Goal: Task Accomplishment & Management: Manage account settings

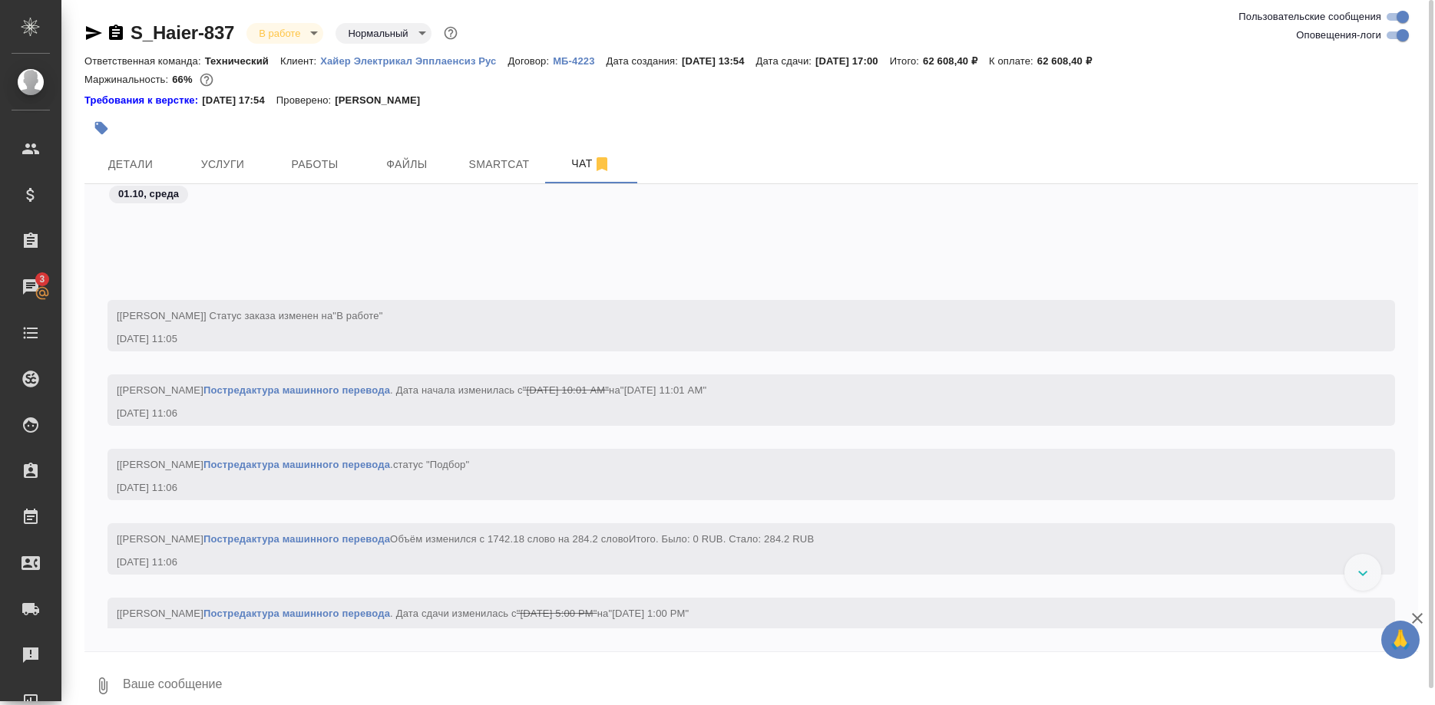
scroll to position [81998, 0]
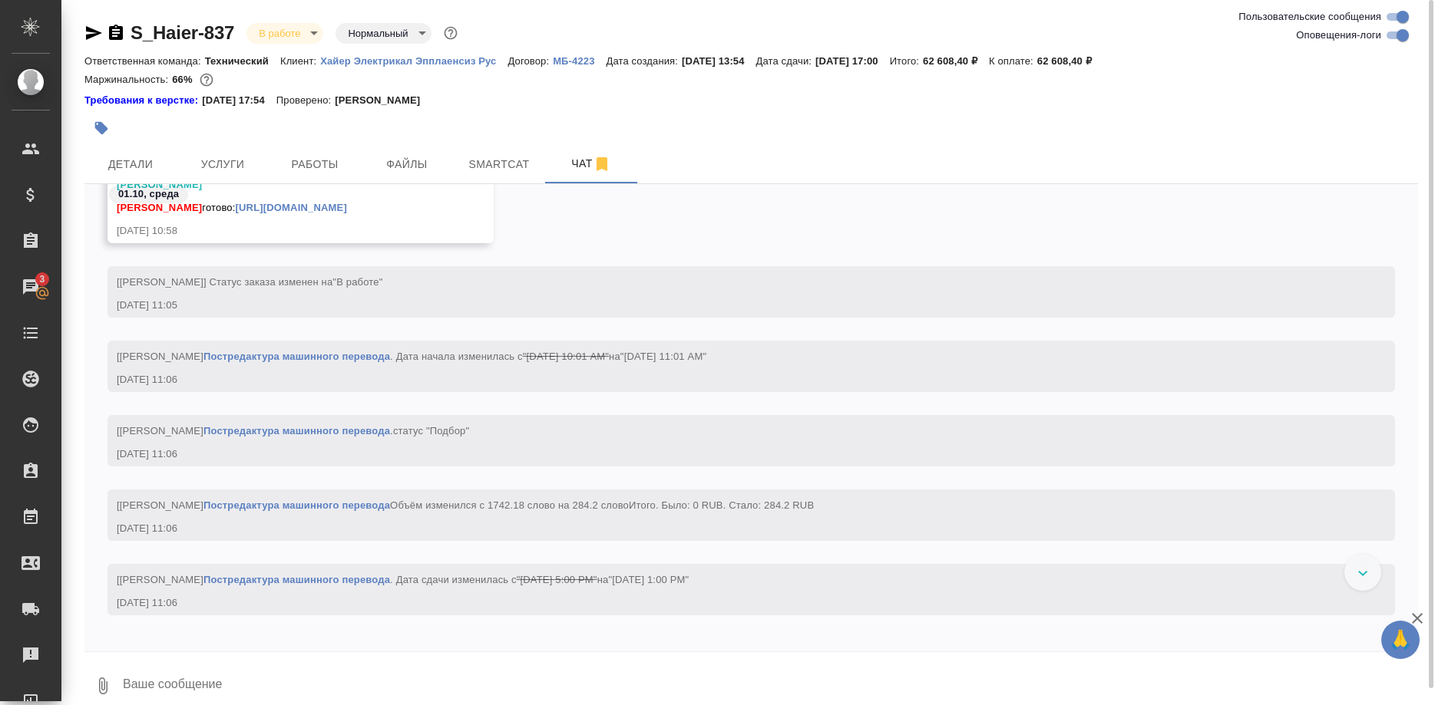
click at [347, 213] on link "https://drive.awatera.com/apps/files/files?dir=/Shares/%D0%A5%D0%B0%D0%B9%D0%B5…" at bounding box center [291, 208] width 111 height 12
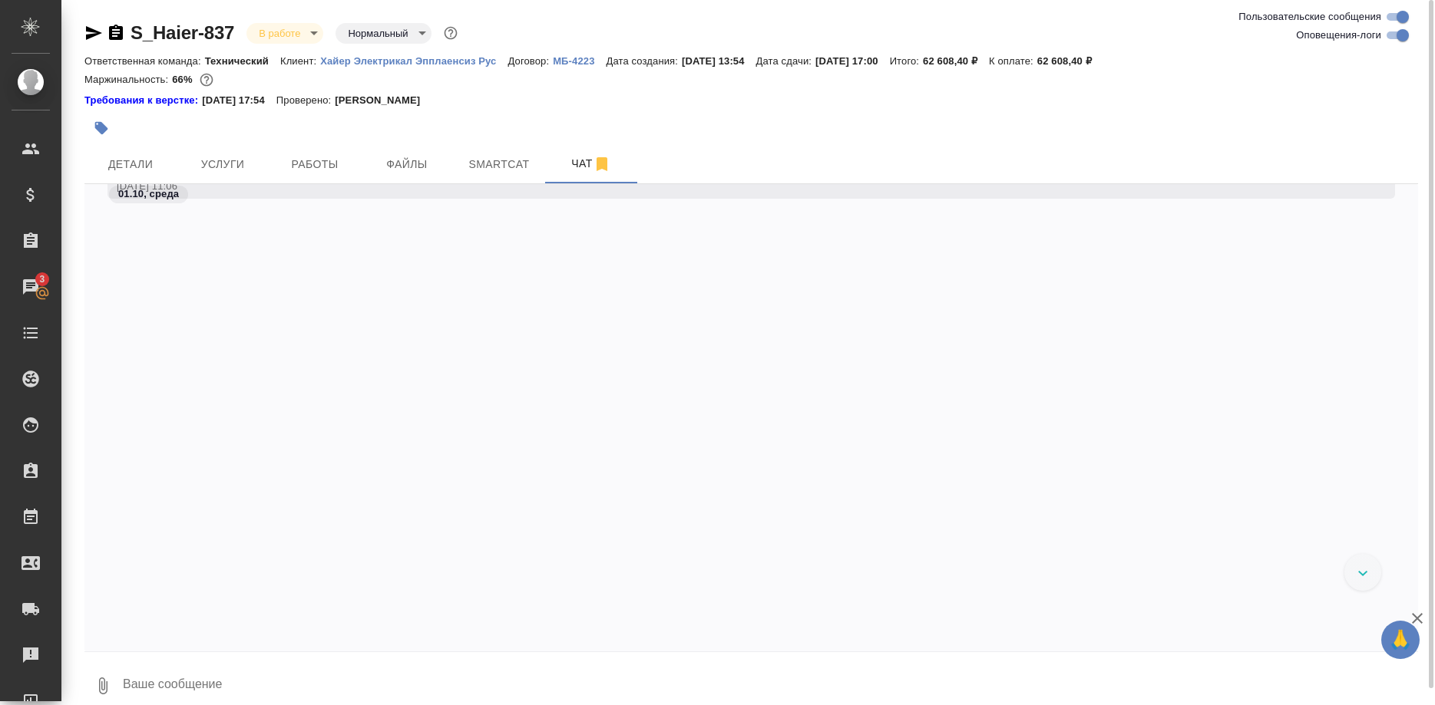
scroll to position [81842, 0]
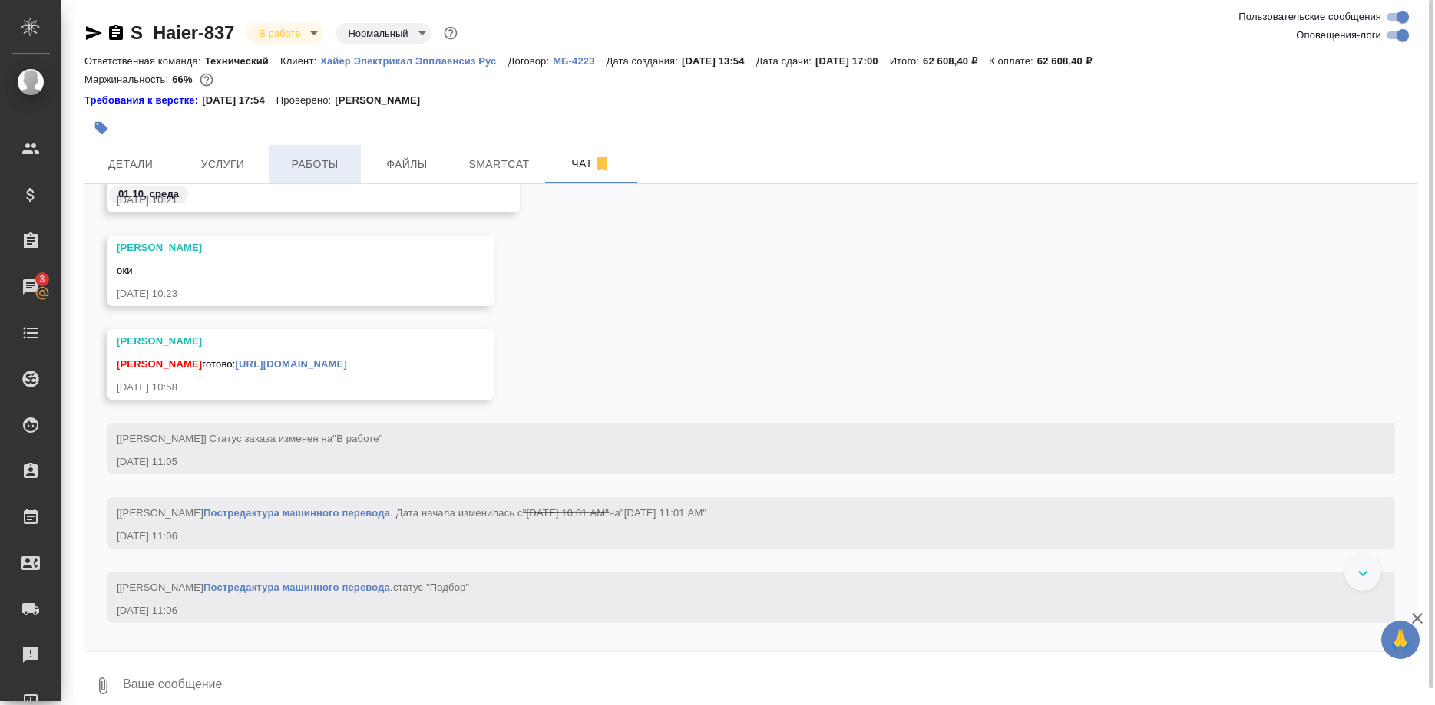
click at [303, 167] on span "Работы" at bounding box center [315, 164] width 74 height 19
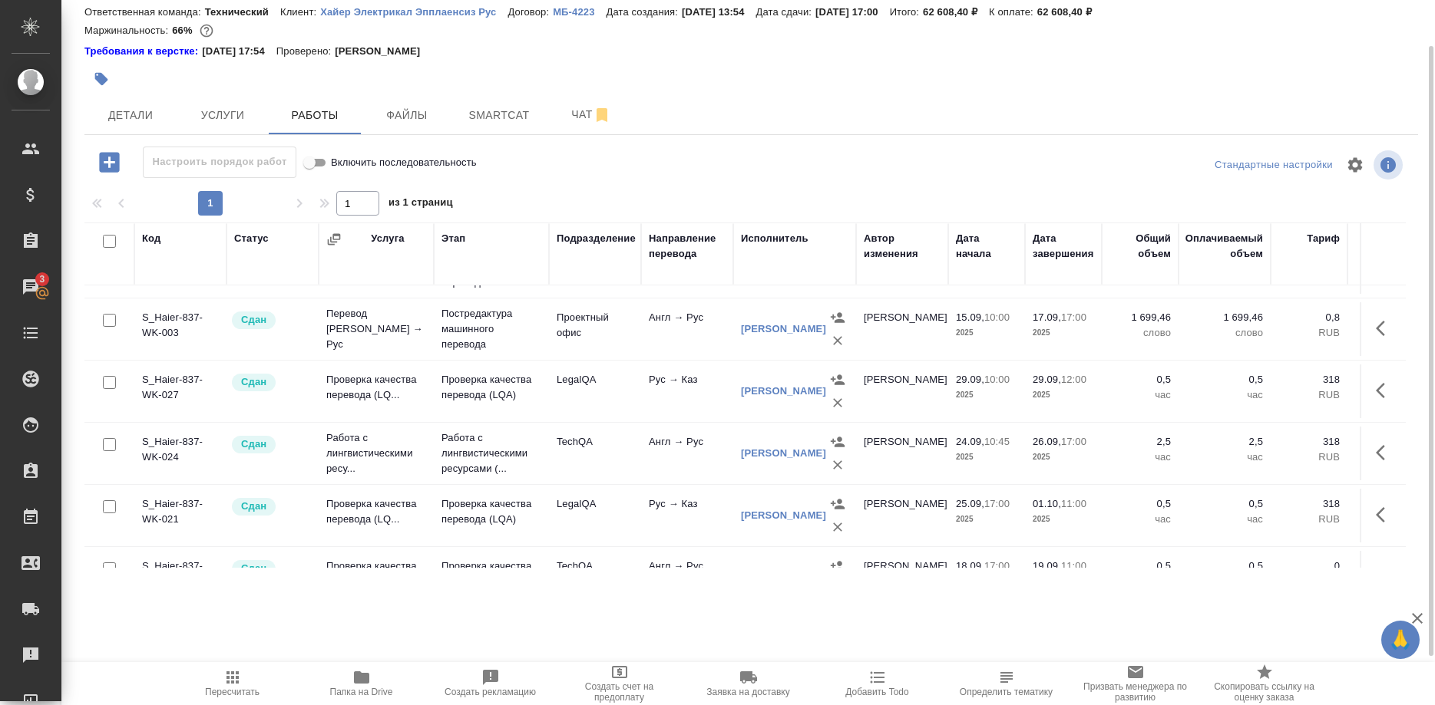
scroll to position [235, 0]
click at [564, 106] on span "Чат" at bounding box center [591, 114] width 74 height 19
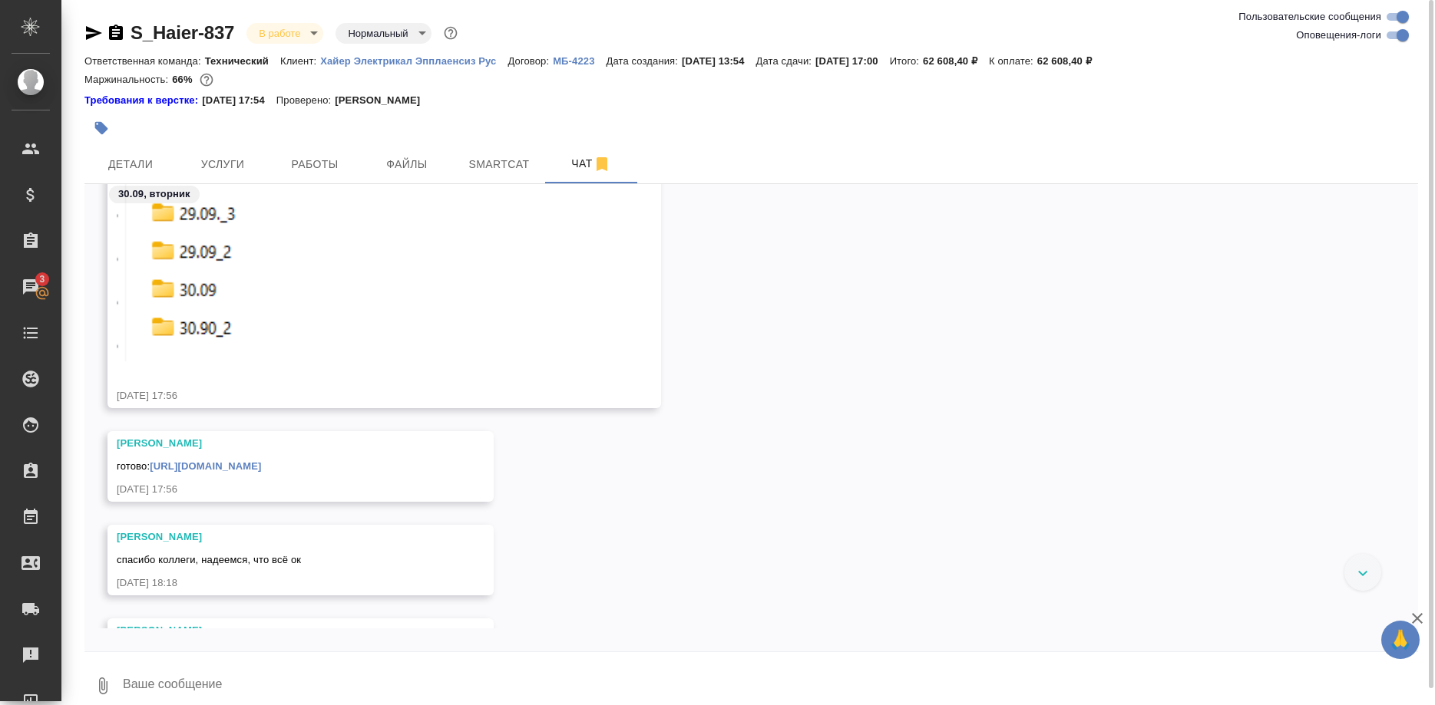
scroll to position [79213, 0]
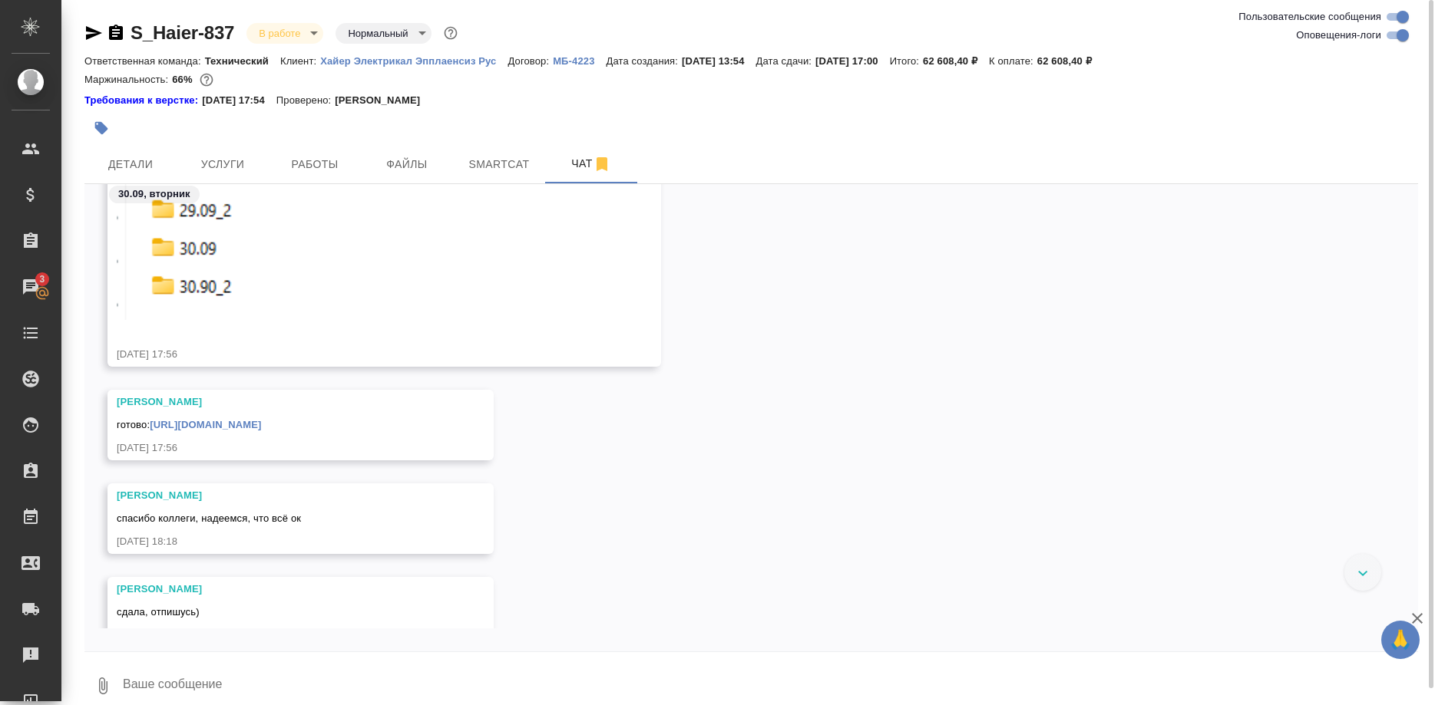
click at [261, 431] on link "https://drive.awatera.com/apps/files/files/10552044?dir=/Shares/%D0%A5%D0%B0%D0…" at bounding box center [205, 425] width 111 height 12
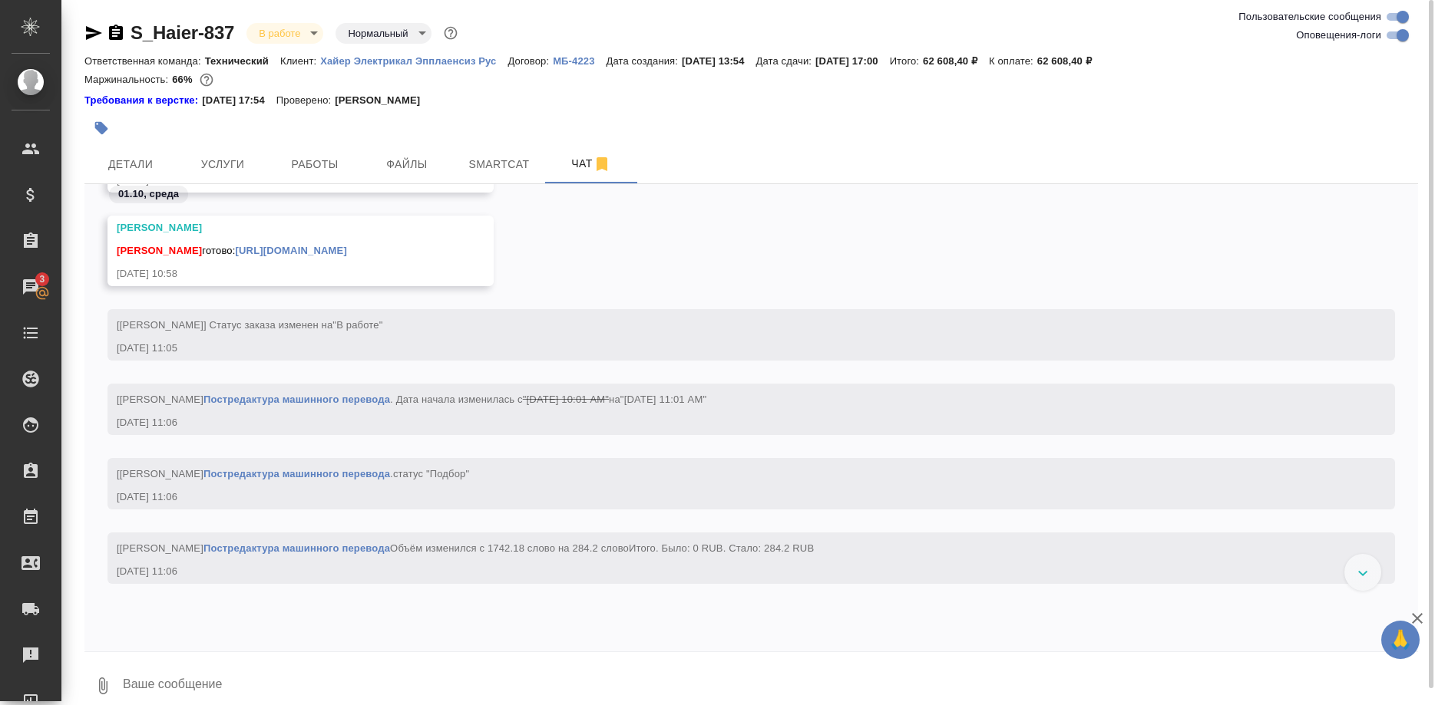
scroll to position [81370, 0]
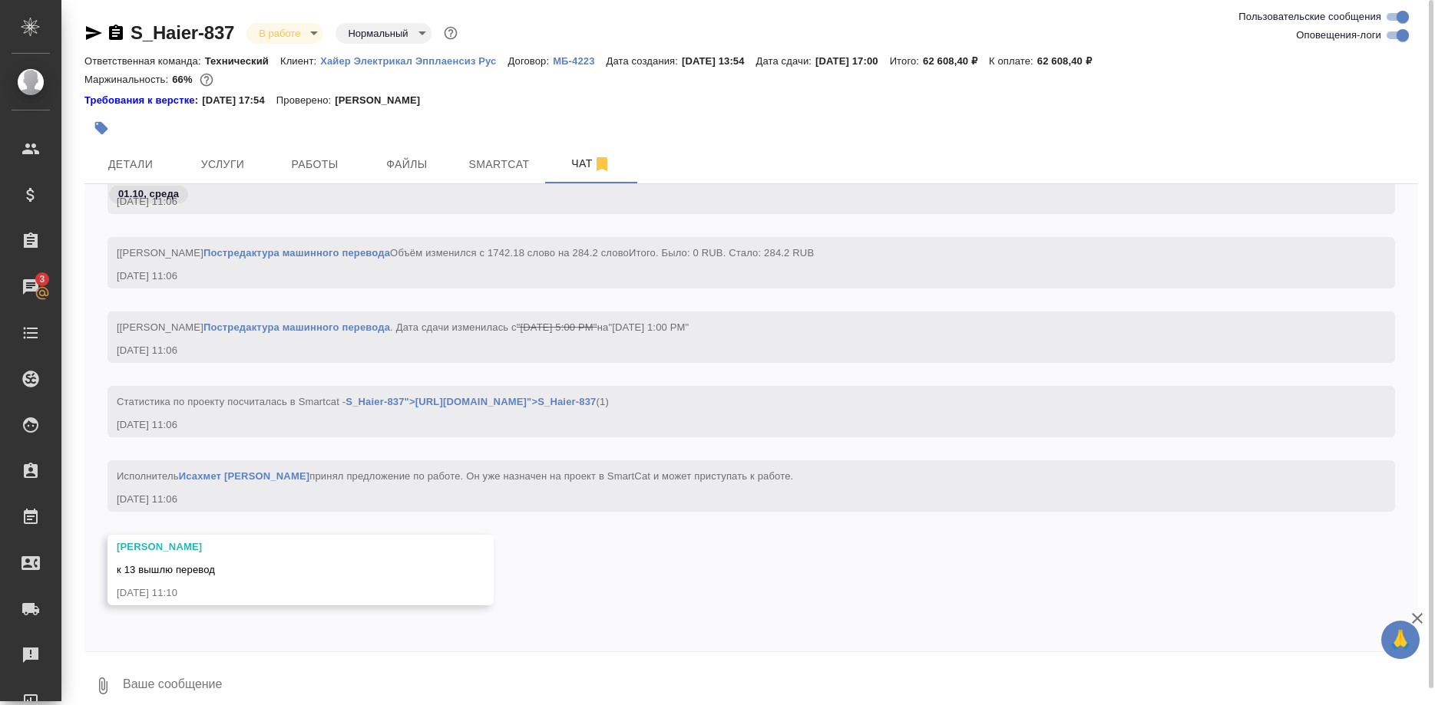
click at [446, 672] on textarea at bounding box center [769, 686] width 1297 height 52
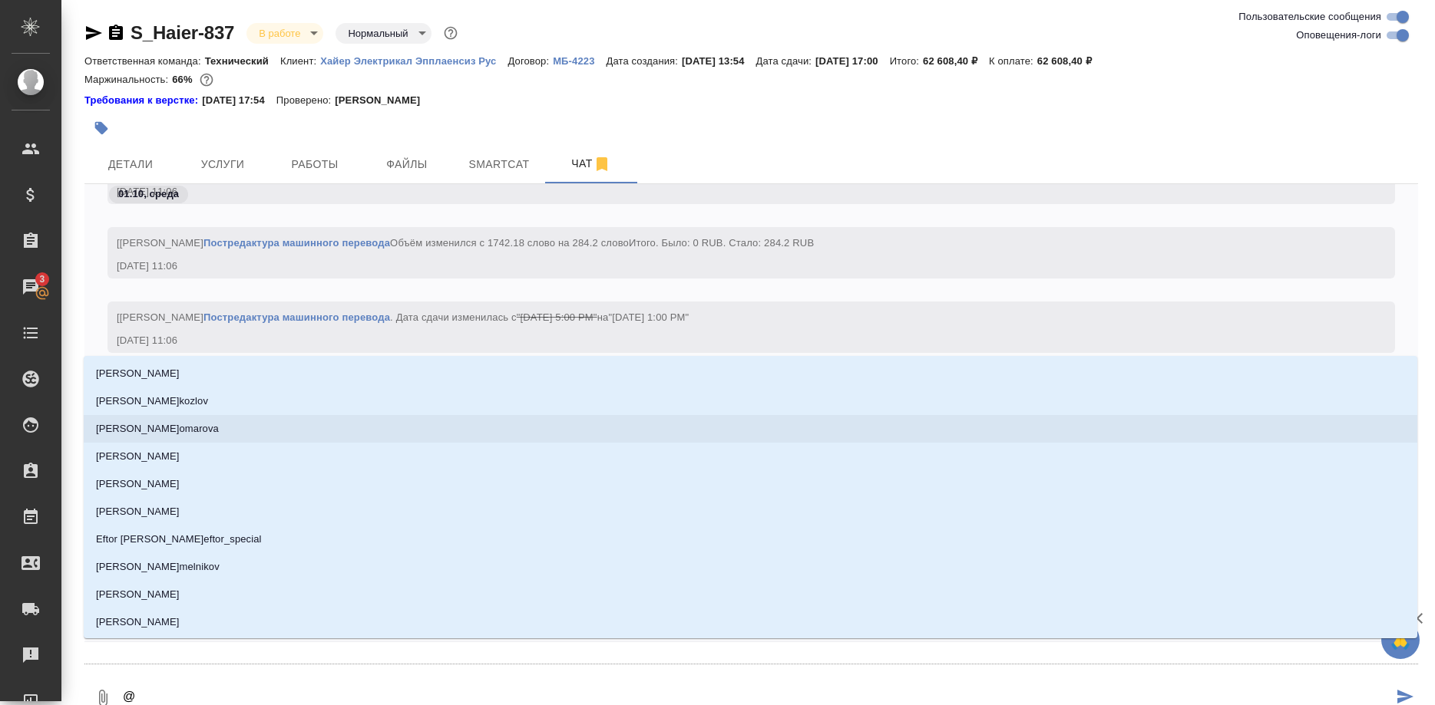
type textarea "@а"
type input "а"
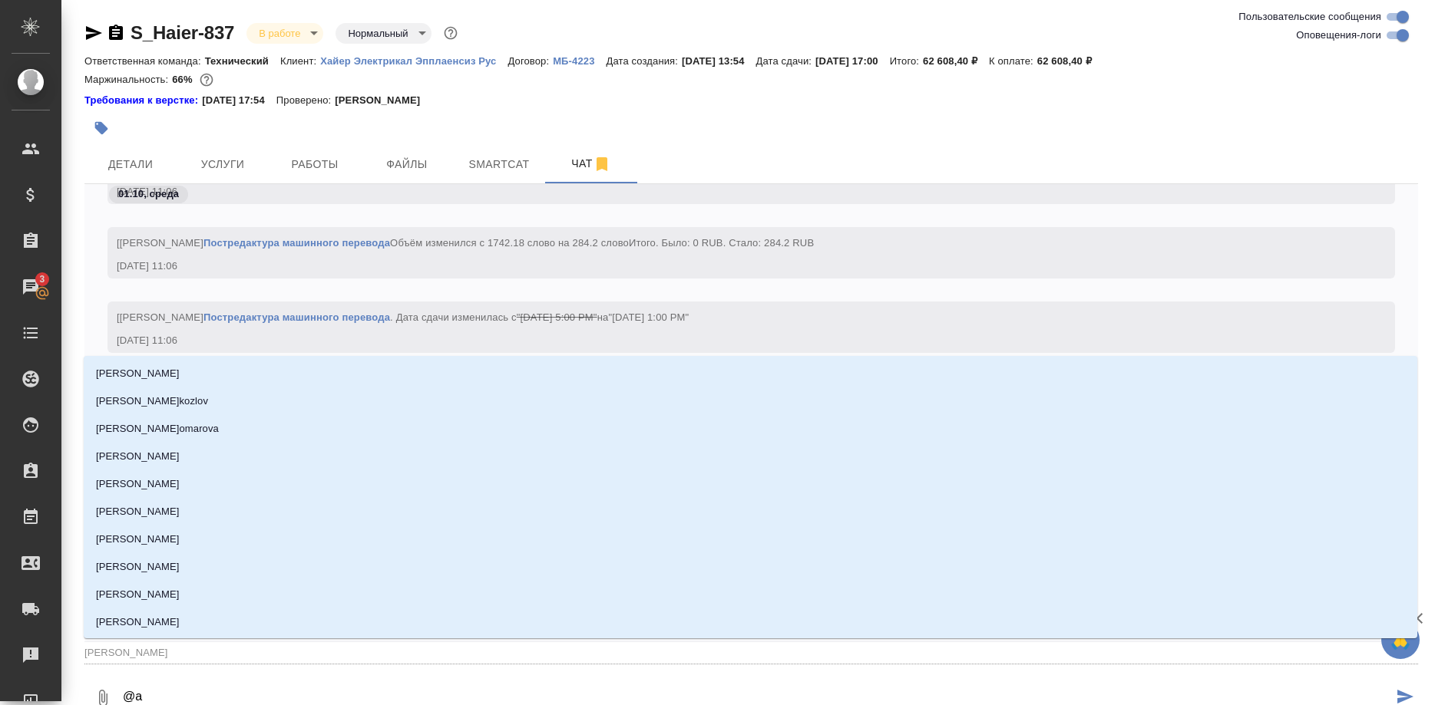
type textarea "@ар"
type input "ар"
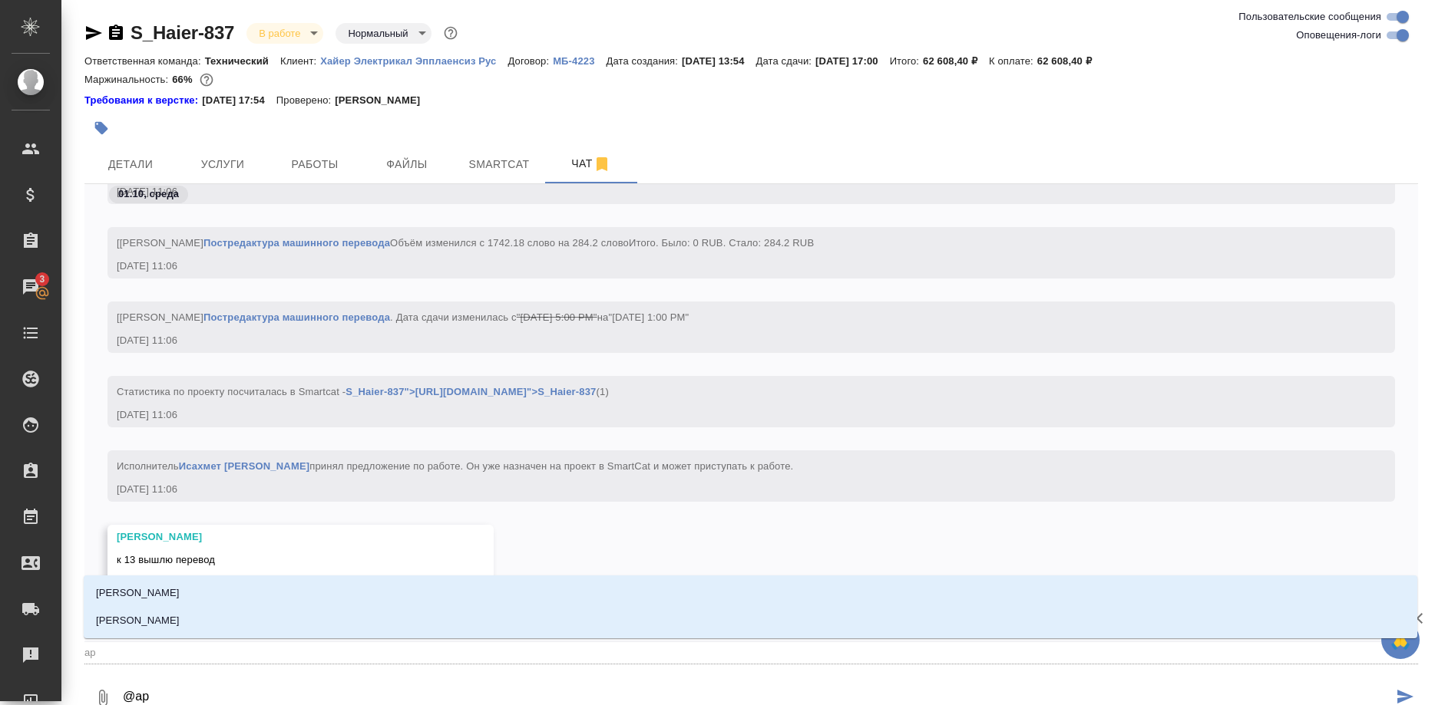
type textarea "@арс"
type input "арс"
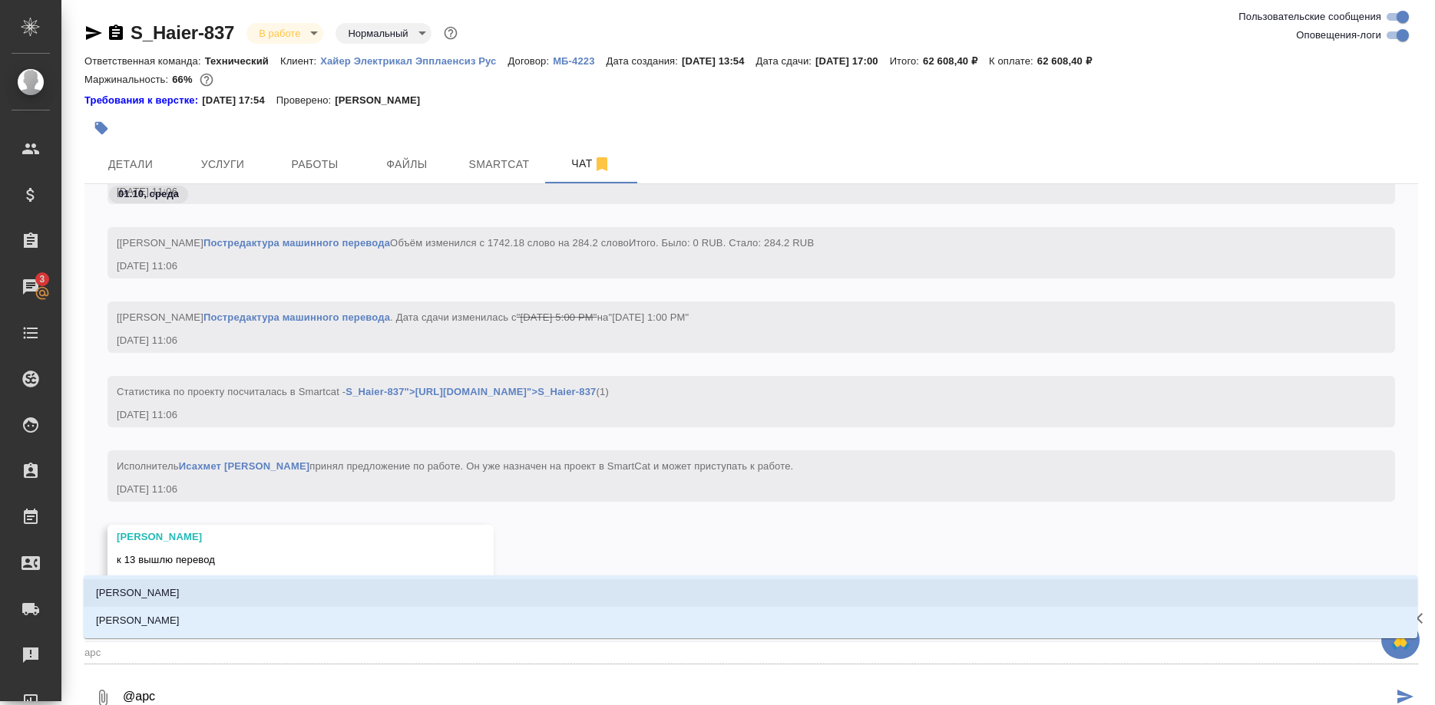
click at [177, 587] on li "[PERSON_NAME]" at bounding box center [750, 594] width 1333 height 28
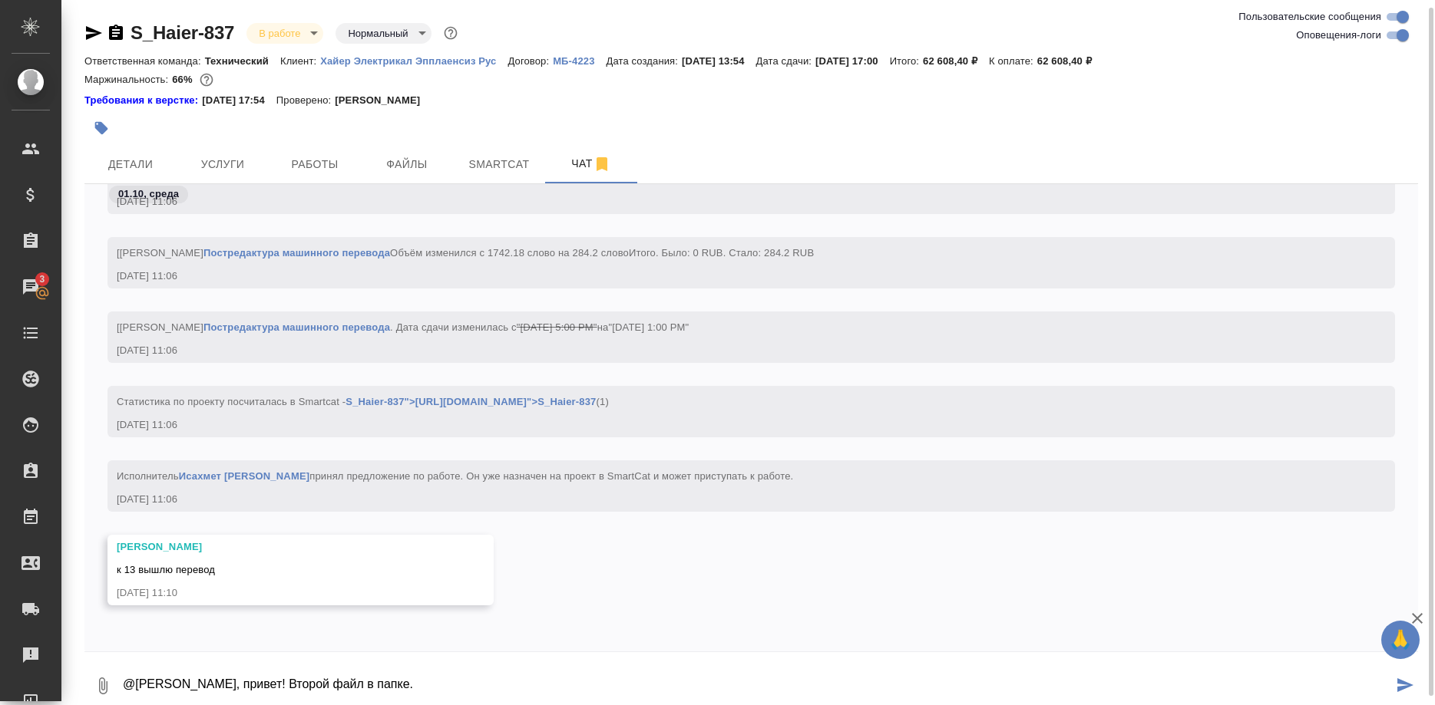
scroll to position [4, 0]
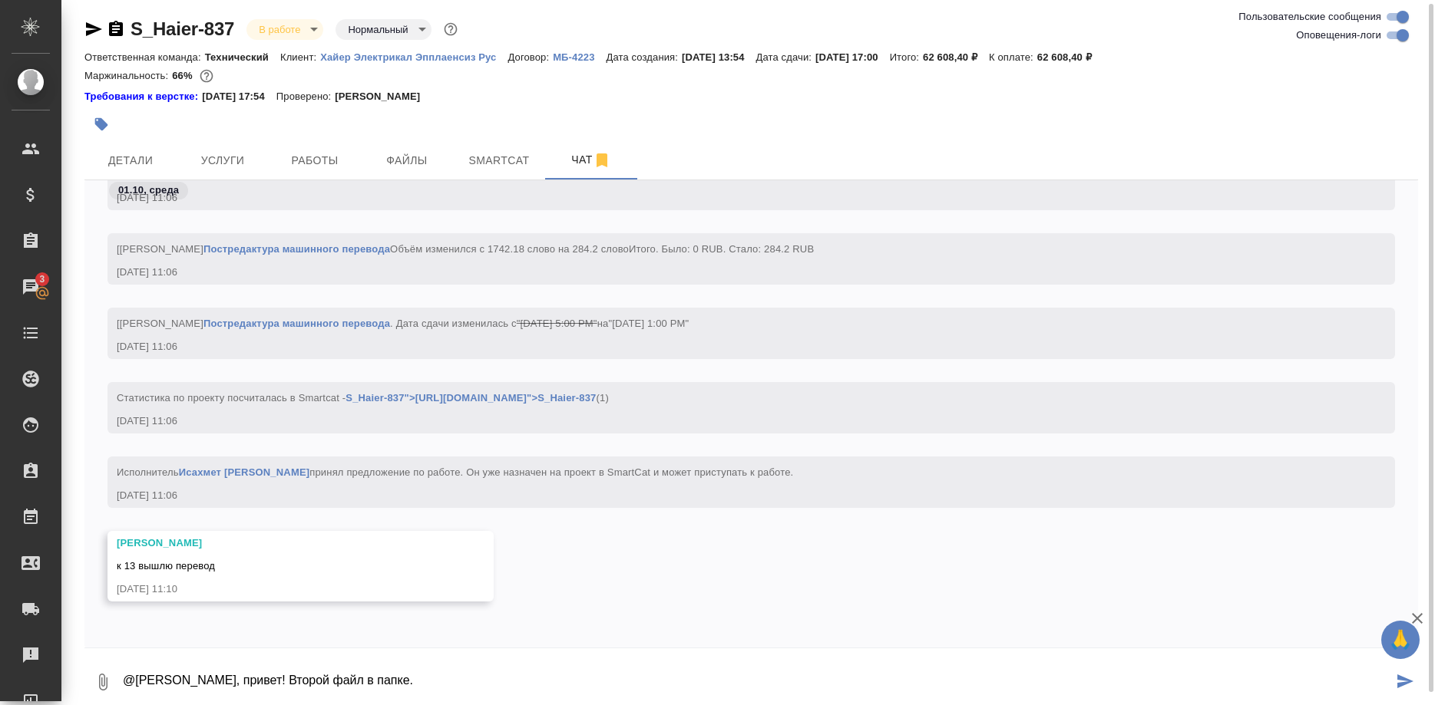
type textarea "@Арсеньева Вера, привет! Второй файл в папке."
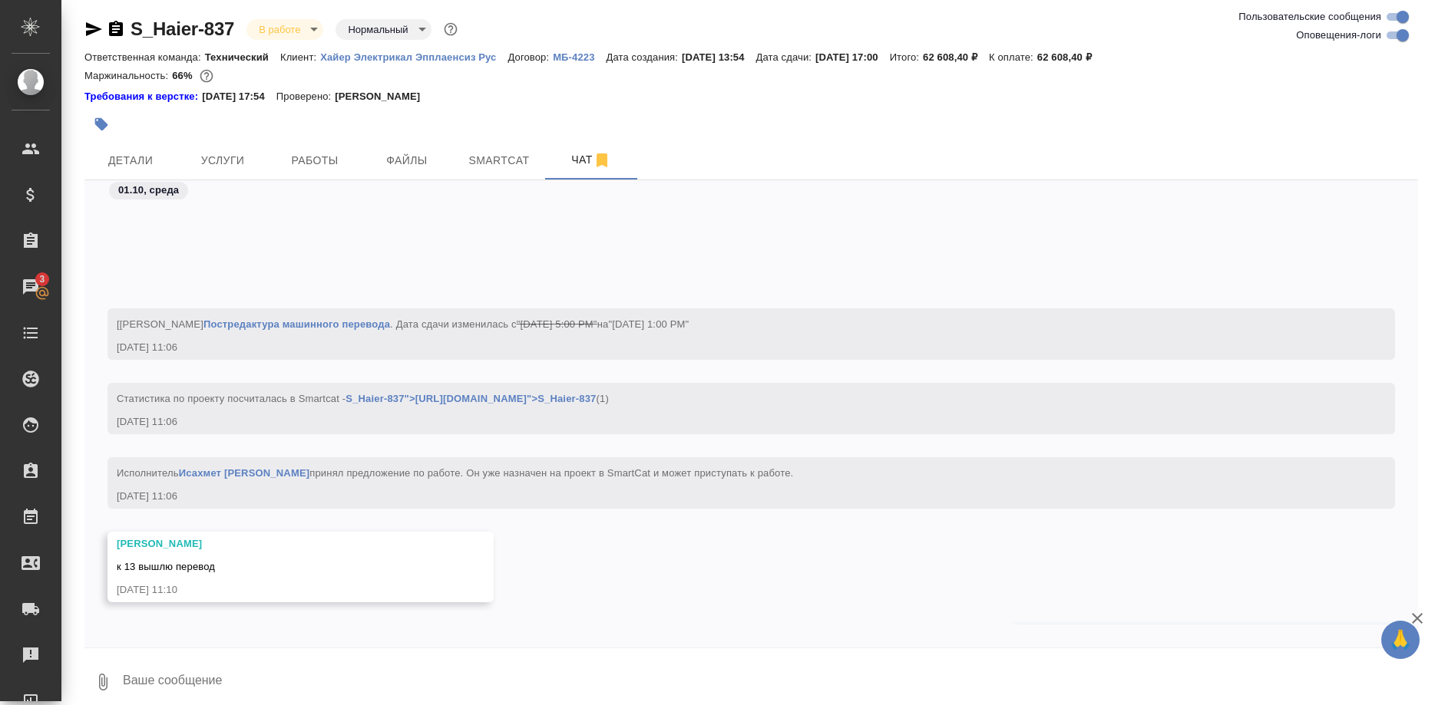
scroll to position [81445, 0]
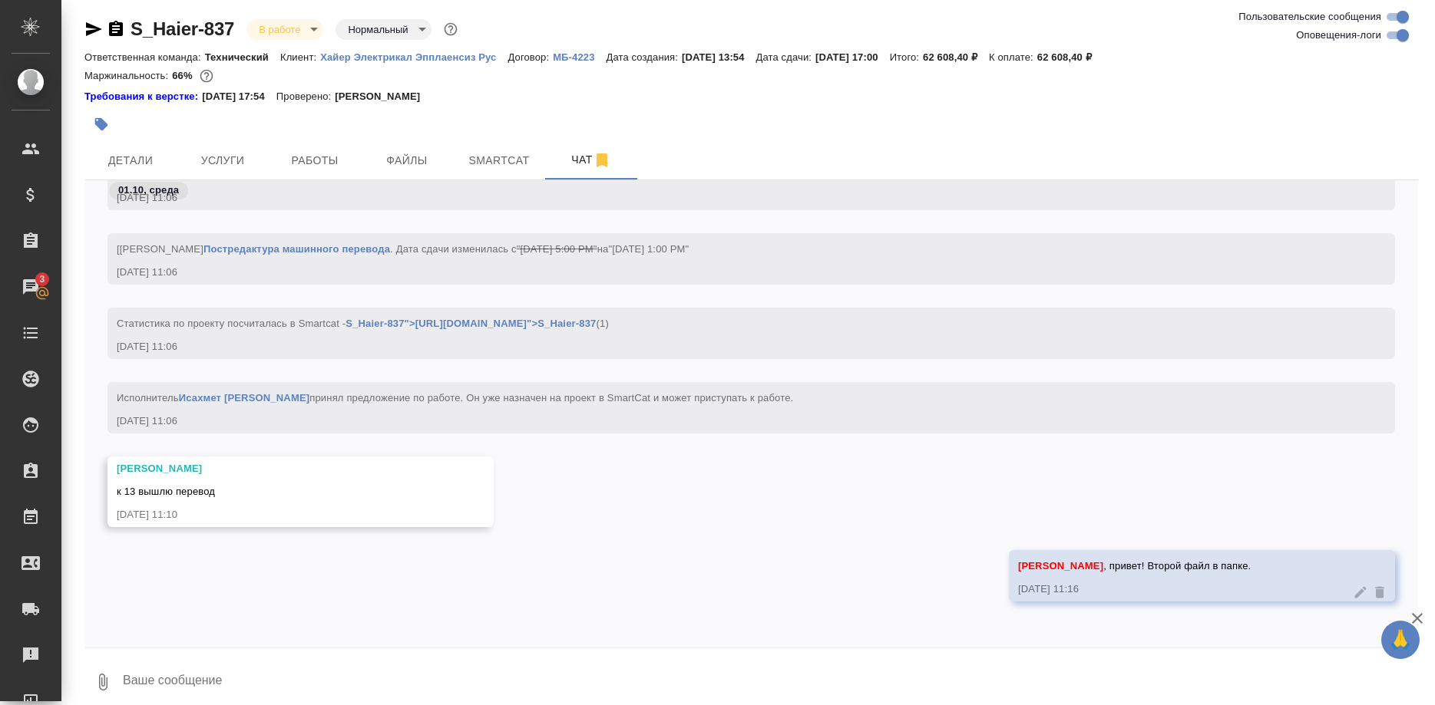
paste textarea "[URL][DOMAIN_NAME]"
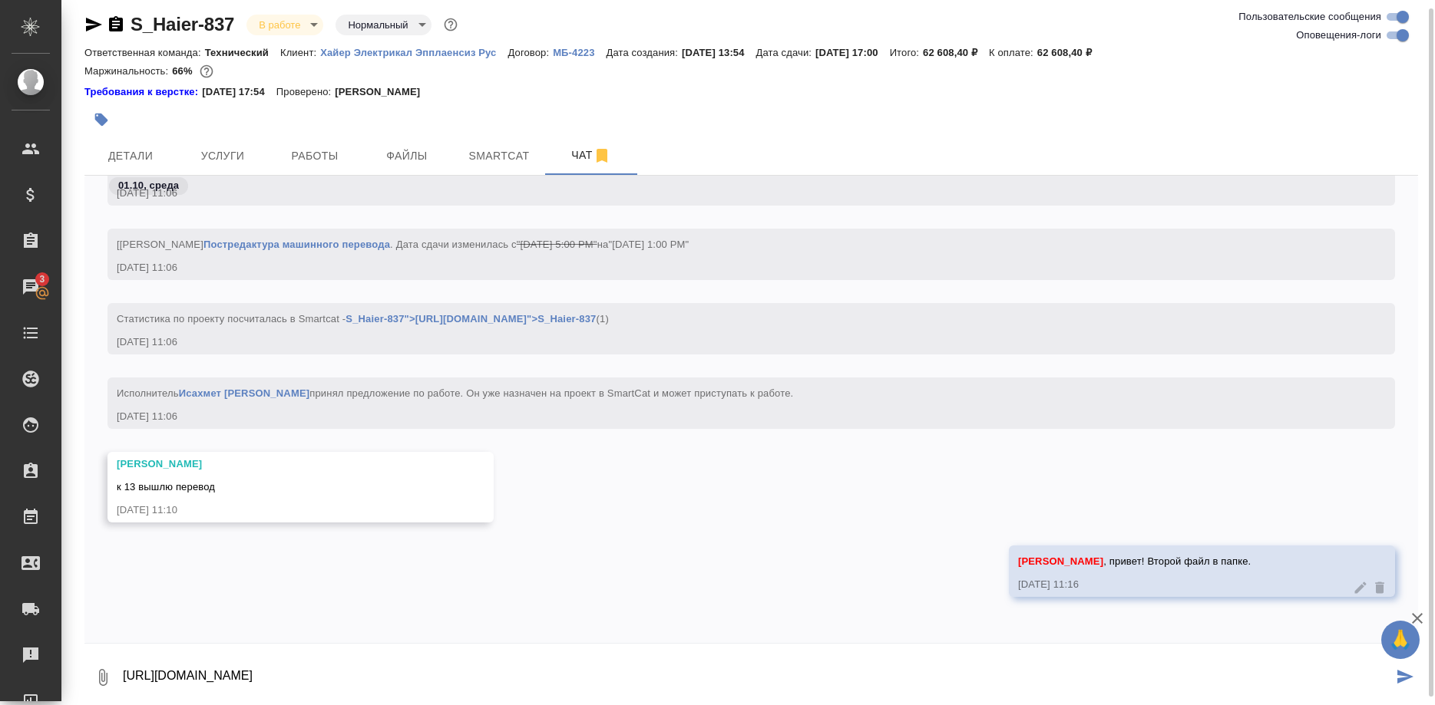
type textarea "[URL][DOMAIN_NAME]"
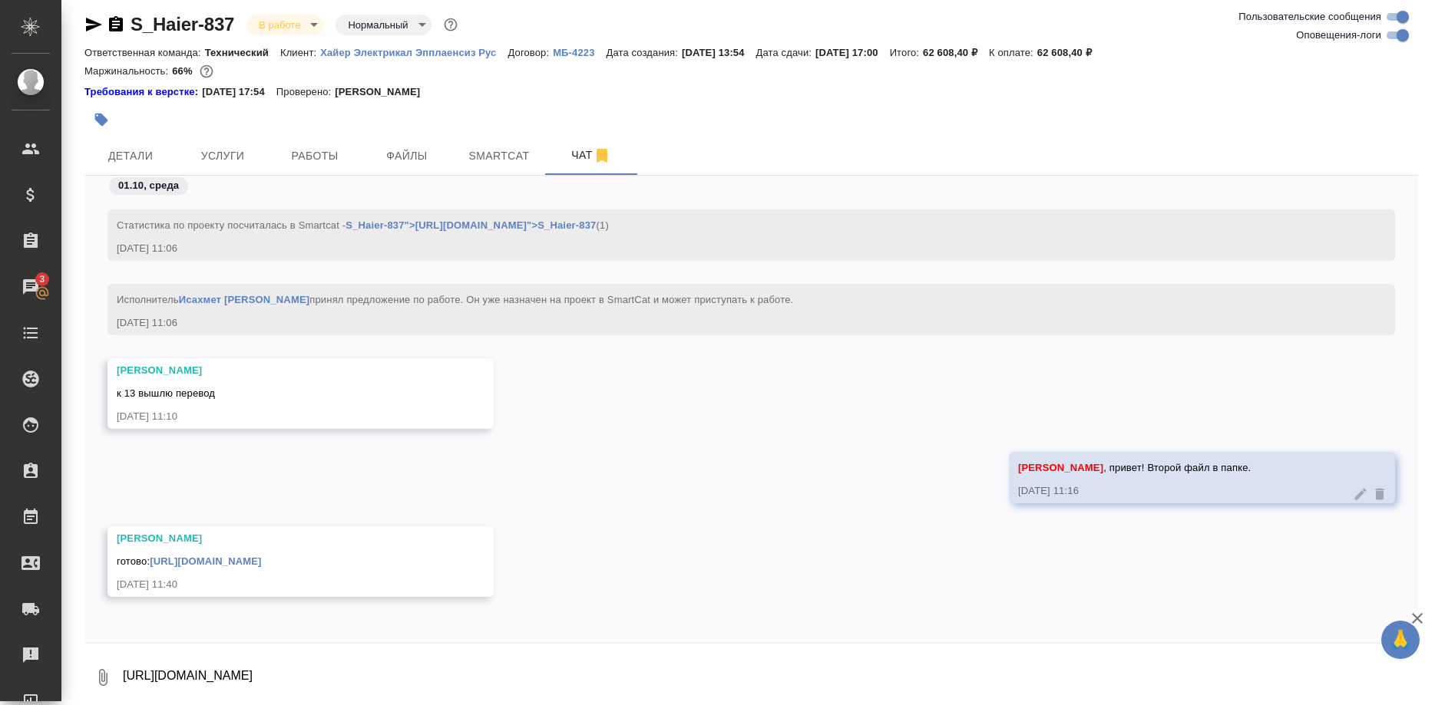
scroll to position [81584, 0]
click at [261, 556] on link "[URL][DOMAIN_NAME]" at bounding box center [205, 562] width 111 height 12
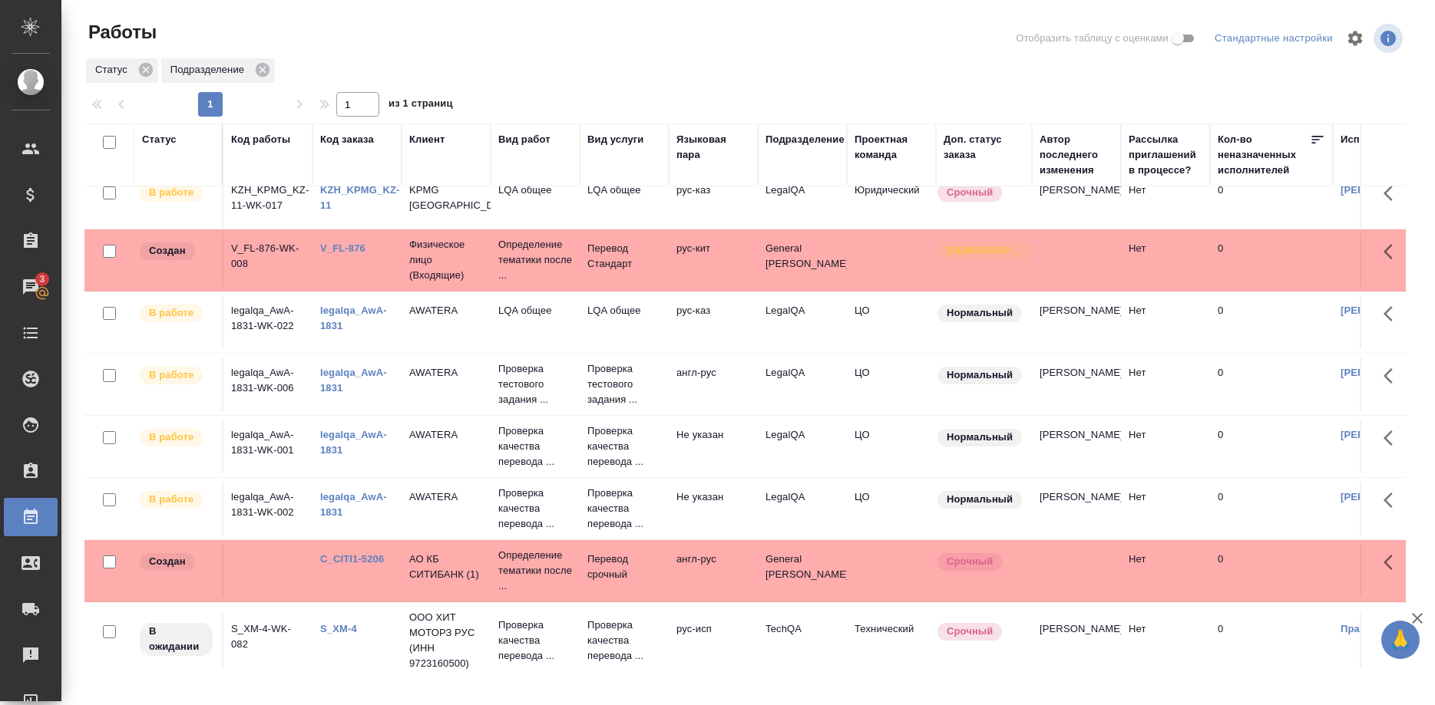
scroll to position [317, 0]
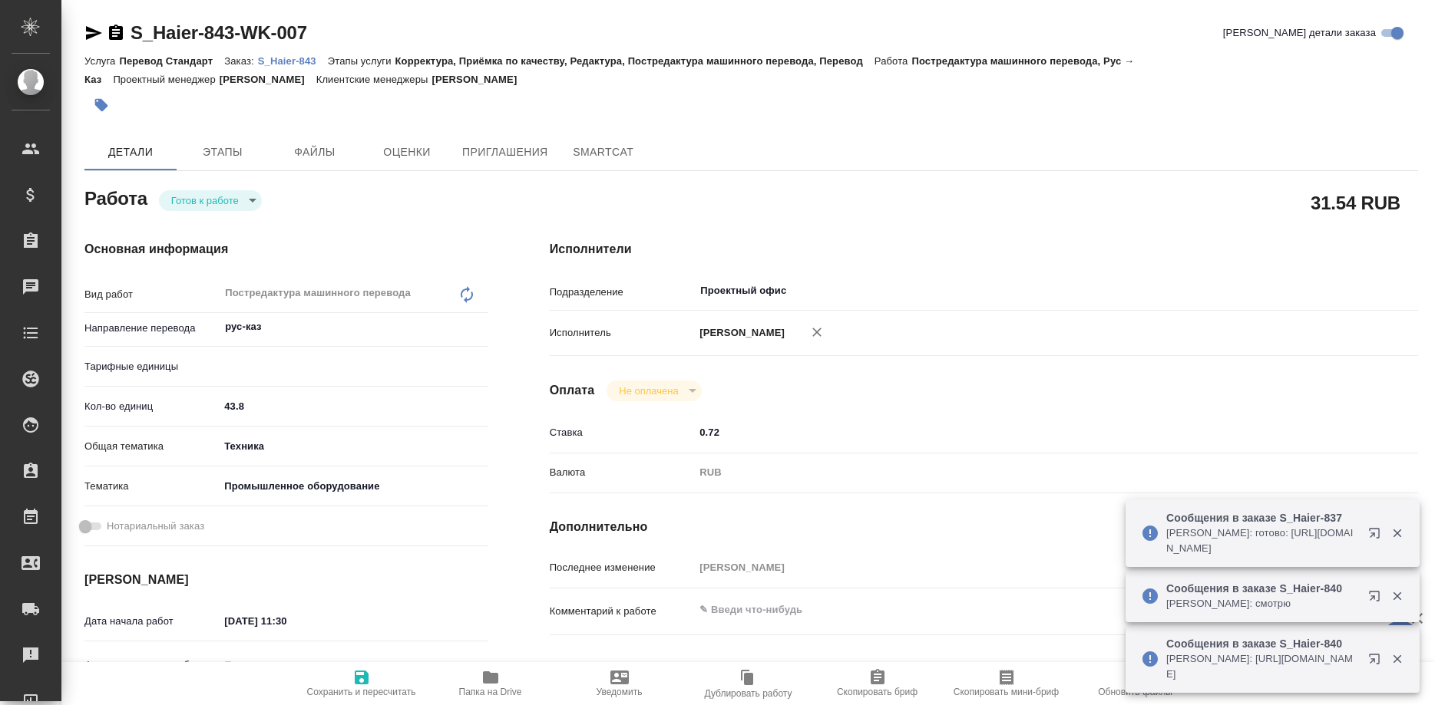
type textarea "x"
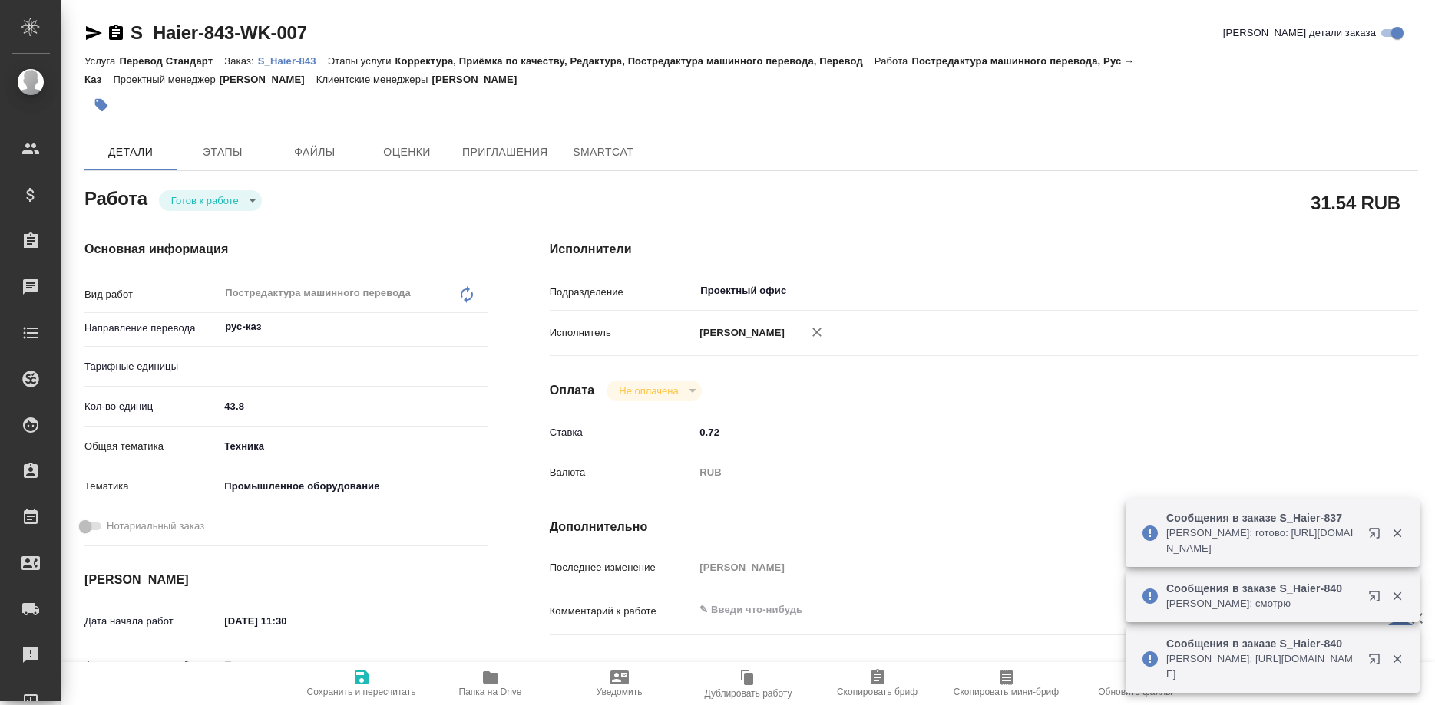
type textarea "x"
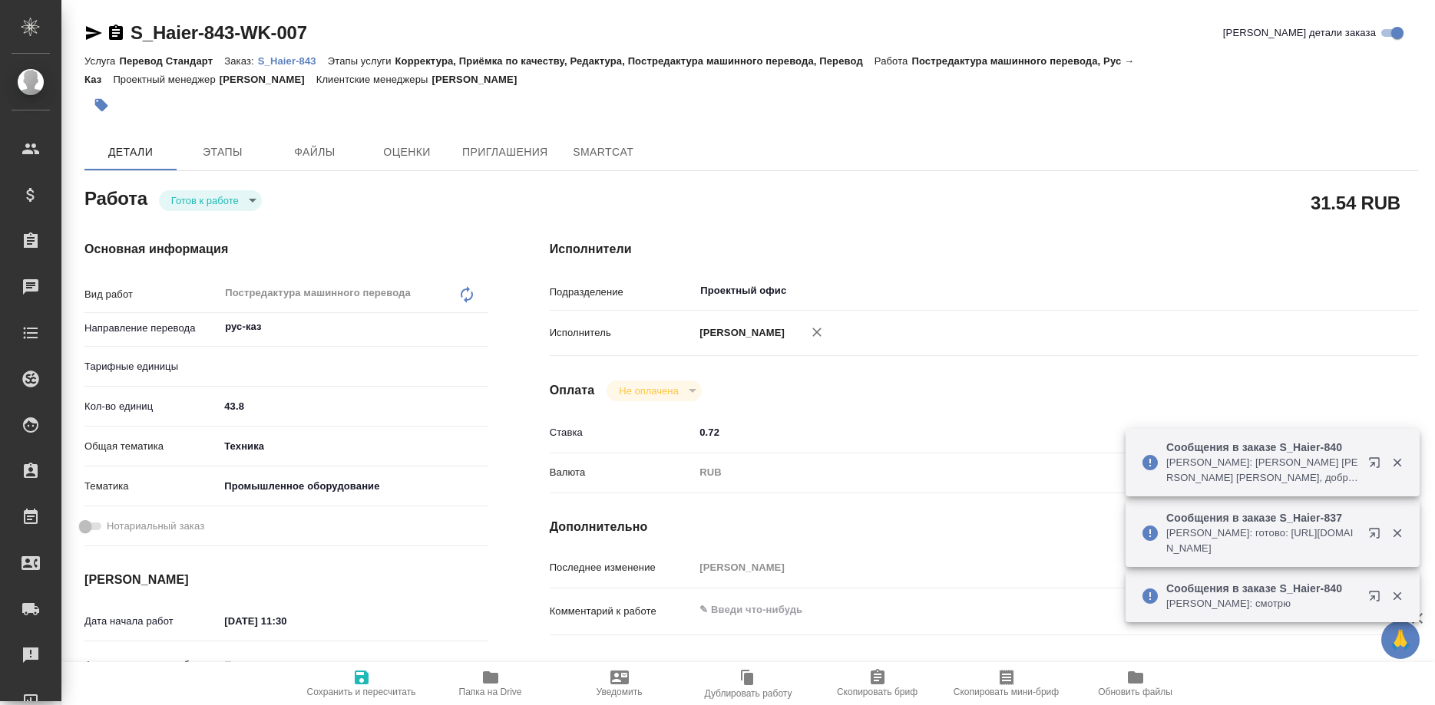
type textarea "x"
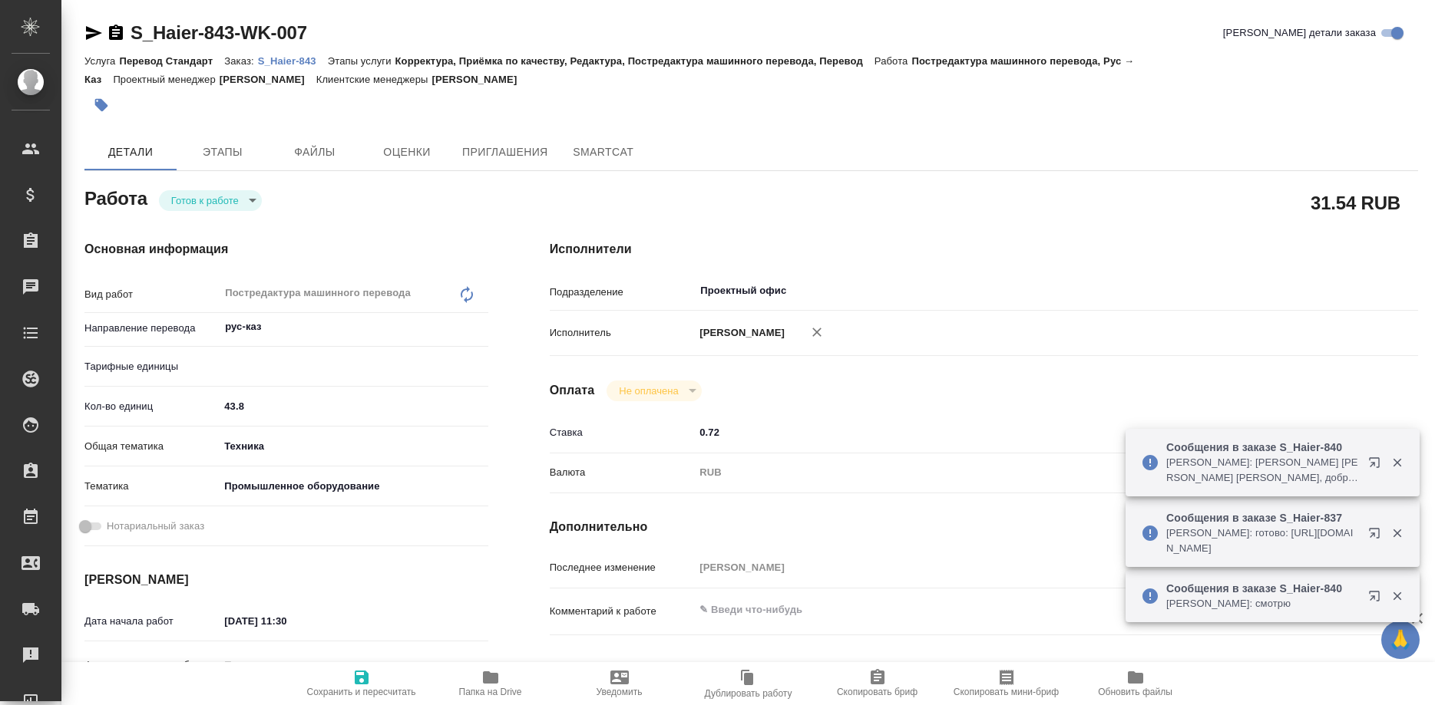
type textarea "x"
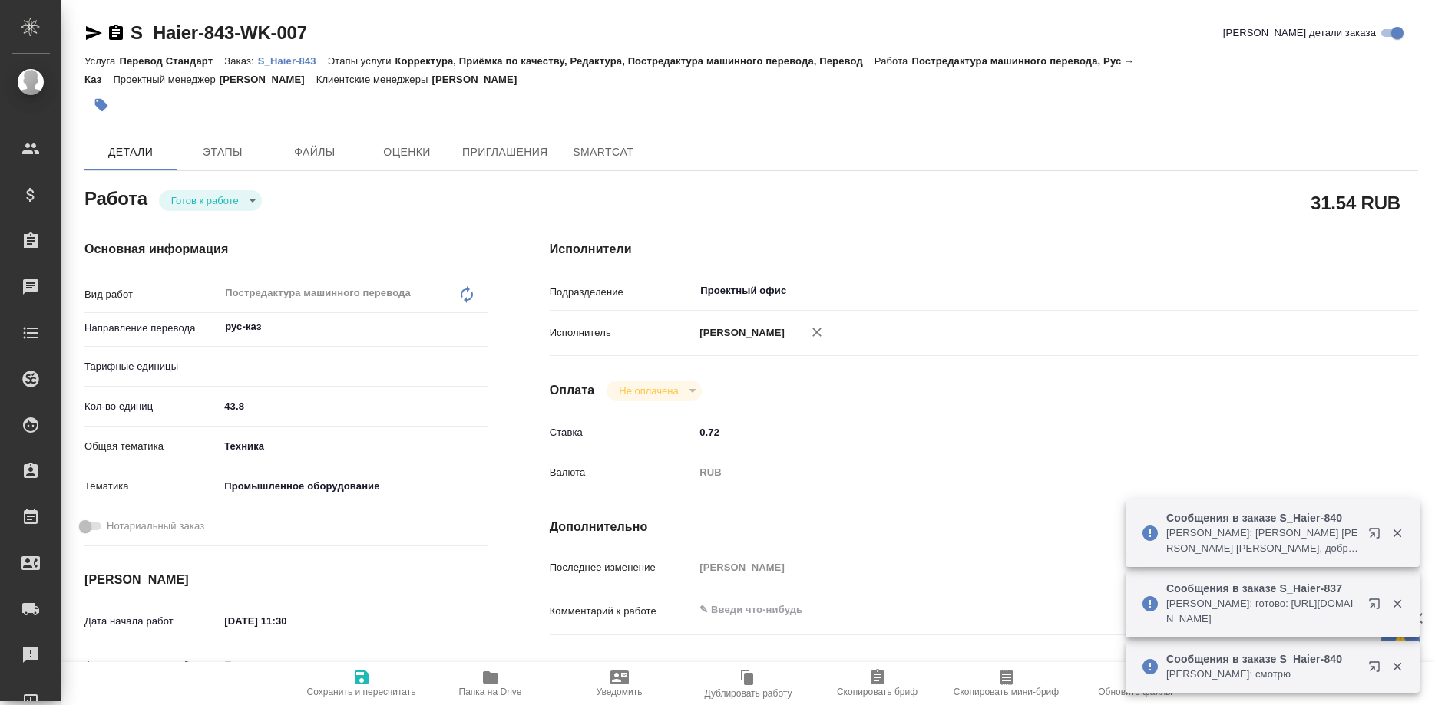
type input "readyForWork"
type textarea "Постредактура машинного перевода"
type textarea "x"
type input "рус-каз"
type input "5a8b1489cc6b4906c91bfd90"
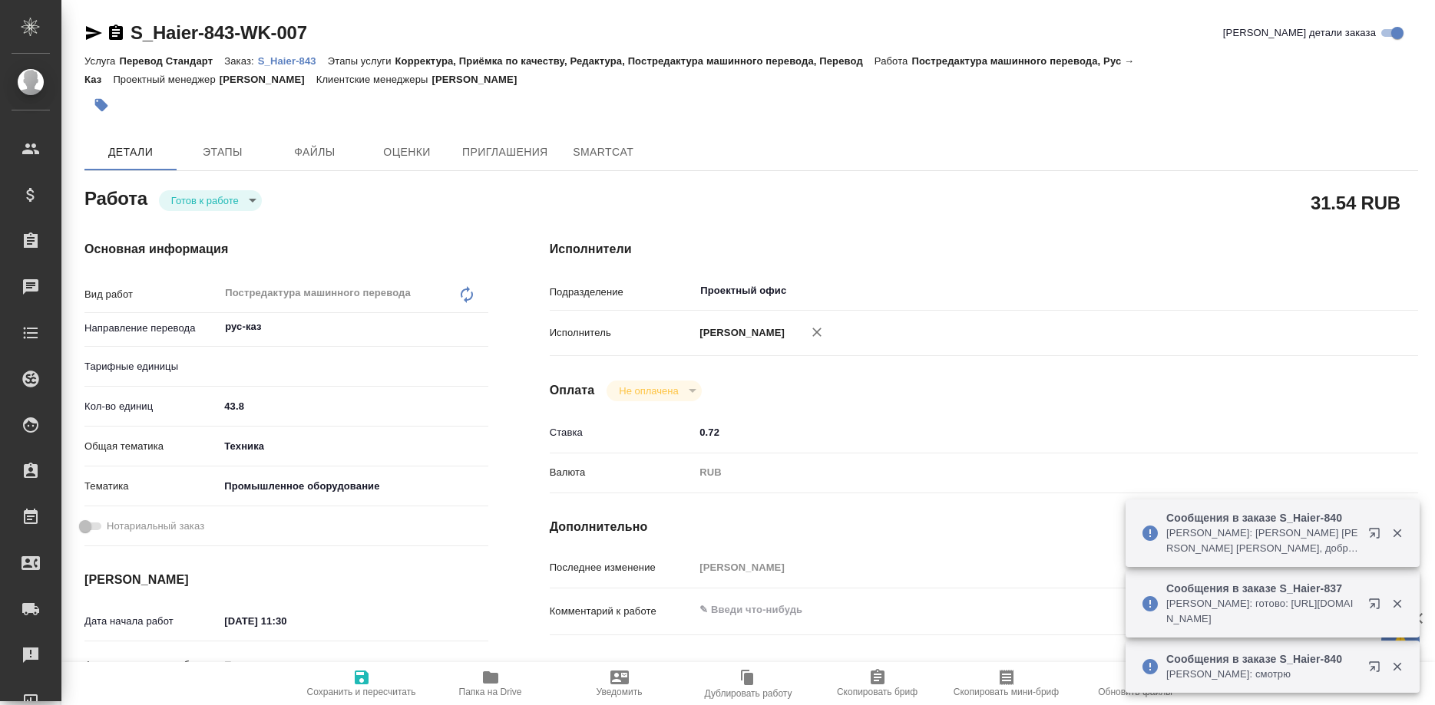
type input "43.8"
type input "tech"
type input "5f647205b73bc97568ca66bc"
type input "01.10.2025 11:30"
type input "01.10.2025 12:30"
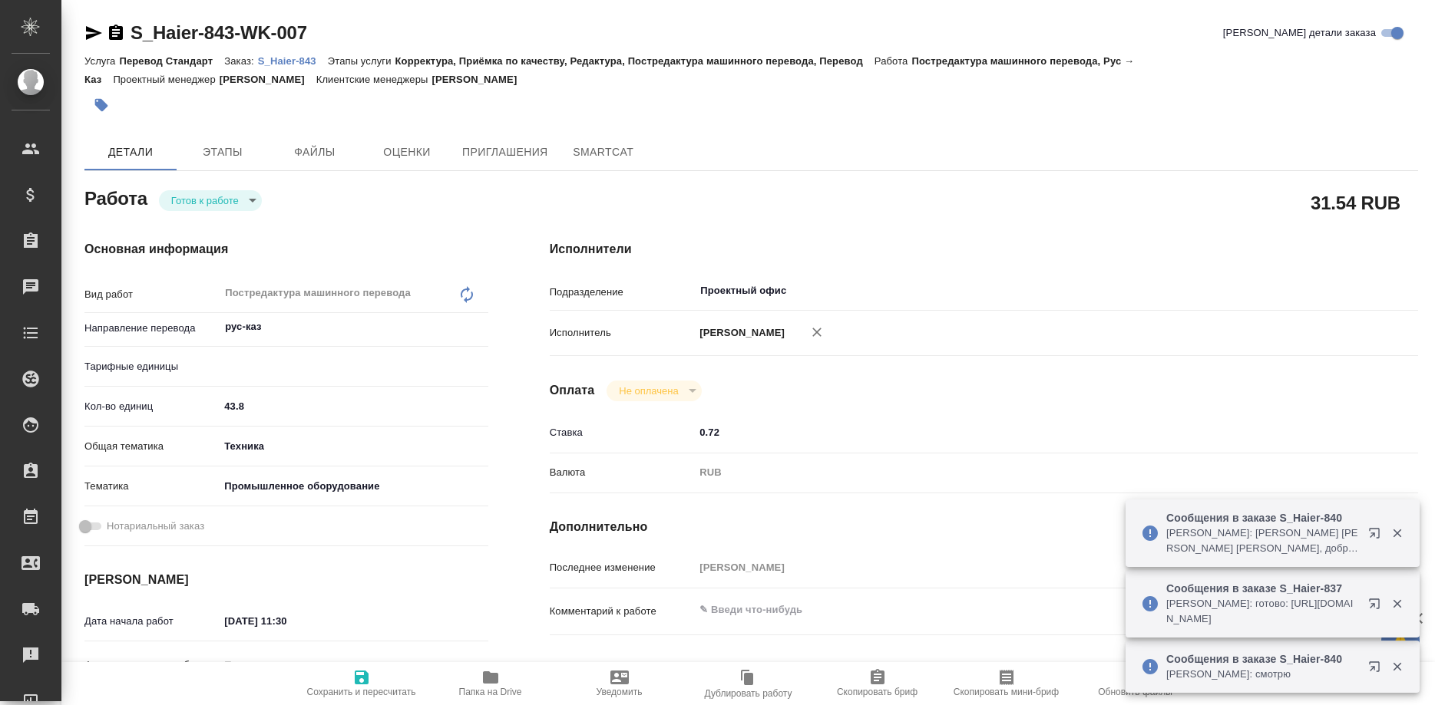
type input "02.10.2025 13:00"
type input "Проектный офис"
type input "notPayed"
type input "0.72"
type input "RUB"
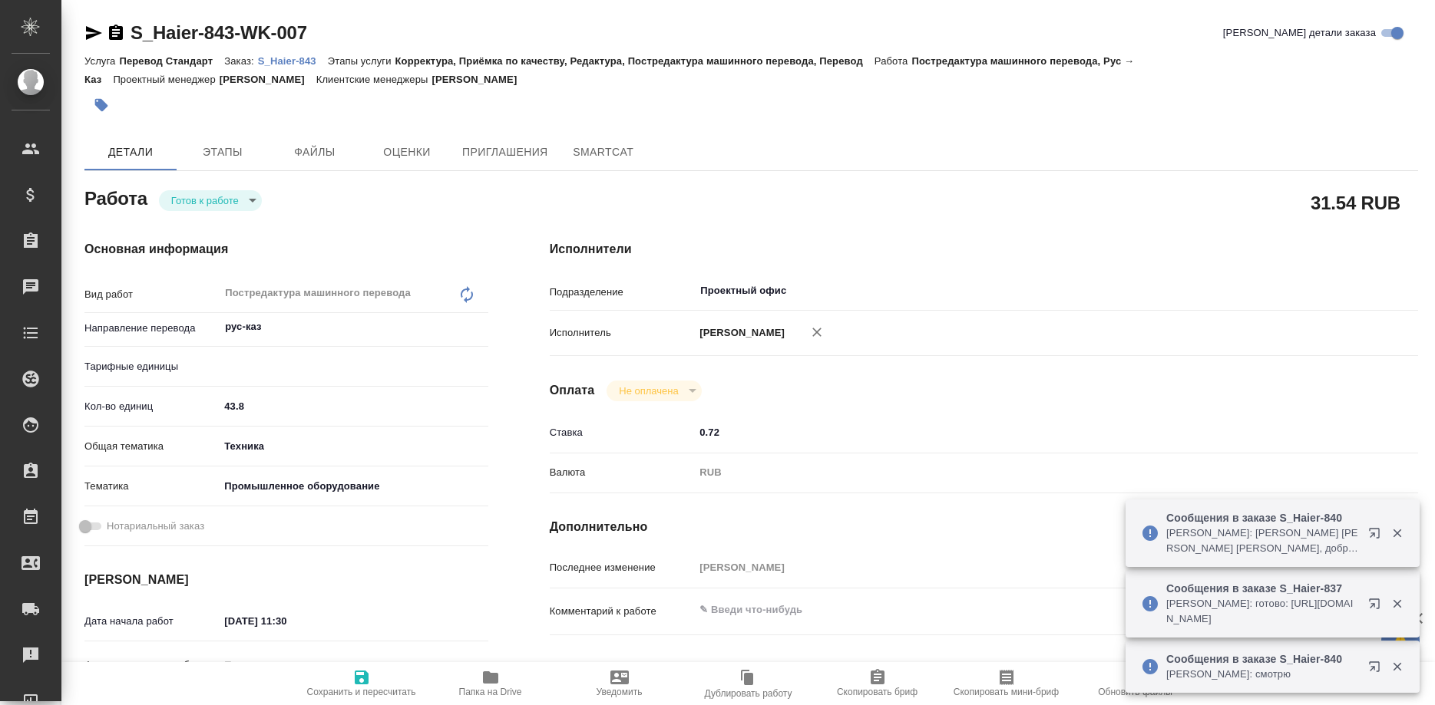
type input "[PERSON_NAME]"
type textarea "x"
type textarea "/Clients/Хайер Электрикал Эпплаенсиз Рус/Orders/S_Haier-843/Translated/S_Haier-…"
type textarea "x"
type input "S_Haier-843"
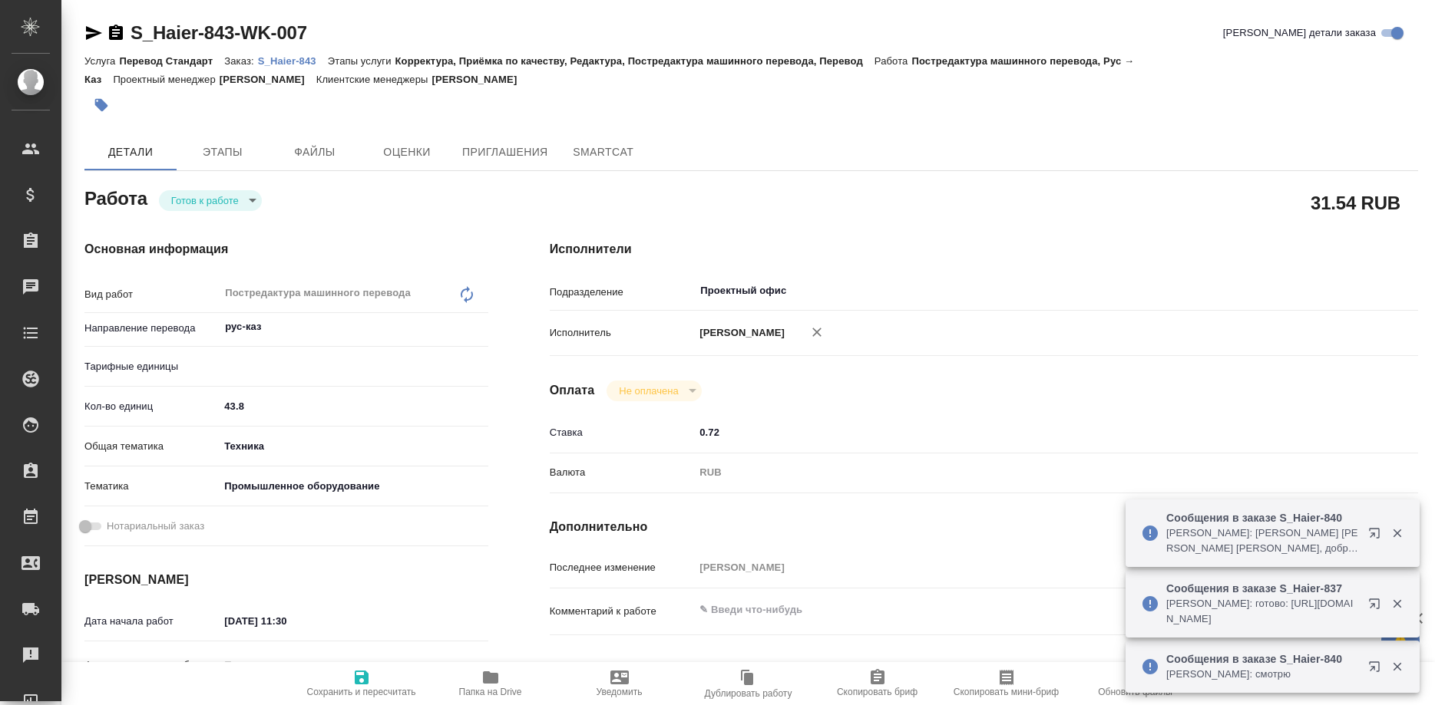
type input "Перевод Стандарт"
type input "Корректура, Приёмка по качеству, Редактура, Постредактура машинного перевода, П…"
type input "Усманова Ольга"
type input "[PERSON_NAME]"
type input "/Clients/Хайер Электрикал Эпплаенсиз Рус/Orders/S_Haier-843"
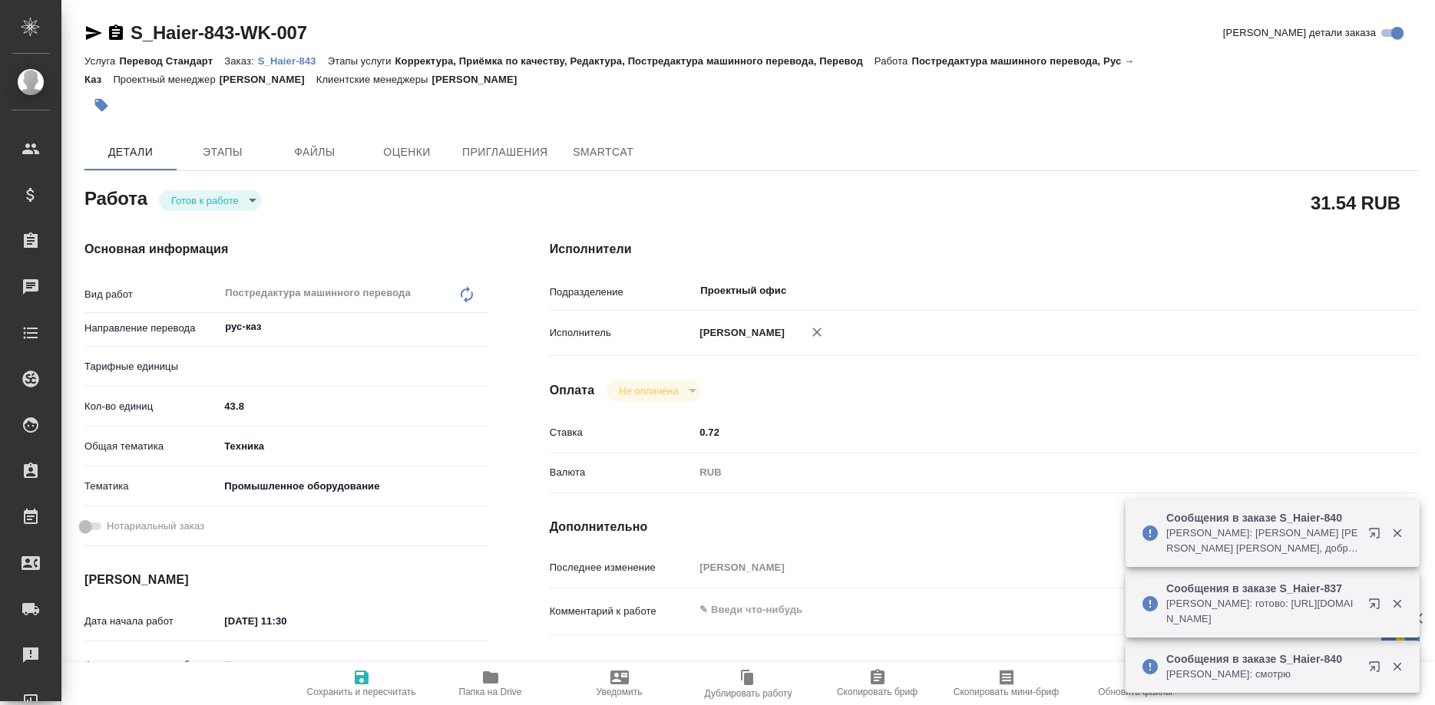
type textarea "x"
type textarea "Процените, пожалуйста, внесение правок в руководства HHK (заказ S_Haier-831) со…"
type textarea "x"
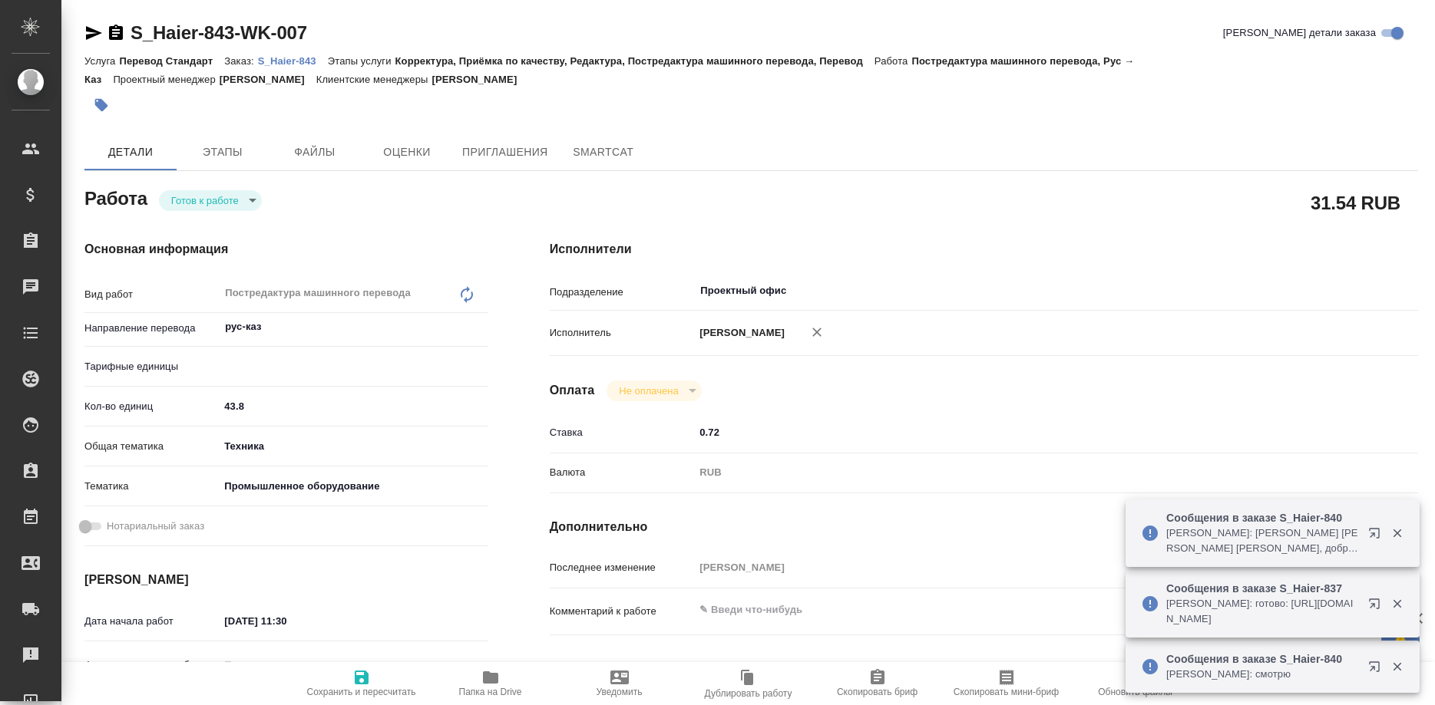
type textarea "x"
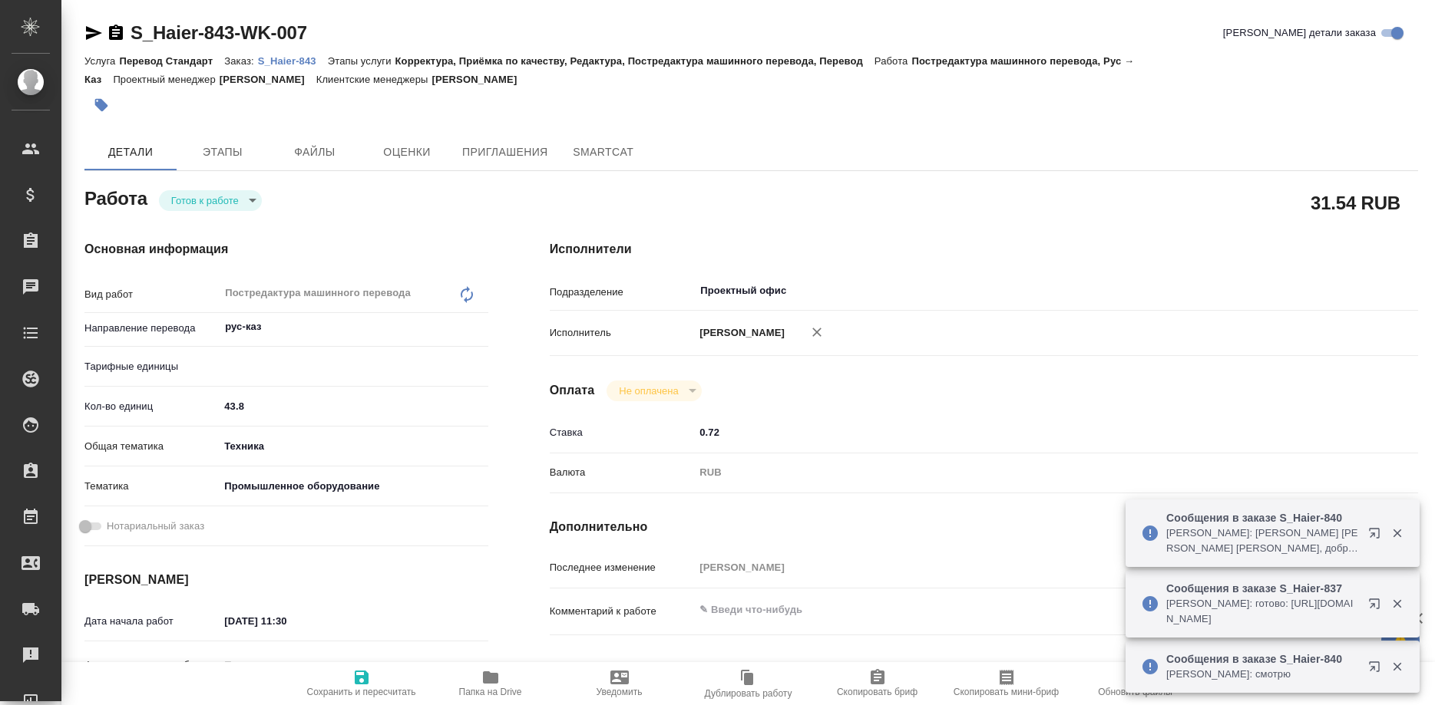
type textarea "x"
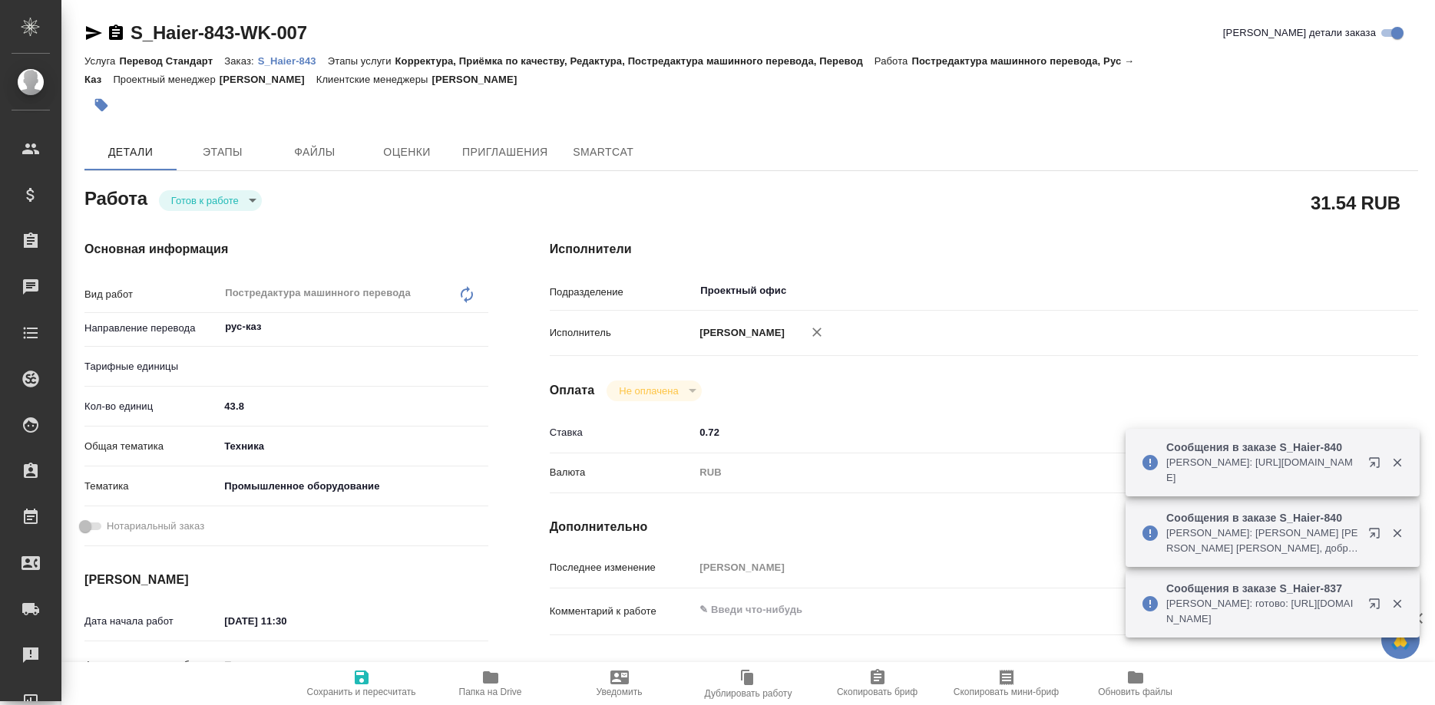
type textarea "x"
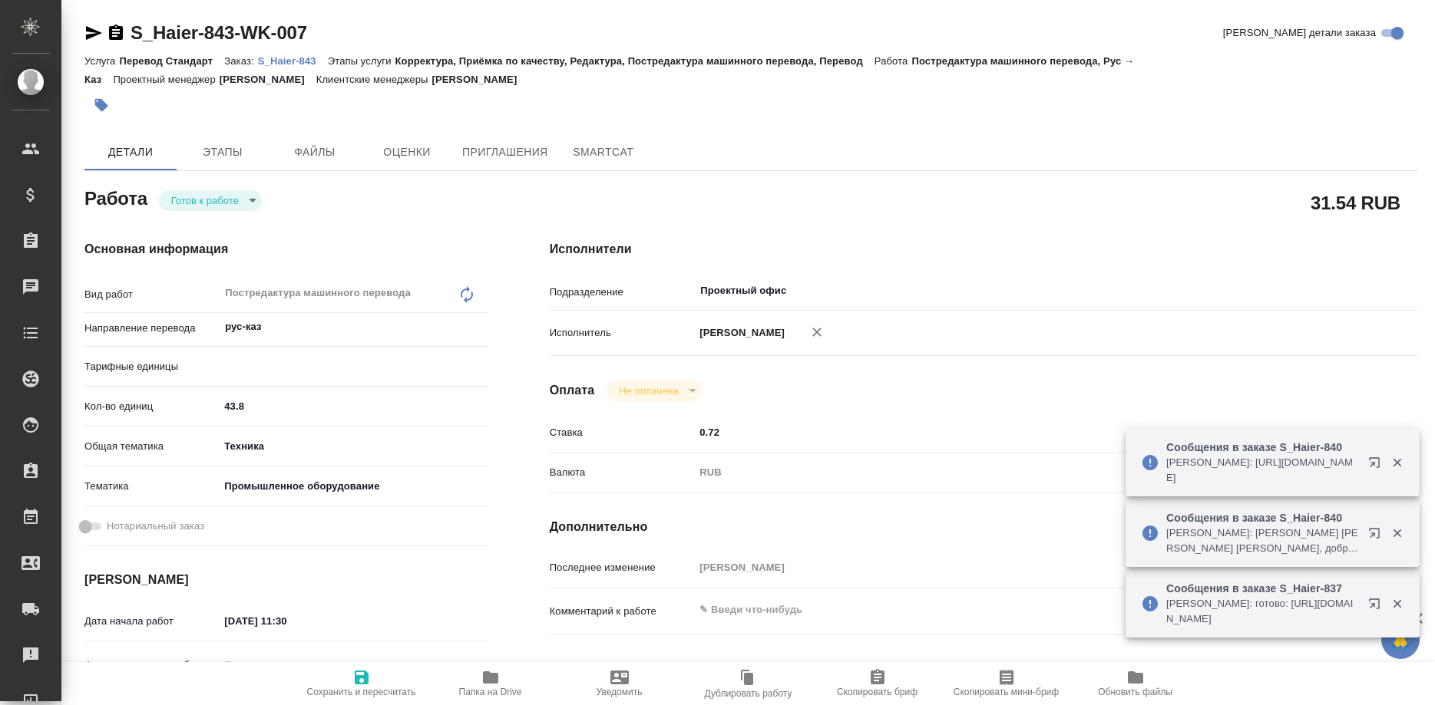
type textarea "x"
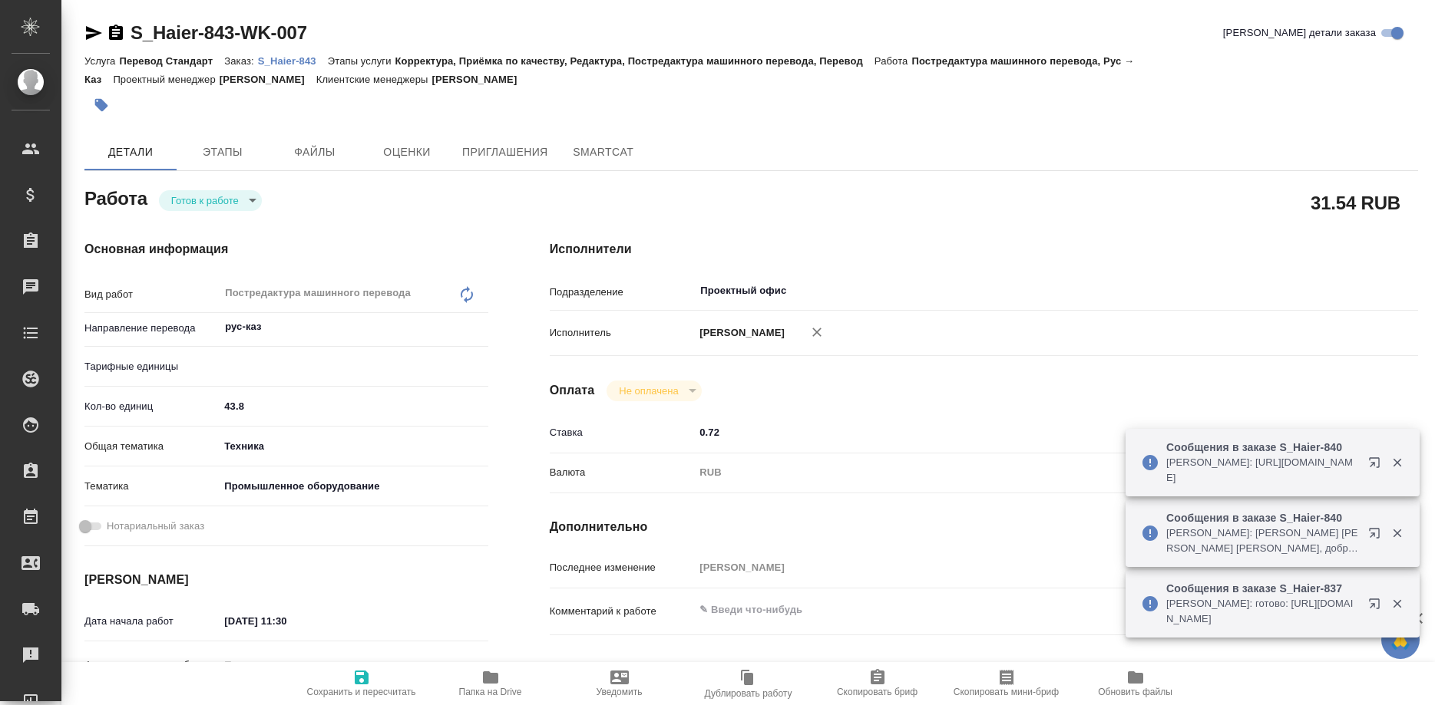
type textarea "x"
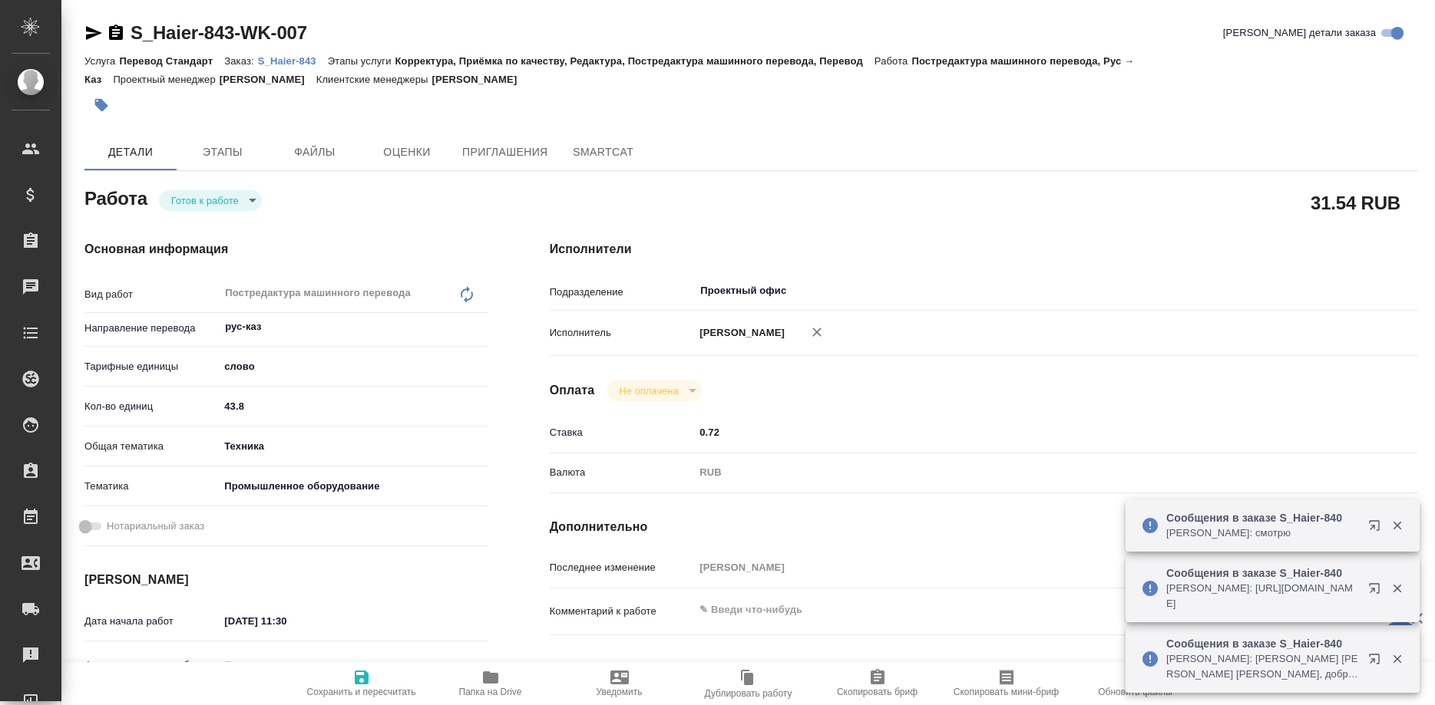
type textarea "x"
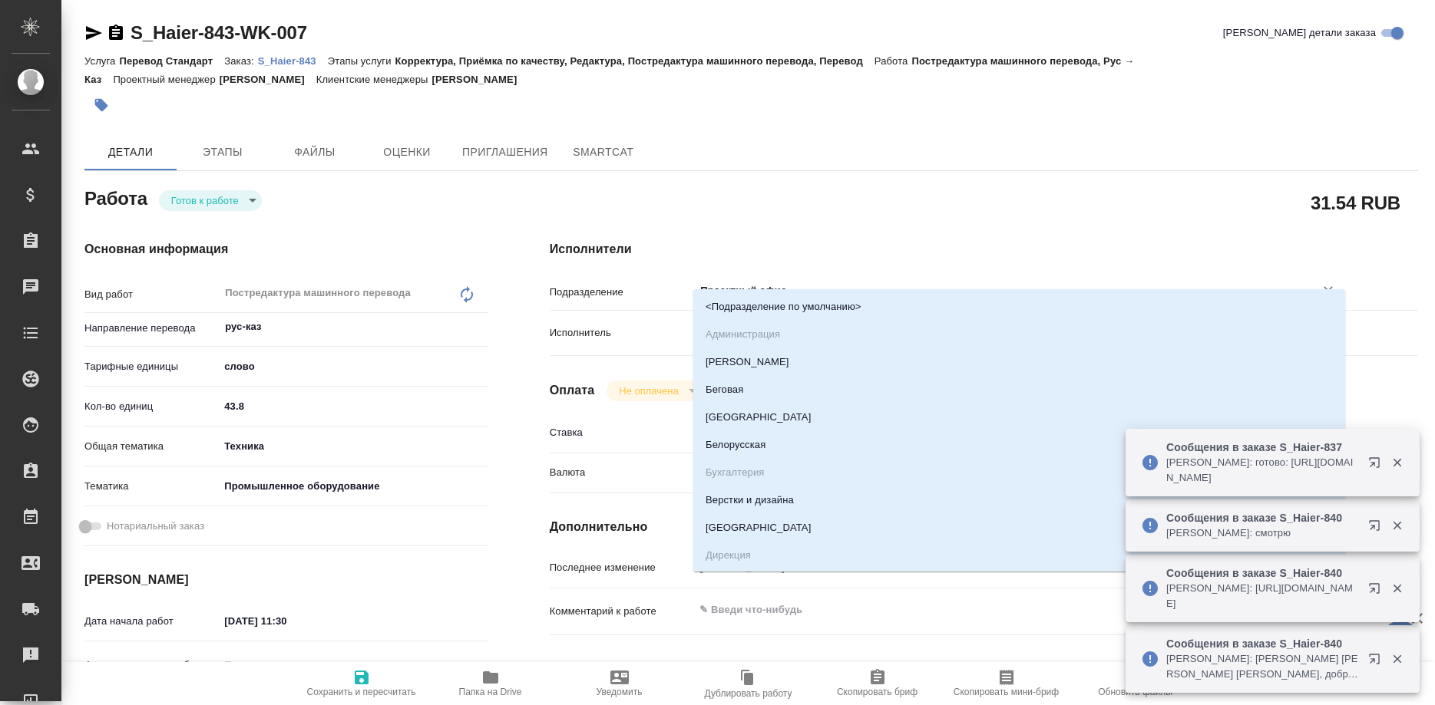
click at [804, 282] on input "Проектный офис" at bounding box center [994, 291] width 590 height 18
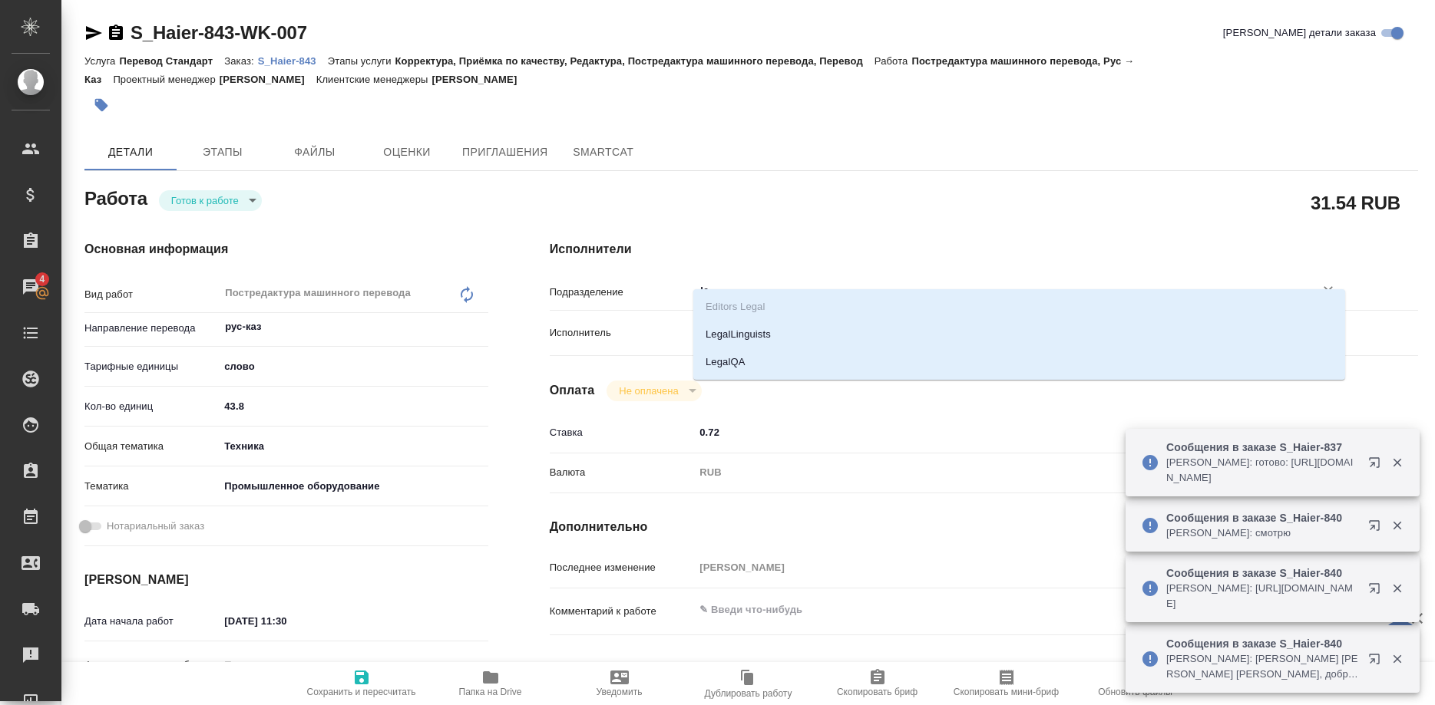
type input "leg"
click at [733, 358] on li "LegalQA" at bounding box center [1019, 363] width 652 height 28
type textarea "x"
type input "LegalQA"
type textarea "x"
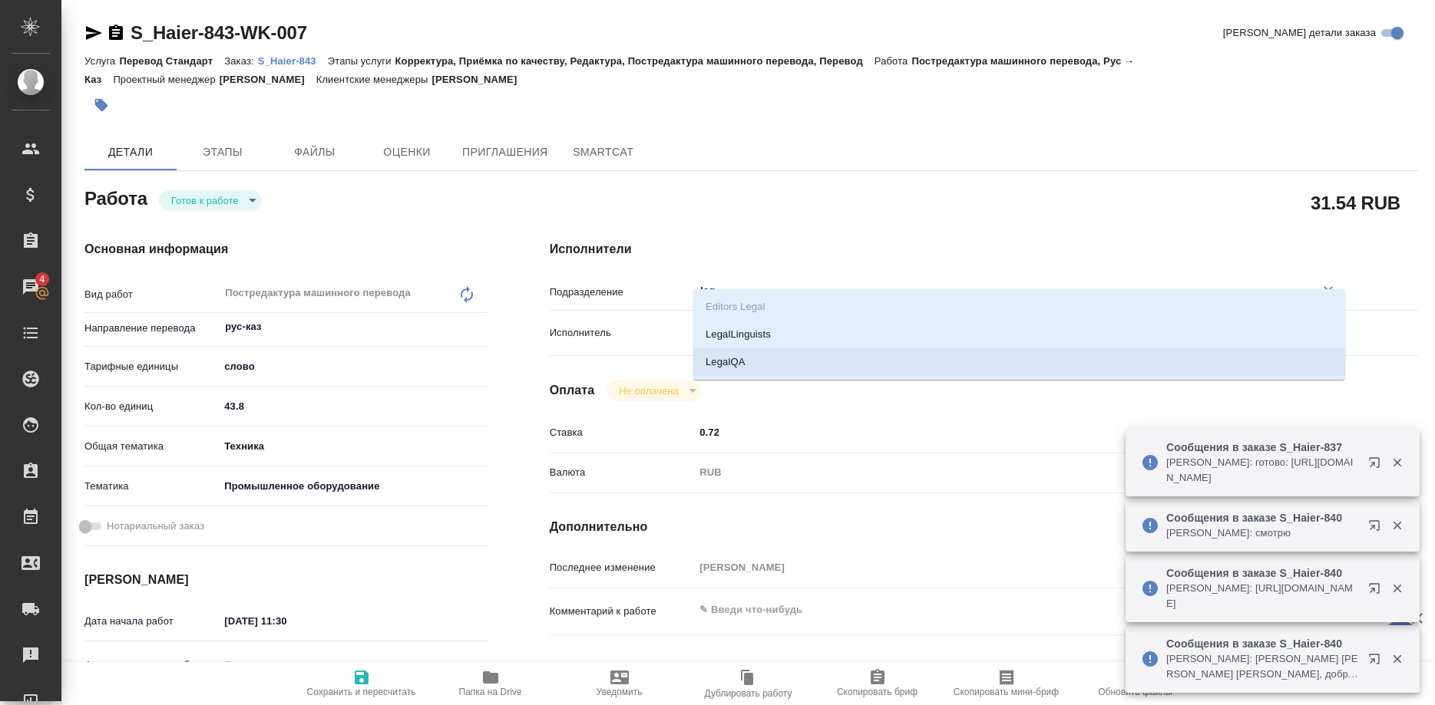
type textarea "x"
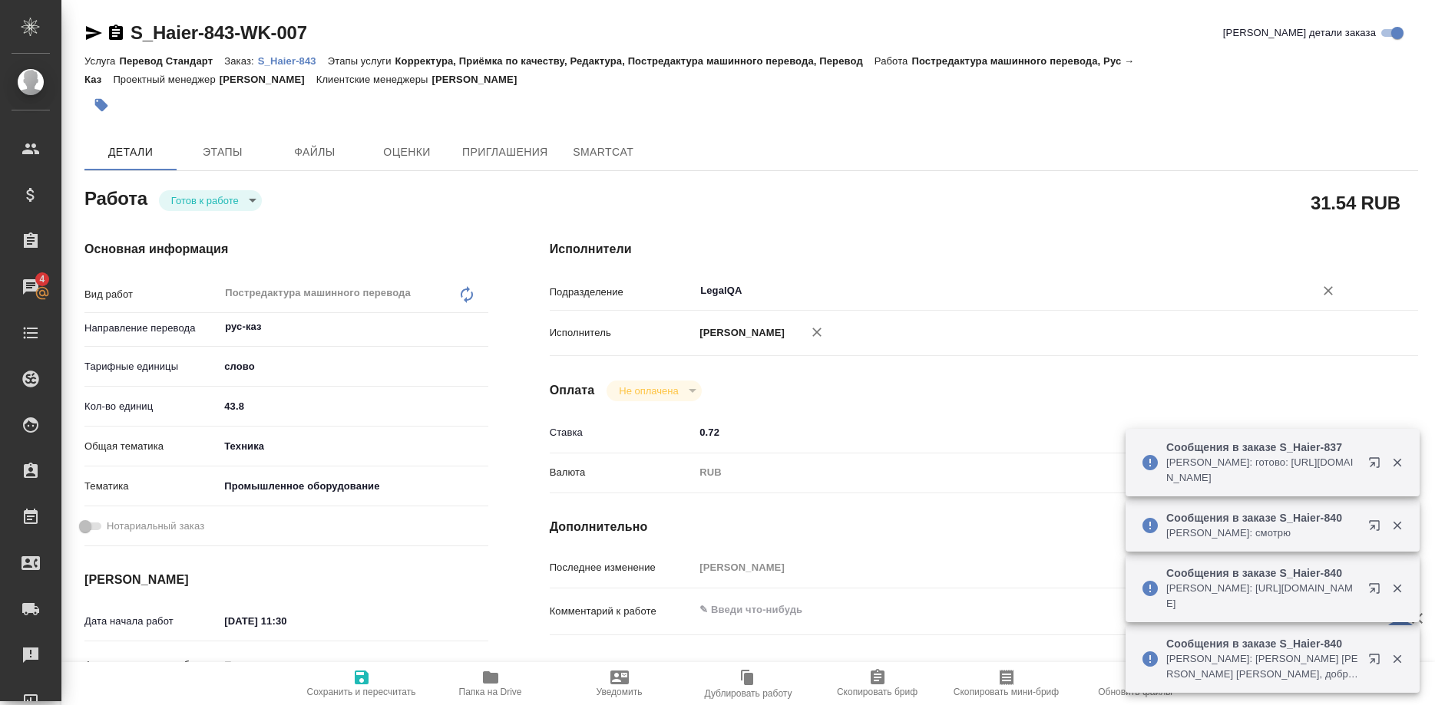
type input "LegalQA"
click at [362, 689] on span "Сохранить и пересчитать" at bounding box center [361, 692] width 109 height 11
type textarea "x"
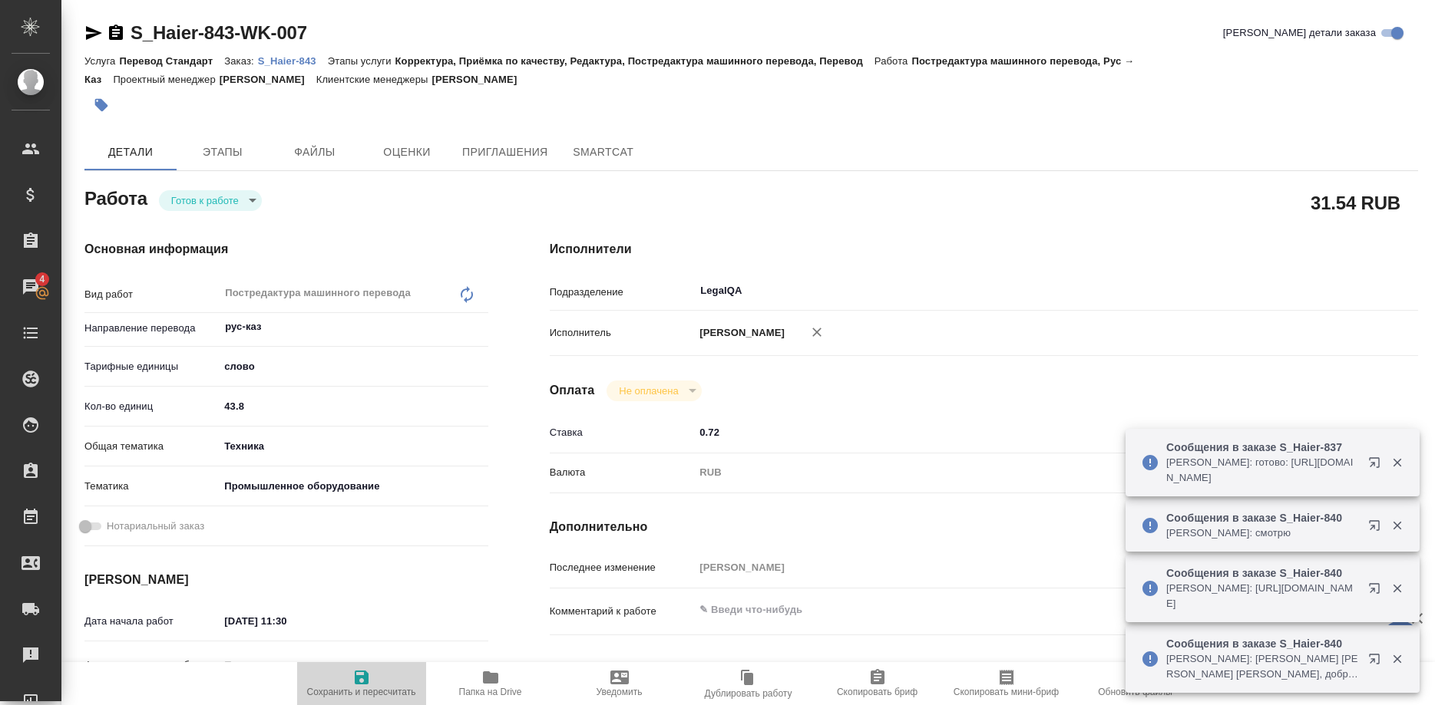
type textarea "x"
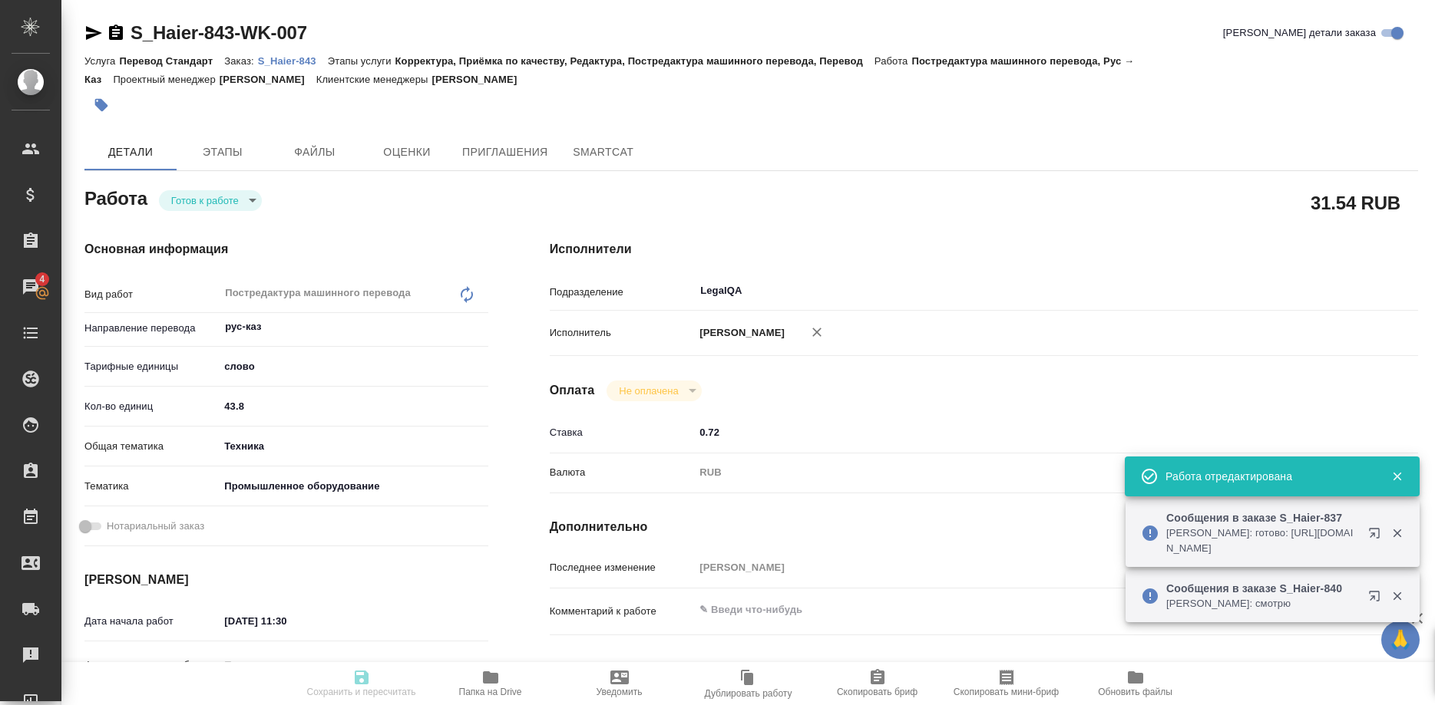
type input "readyForWork"
type textarea "Постредактура машинного перевода"
type textarea "x"
type input "рус-каз"
type input "5a8b1489cc6b4906c91bfd90"
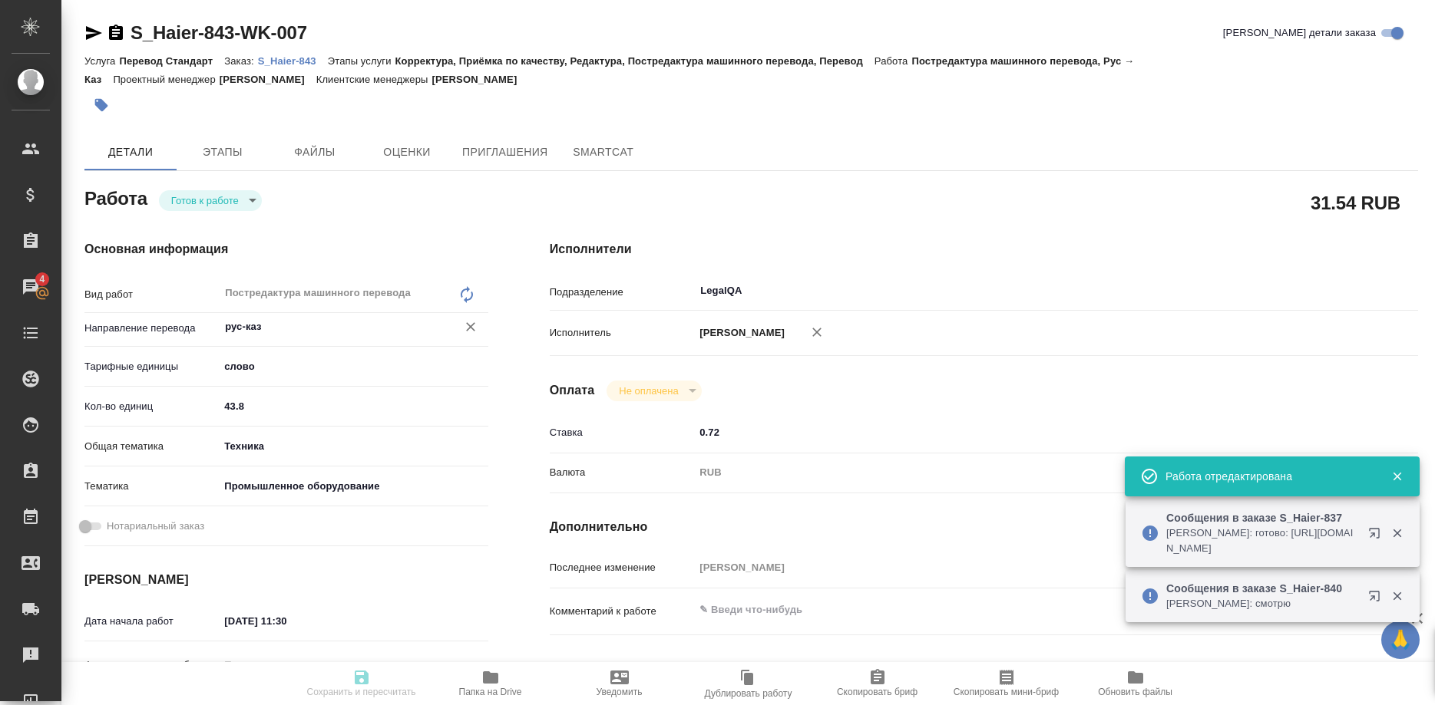
type input "43.8"
type input "tech"
type input "5f647205b73bc97568ca66bc"
type input "01.10.2025 11:30"
type input "01.10.2025 12:30"
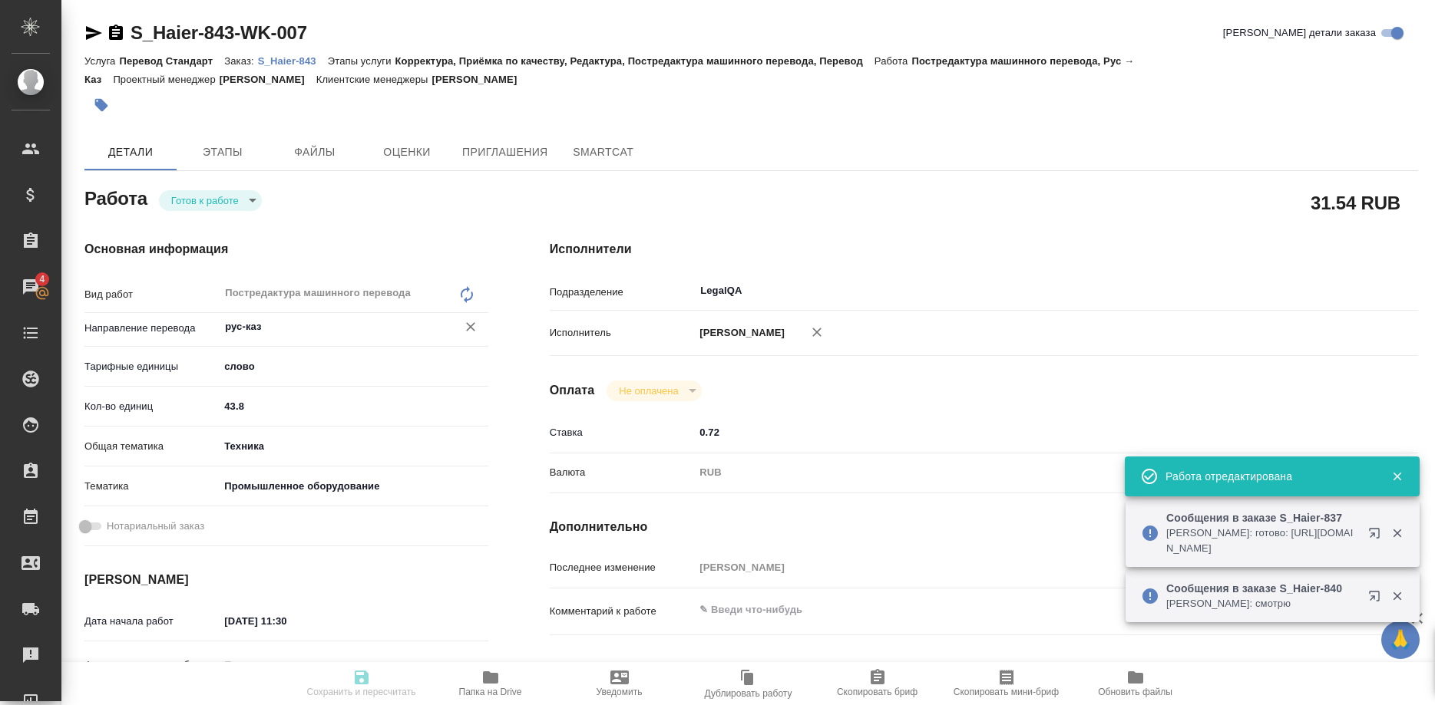
type input "02.10.2025 13:00"
type input "LegalQA"
type input "notPayed"
type input "0.72"
type input "RUB"
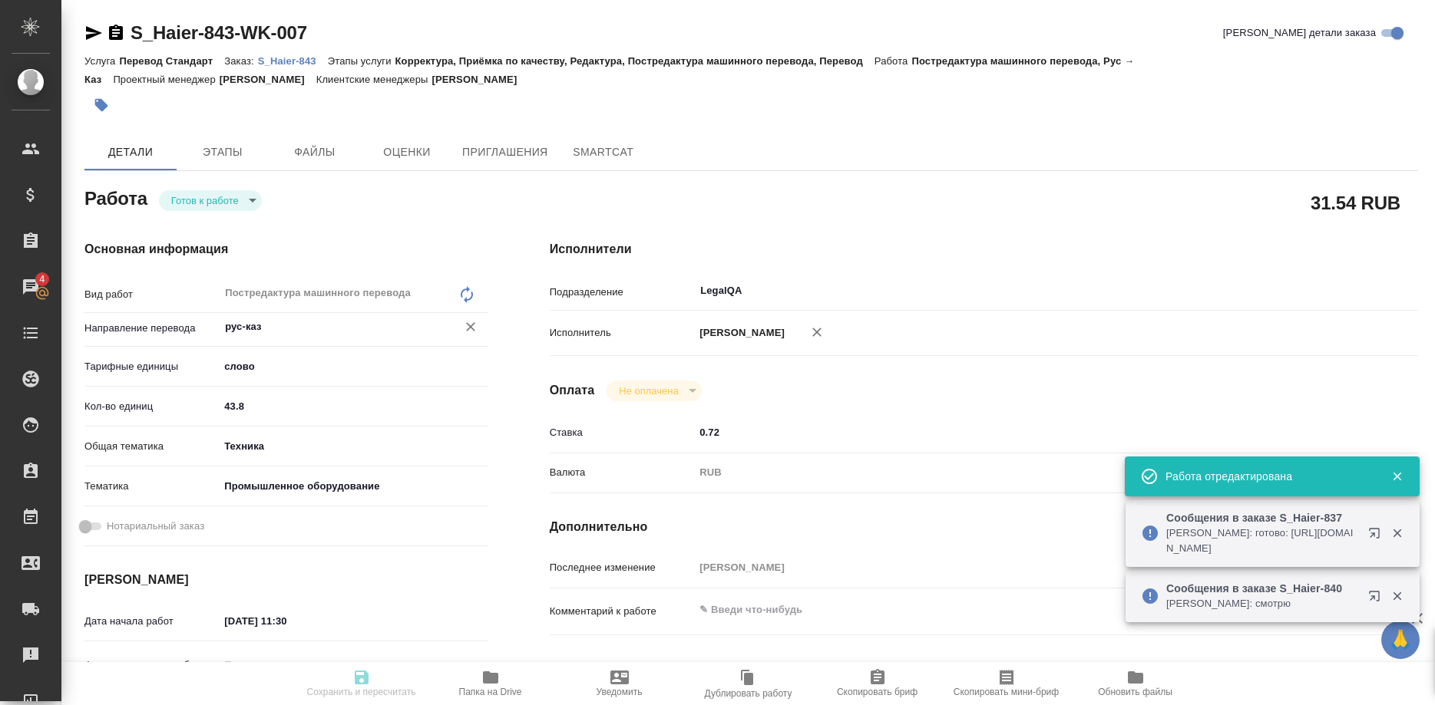
type input "[PERSON_NAME]"
type textarea "x"
type textarea "/Clients/Хайер Электрикал Эпплаенсиз Рус/Orders/S_Haier-843/Translated/S_Haier-…"
type textarea "x"
type input "S_Haier-843"
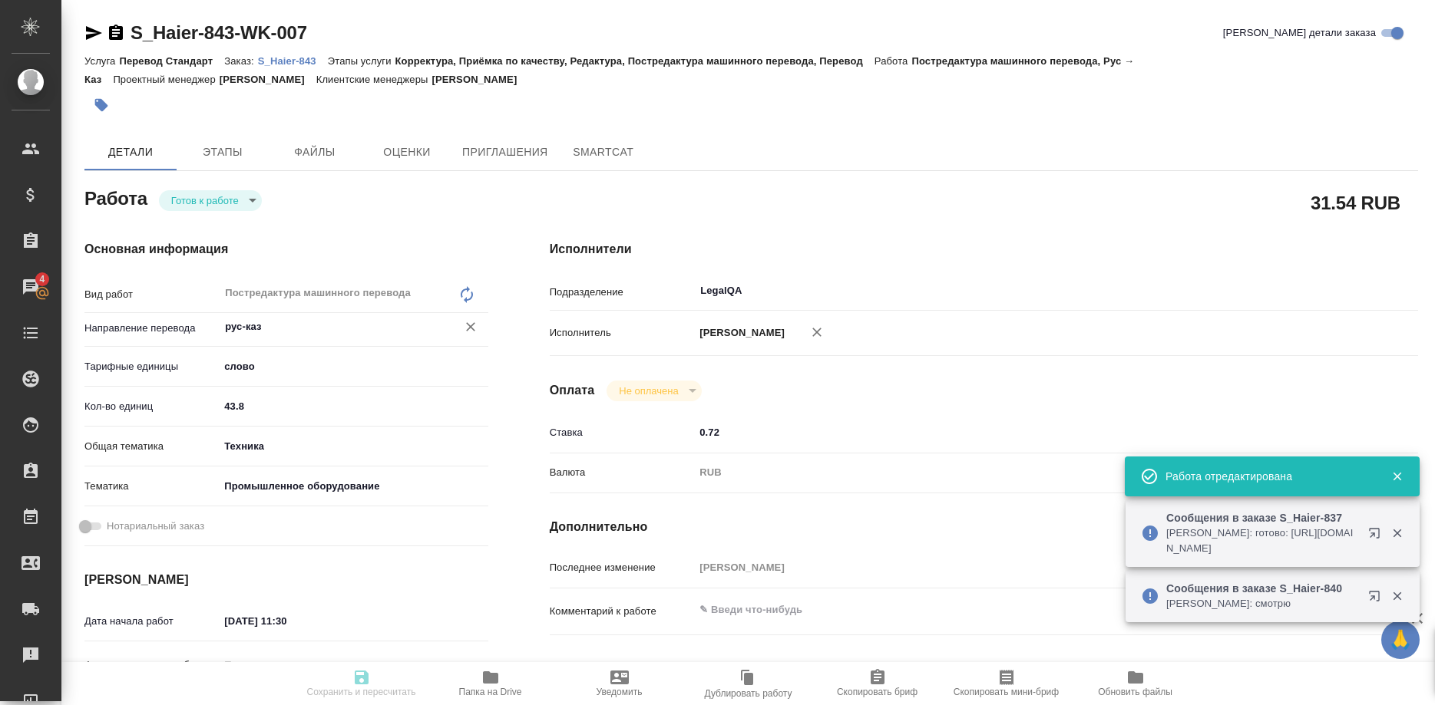
type input "Перевод Стандарт"
type input "Корректура, Приёмка по качеству, Редактура, Постредактура машинного перевода, П…"
type input "Усманова Ольга"
type input "[PERSON_NAME]"
type input "/Clients/Хайер Электрикал Эпплаенсиз Рус/Orders/S_Haier-843"
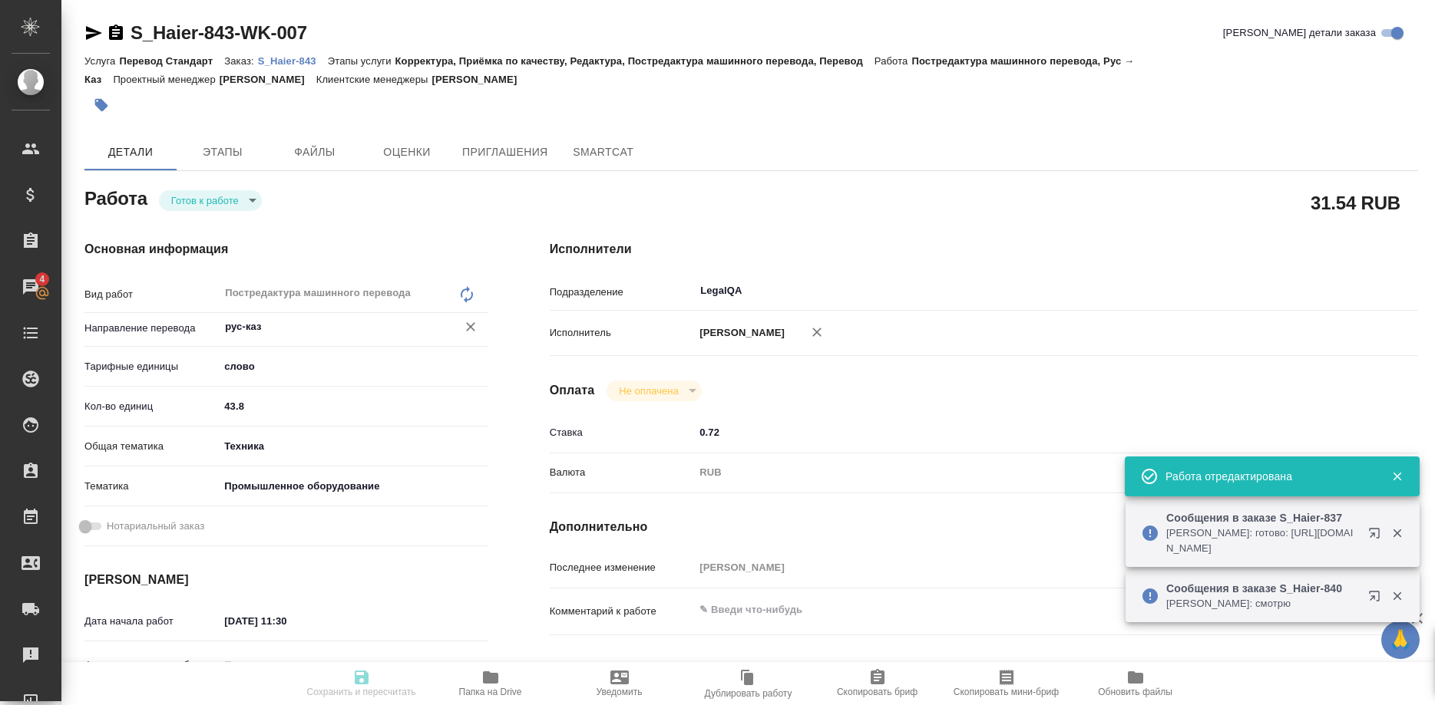
type textarea "x"
type textarea "Процените, пожалуйста, внесение правок в руководства HHK (заказ S_Haier-831) со…"
type textarea "x"
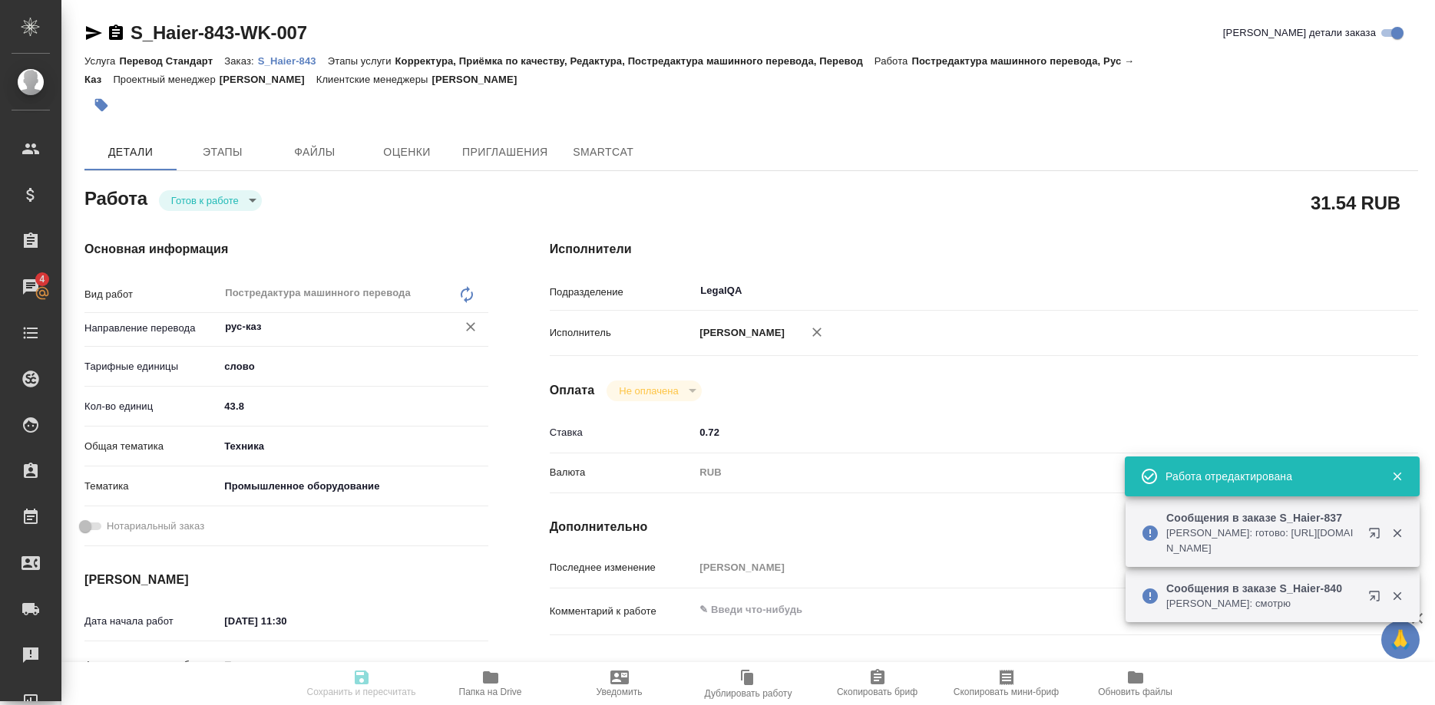
type textarea "x"
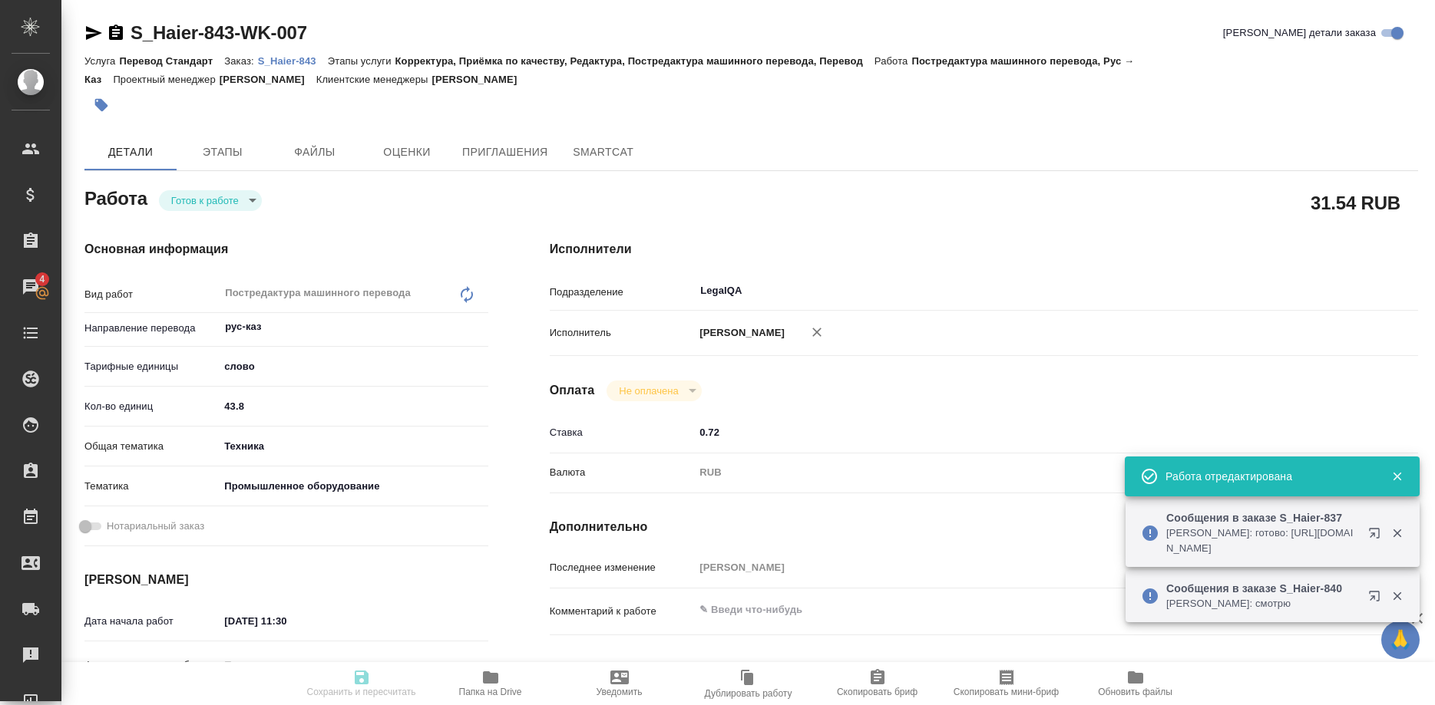
type textarea "x"
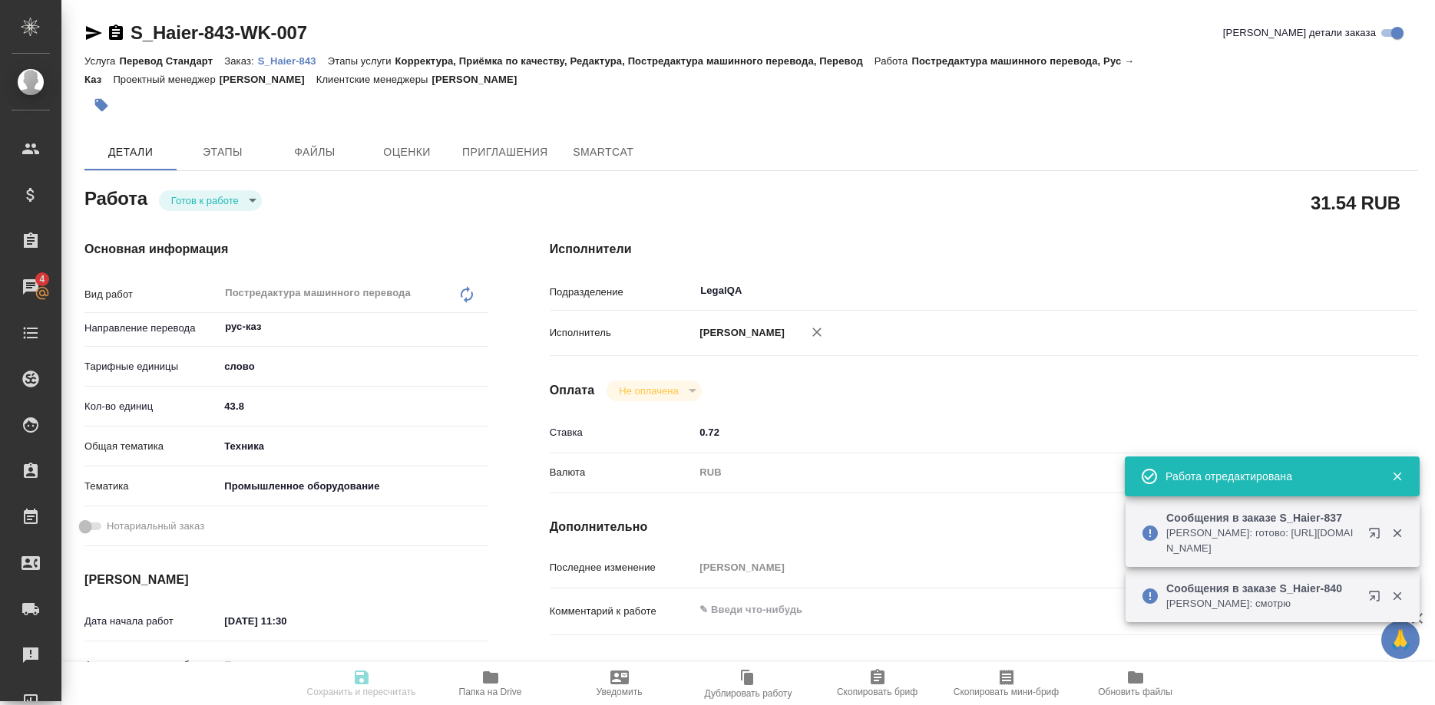
type textarea "x"
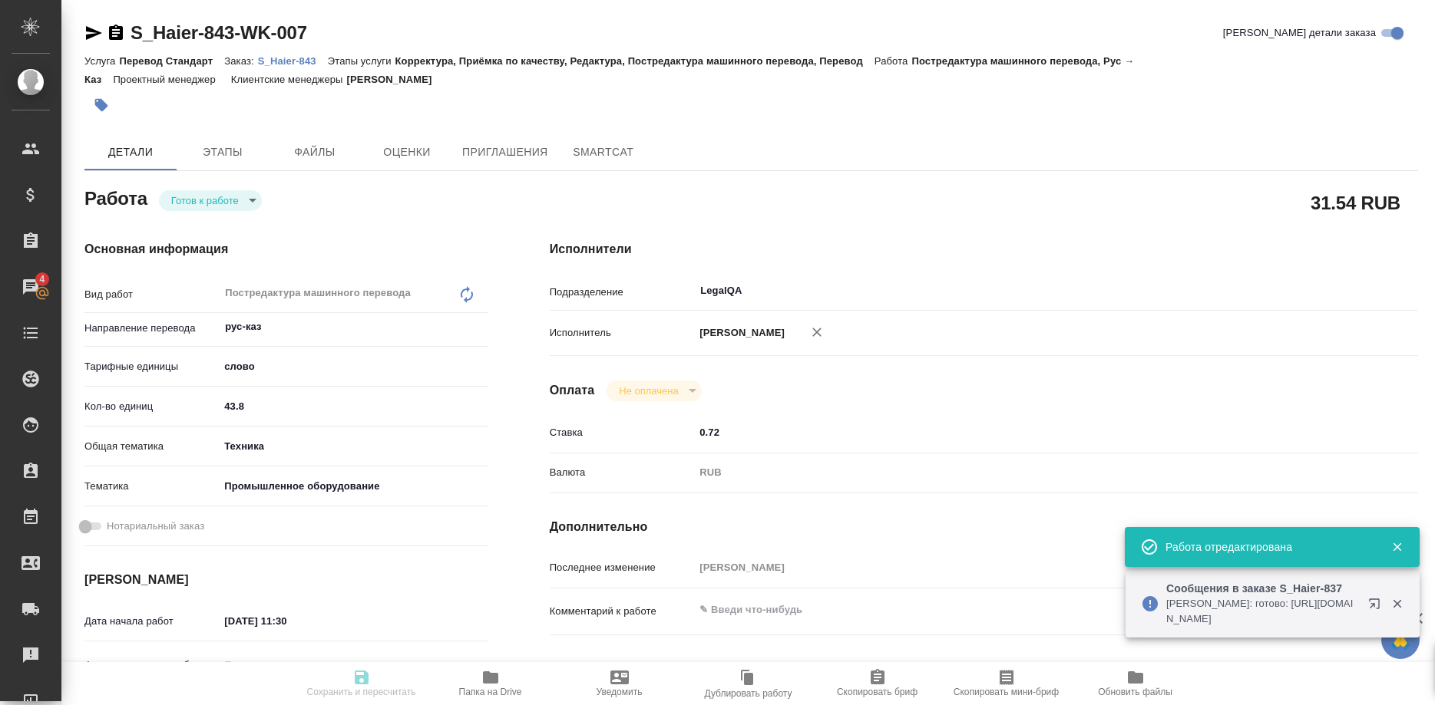
type textarea "x"
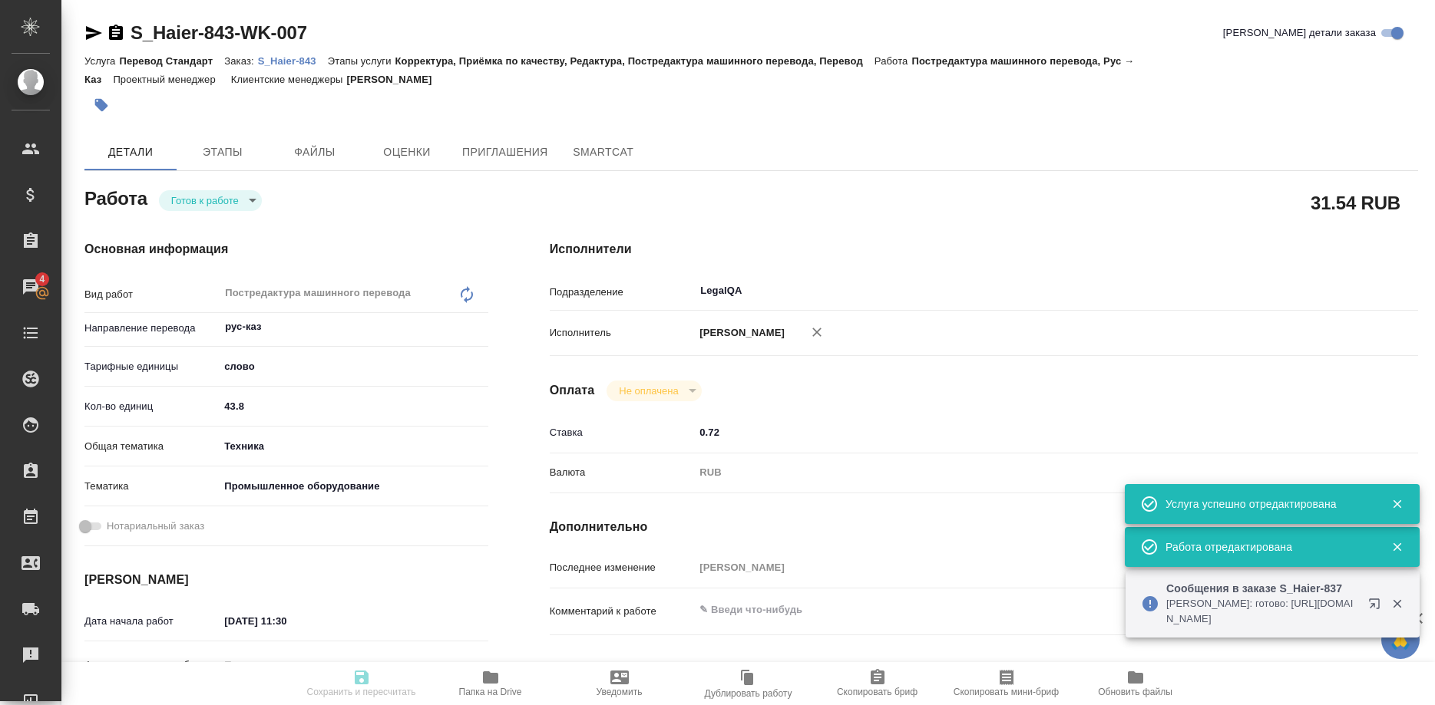
type input "readyForWork"
type textarea "Постредактура машинного перевода"
type textarea "x"
type input "рус-каз"
type input "5a8b1489cc6b4906c91bfd90"
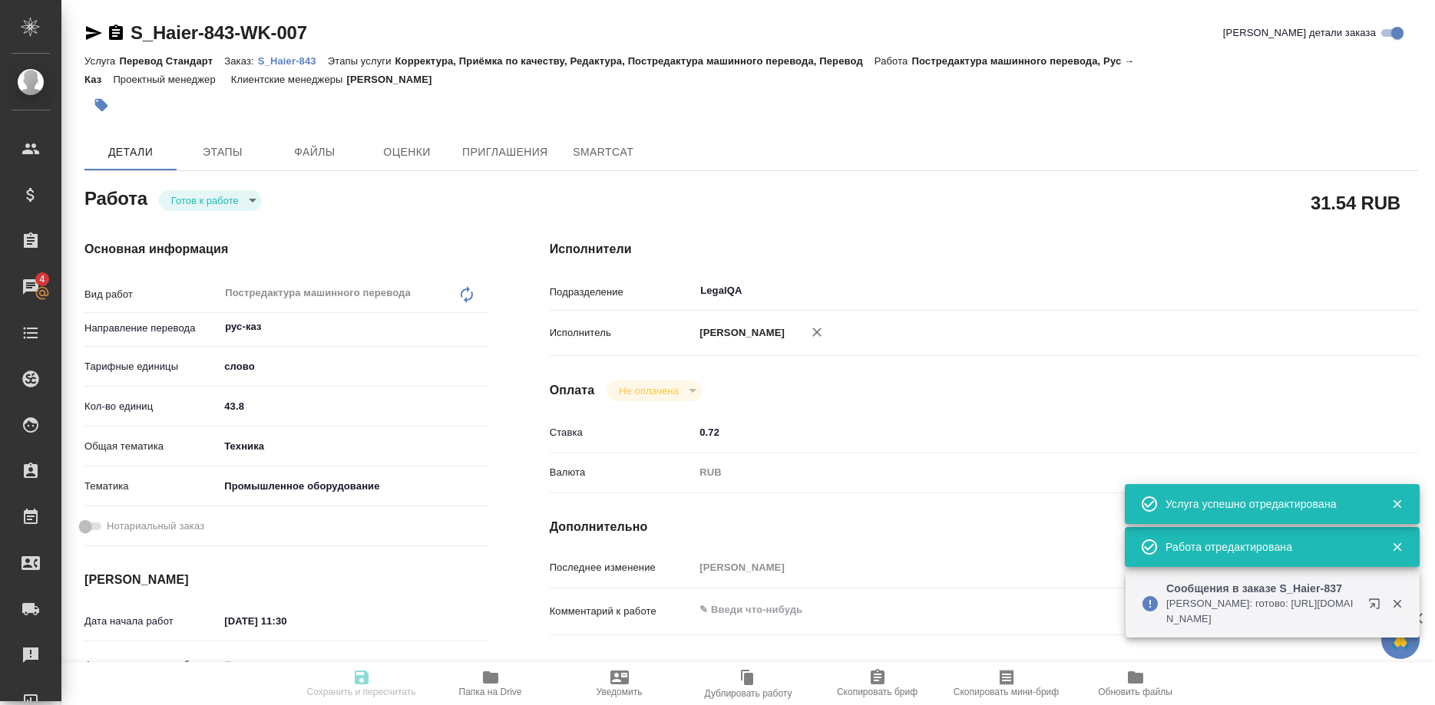
type input "43.8"
type input "tech"
type input "5f647205b73bc97568ca66bc"
type input "01.10.2025 11:30"
type input "01.10.2025 12:30"
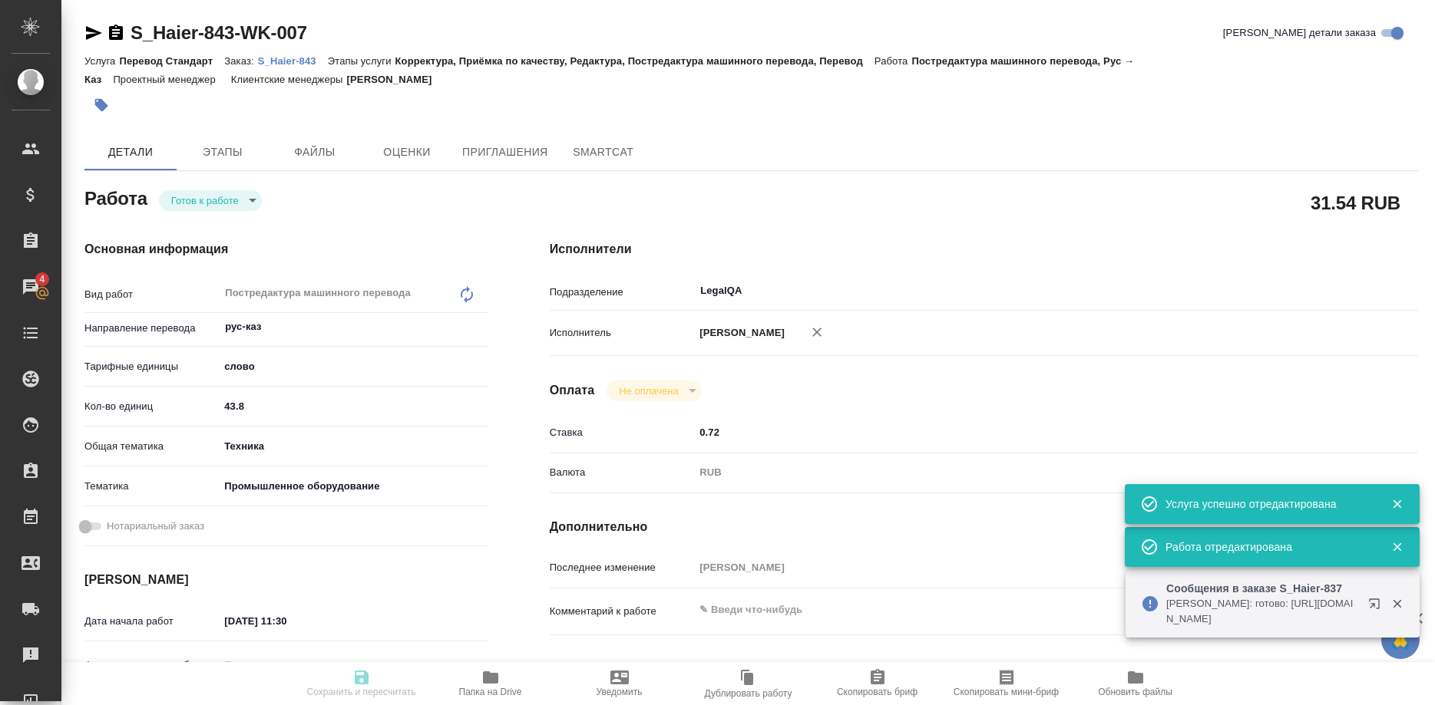
type input "02.10.2025 13:00"
type input "LegalQA"
type input "notPayed"
type input "0.72"
type input "RUB"
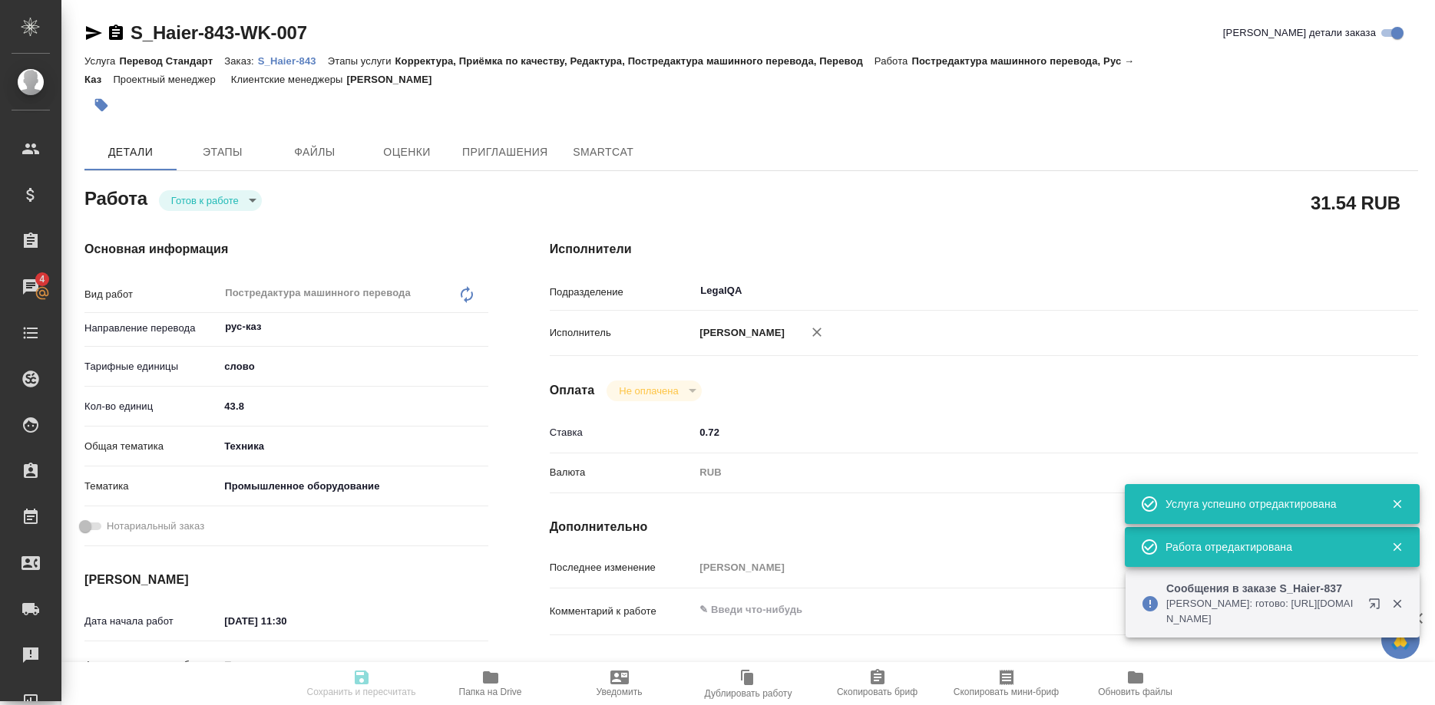
type input "[PERSON_NAME]"
type textarea "x"
type textarea "/Clients/Хайер Электрикал Эпплаенсиз Рус/Orders/S_Haier-843/Translated/S_Haier-…"
type textarea "x"
type input "S_Haier-843"
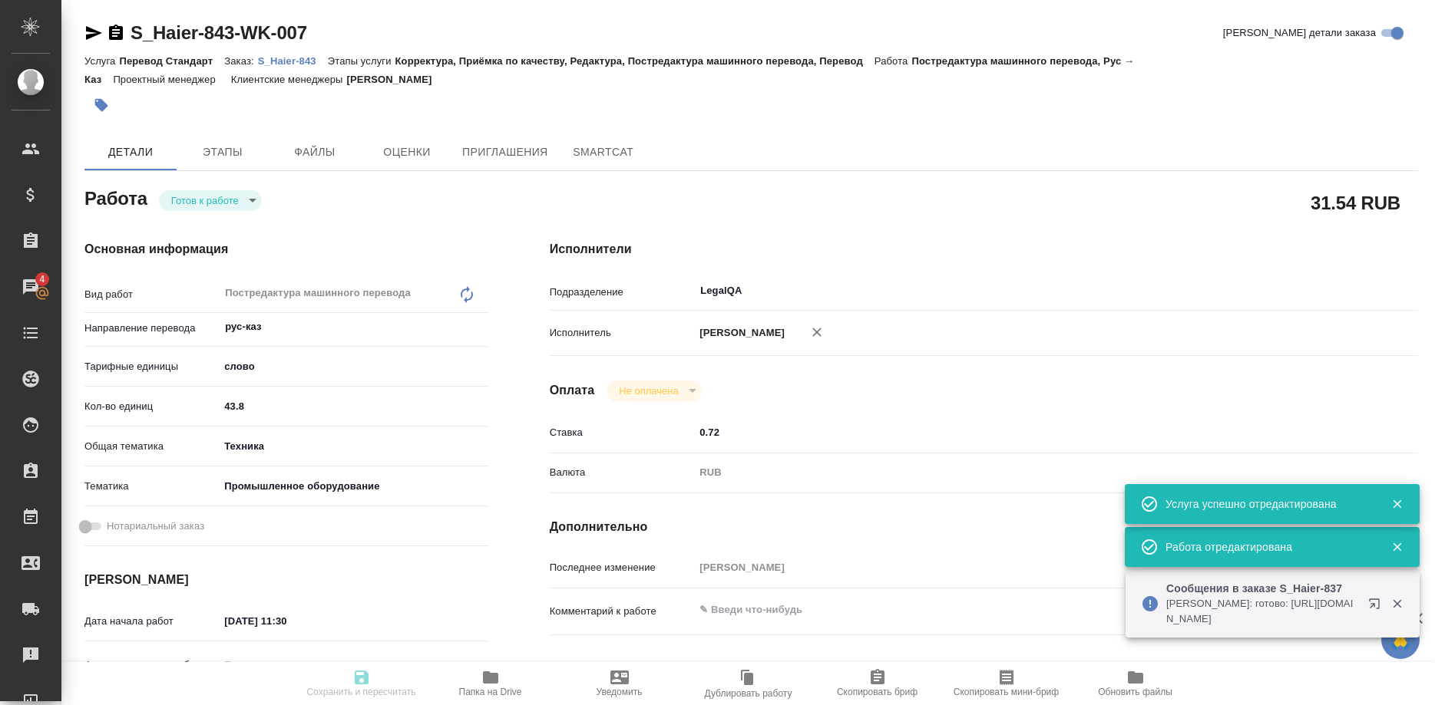
type input "Перевод Стандарт"
type input "Корректура, Приёмка по качеству, Редактура, Постредактура машинного перевода, П…"
type input "Усманова Ольга"
type input "[PERSON_NAME]"
type input "/Clients/Хайер Электрикал Эпплаенсиз Рус/Orders/S_Haier-843"
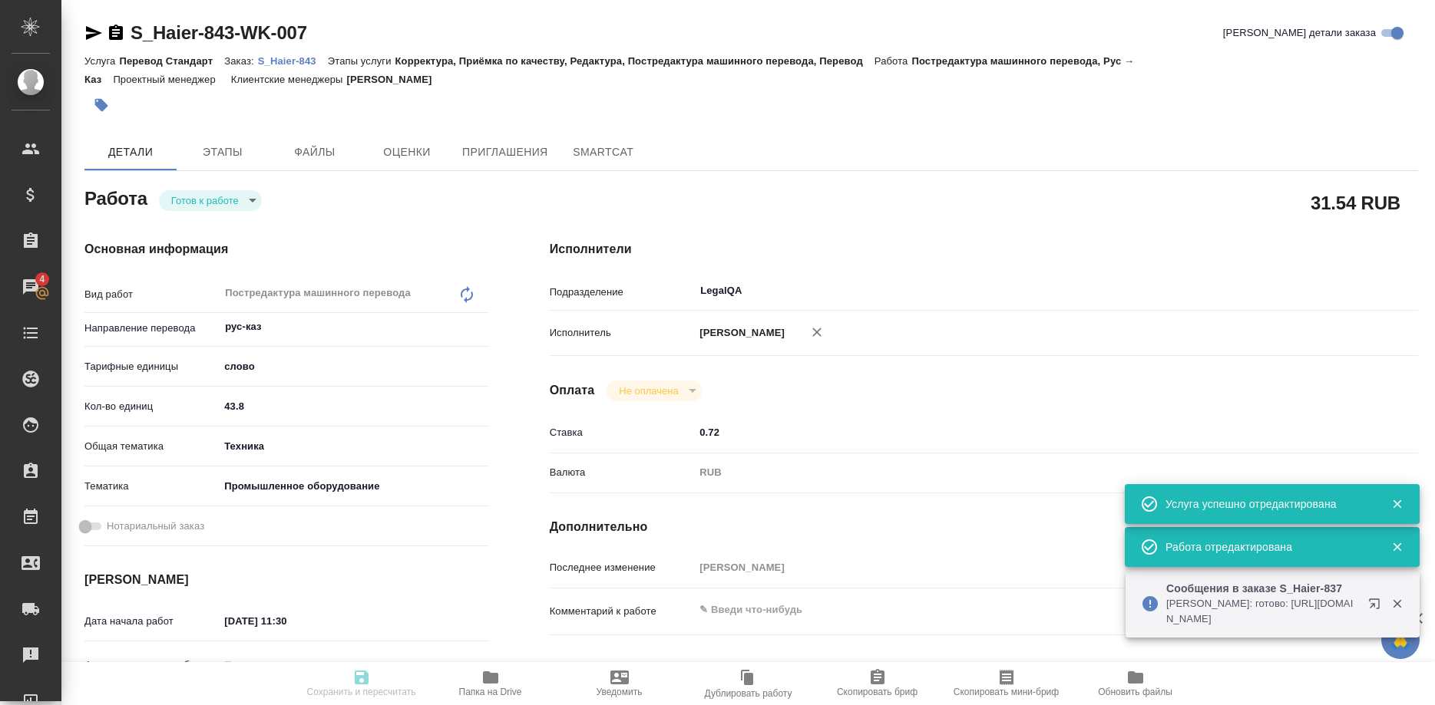
type textarea "x"
type textarea "Процените, пожалуйста, внесение правок в руководства HHK (заказ S_Haier-831) со…"
type textarea "x"
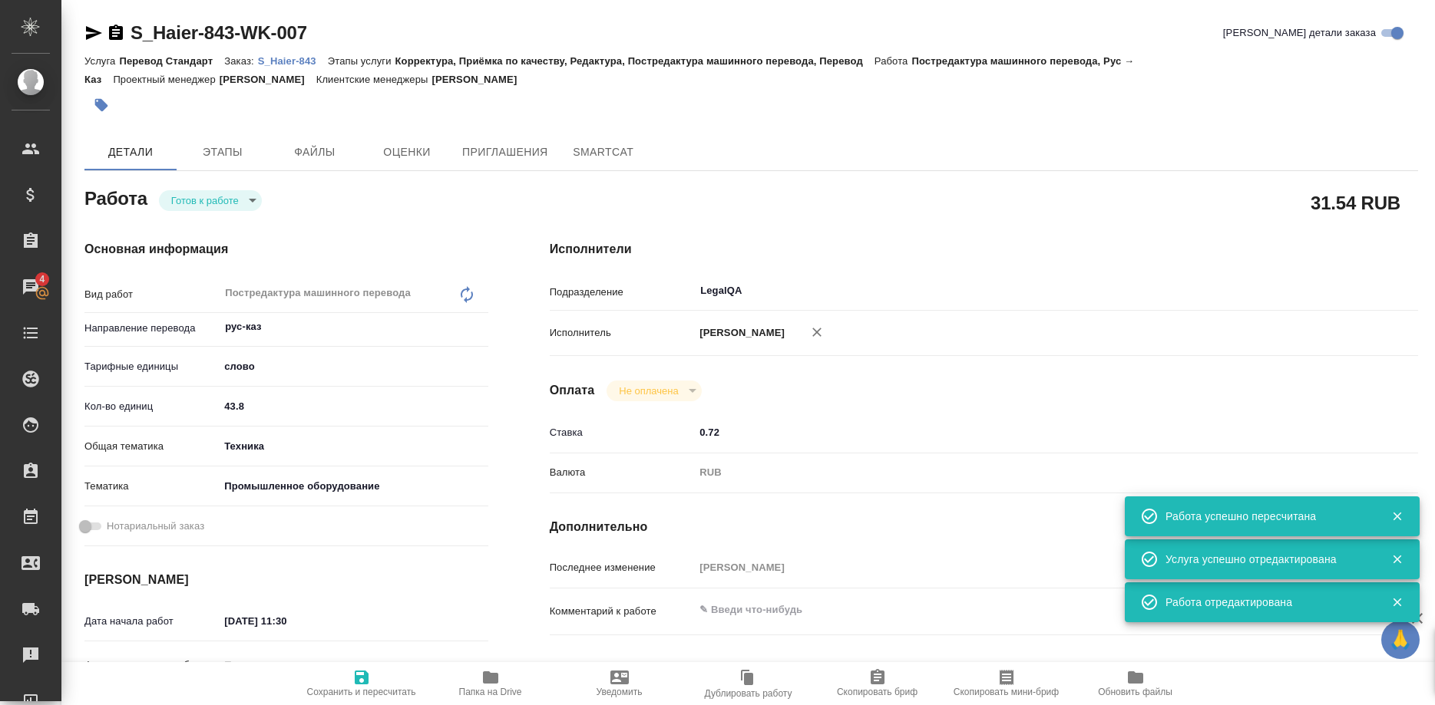
type textarea "x"
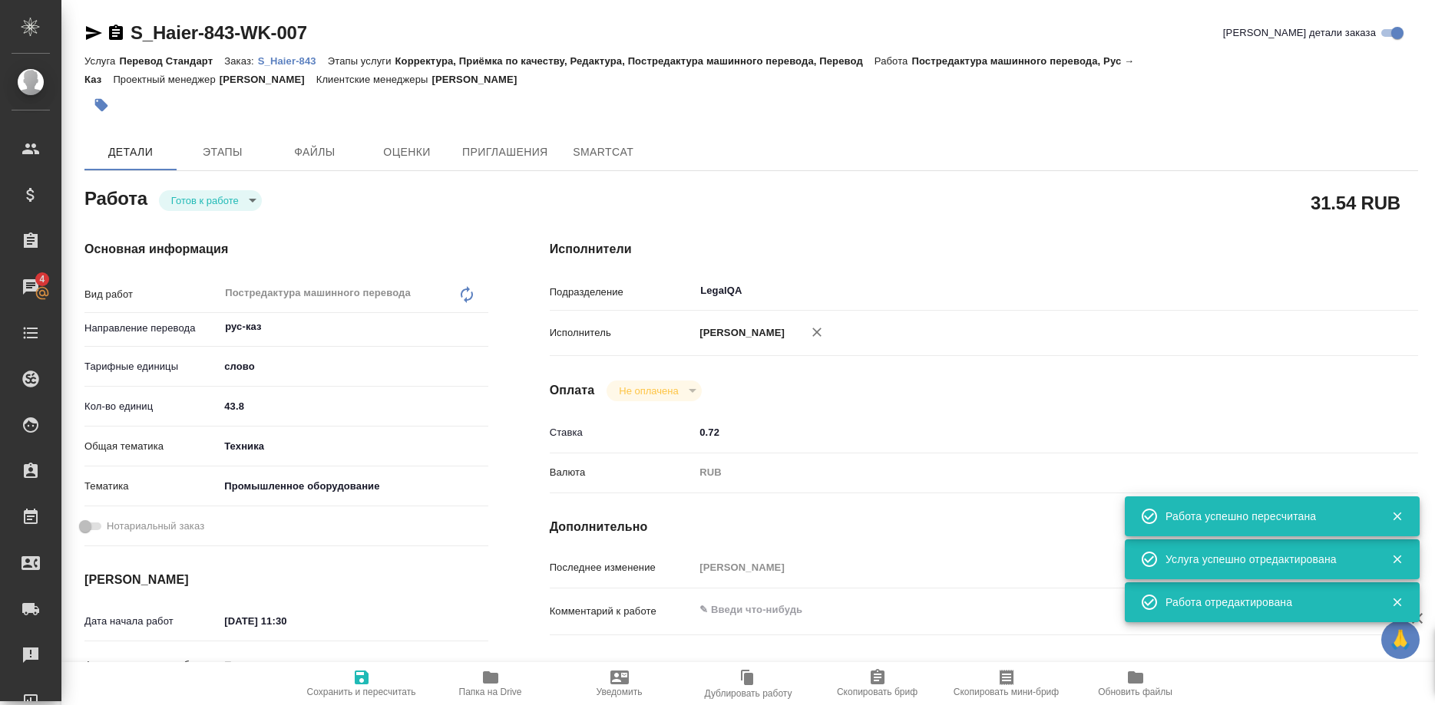
click at [301, 60] on p "S_Haier-843" at bounding box center [293, 61] width 70 height 12
type textarea "x"
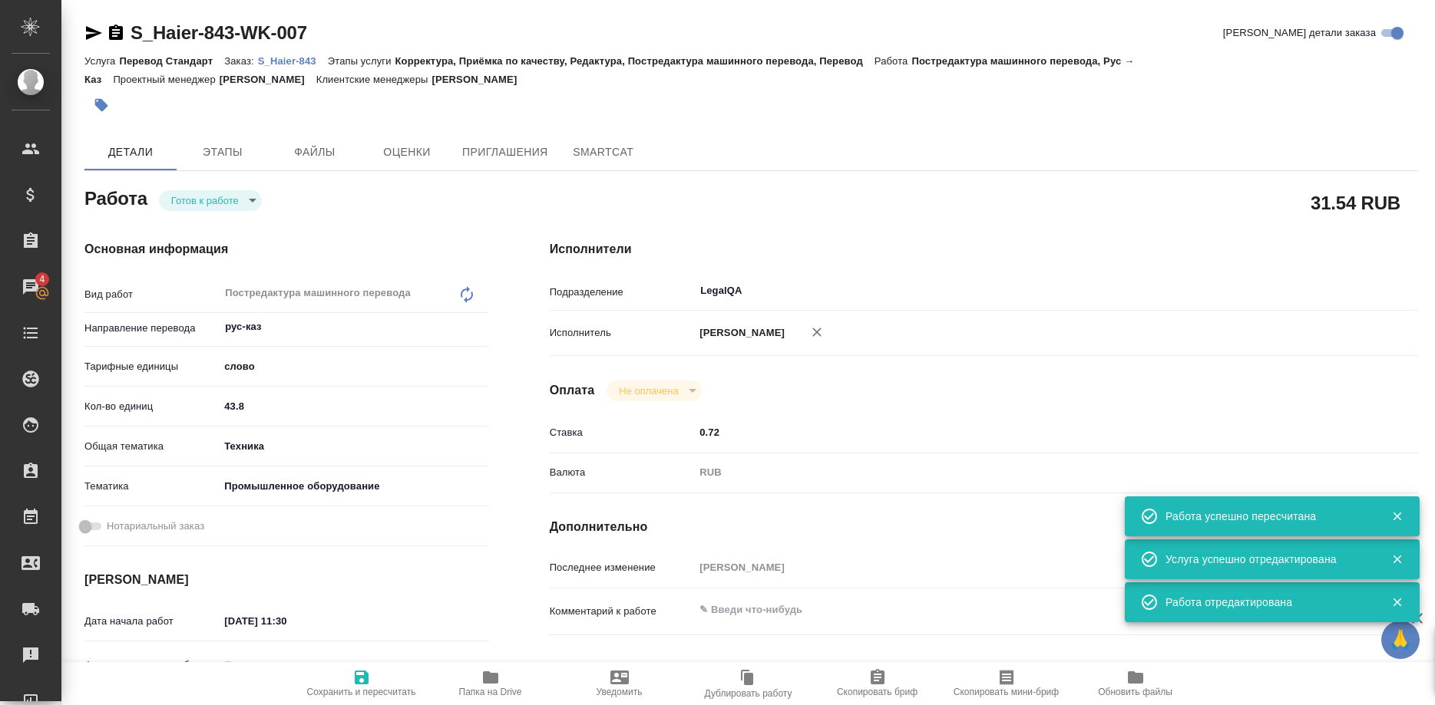
type textarea "x"
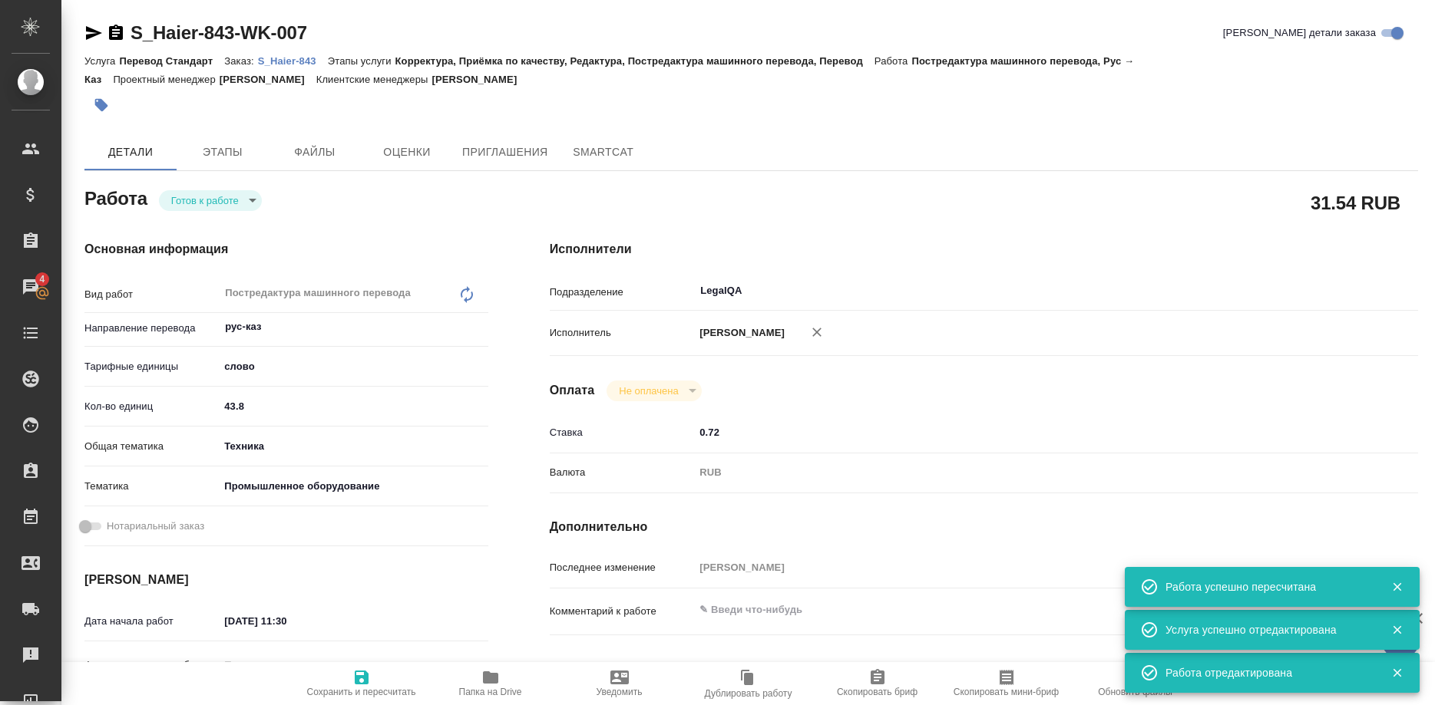
type textarea "x"
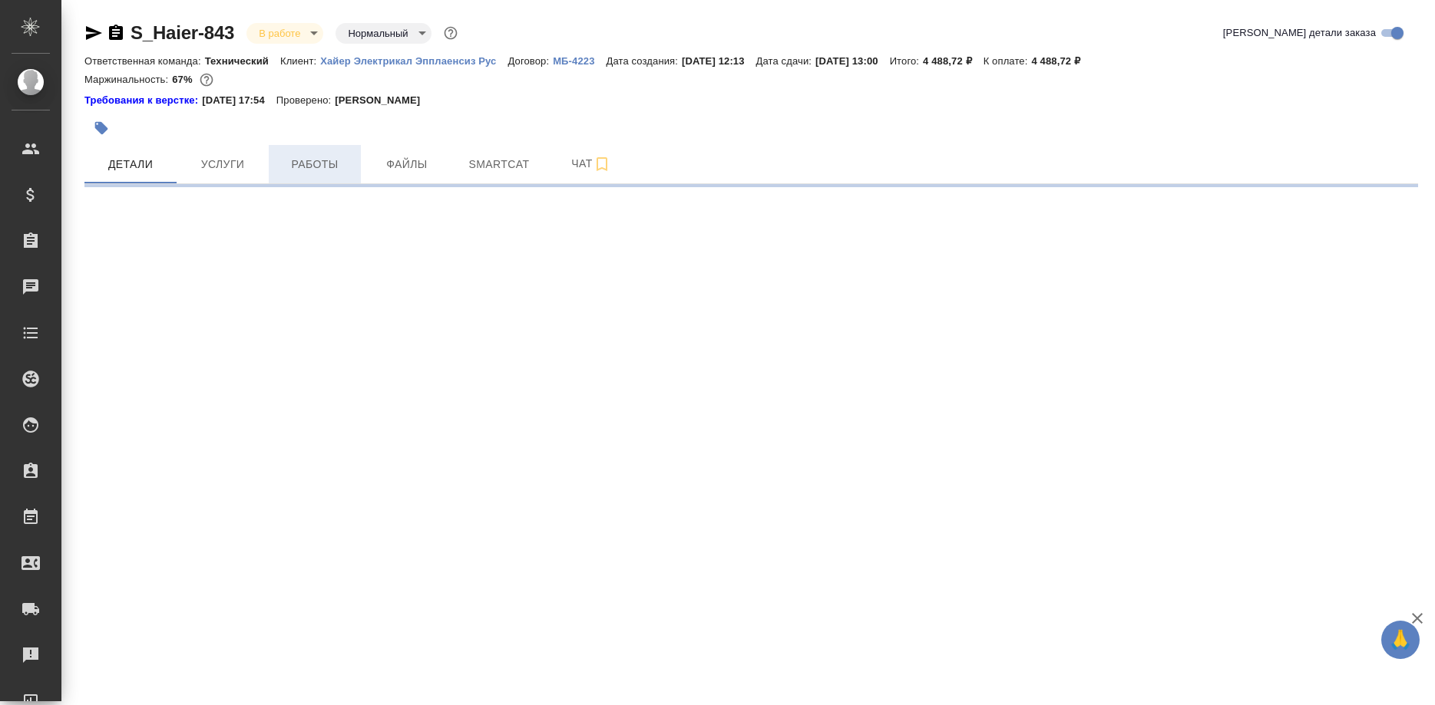
select select "RU"
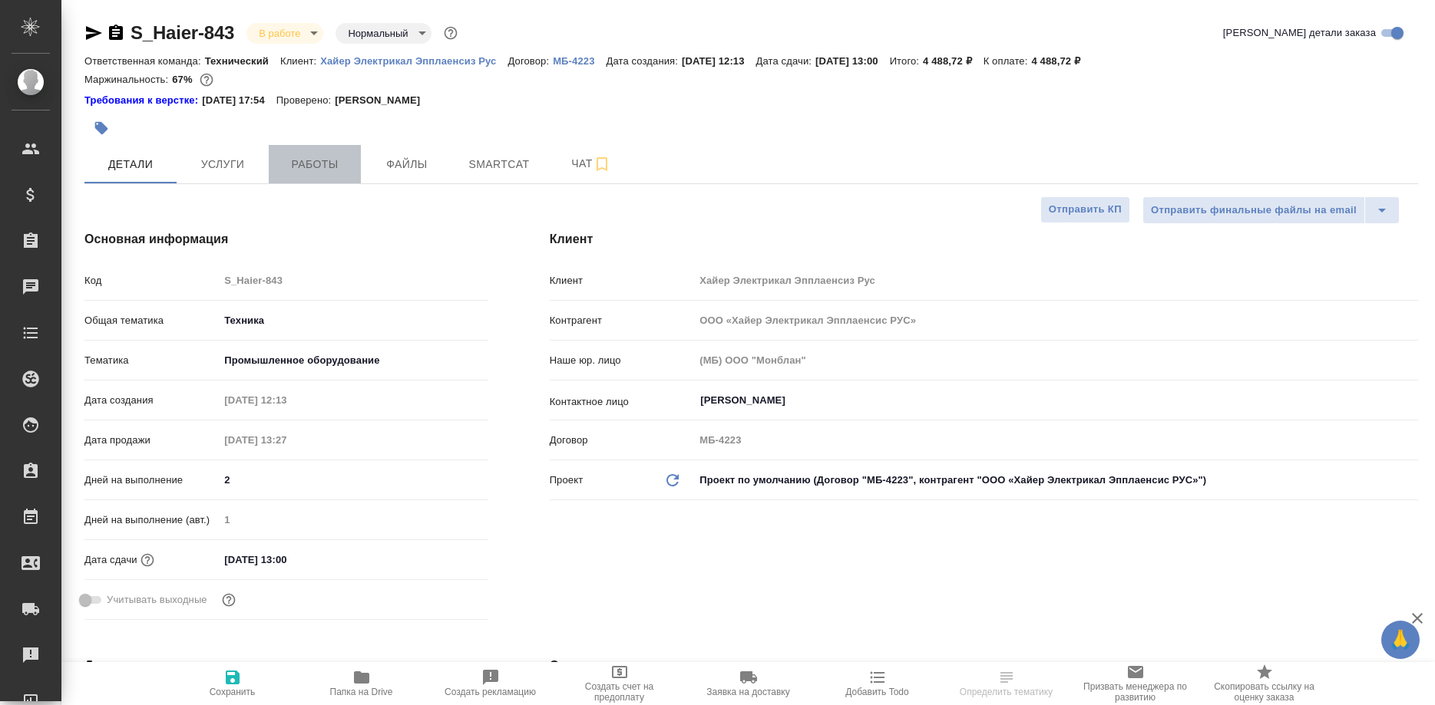
click at [306, 176] on button "Работы" at bounding box center [315, 164] width 92 height 38
type textarea "x"
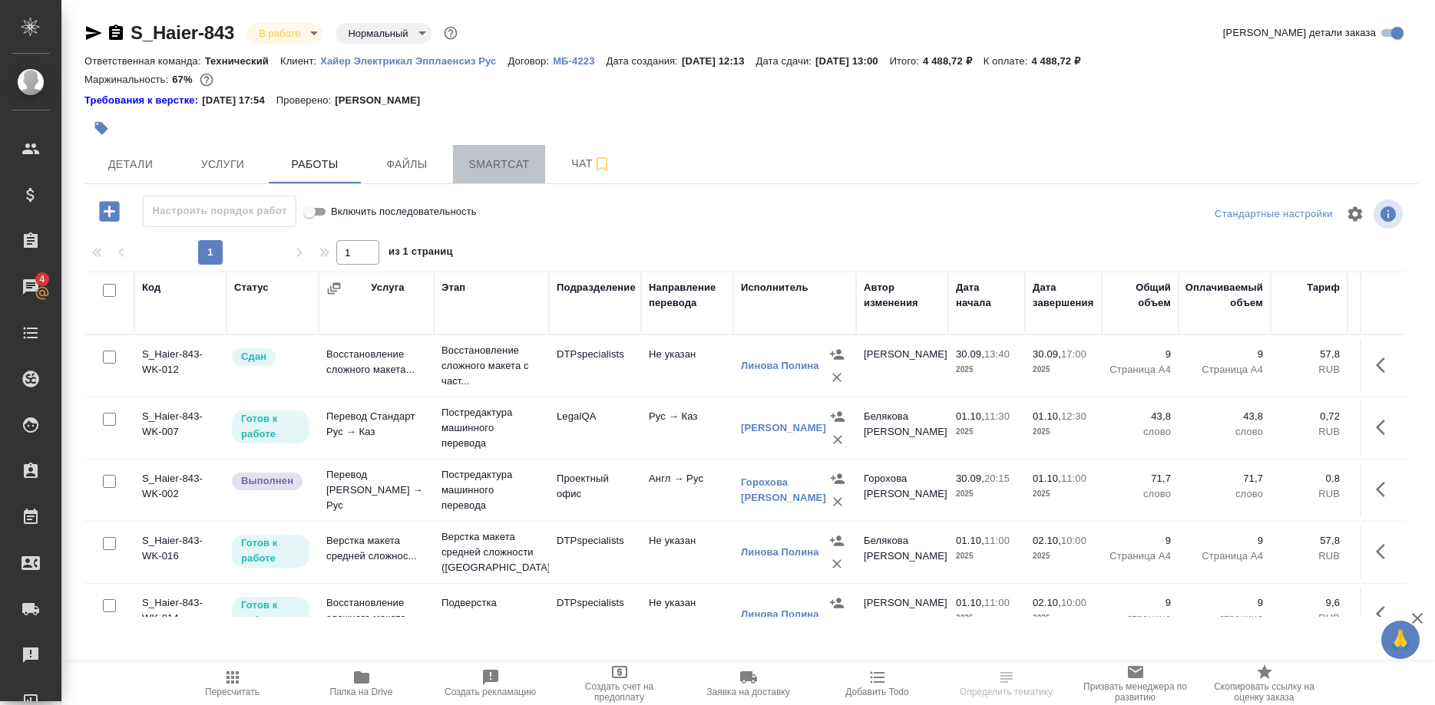
click at [509, 166] on span "Smartcat" at bounding box center [499, 164] width 74 height 19
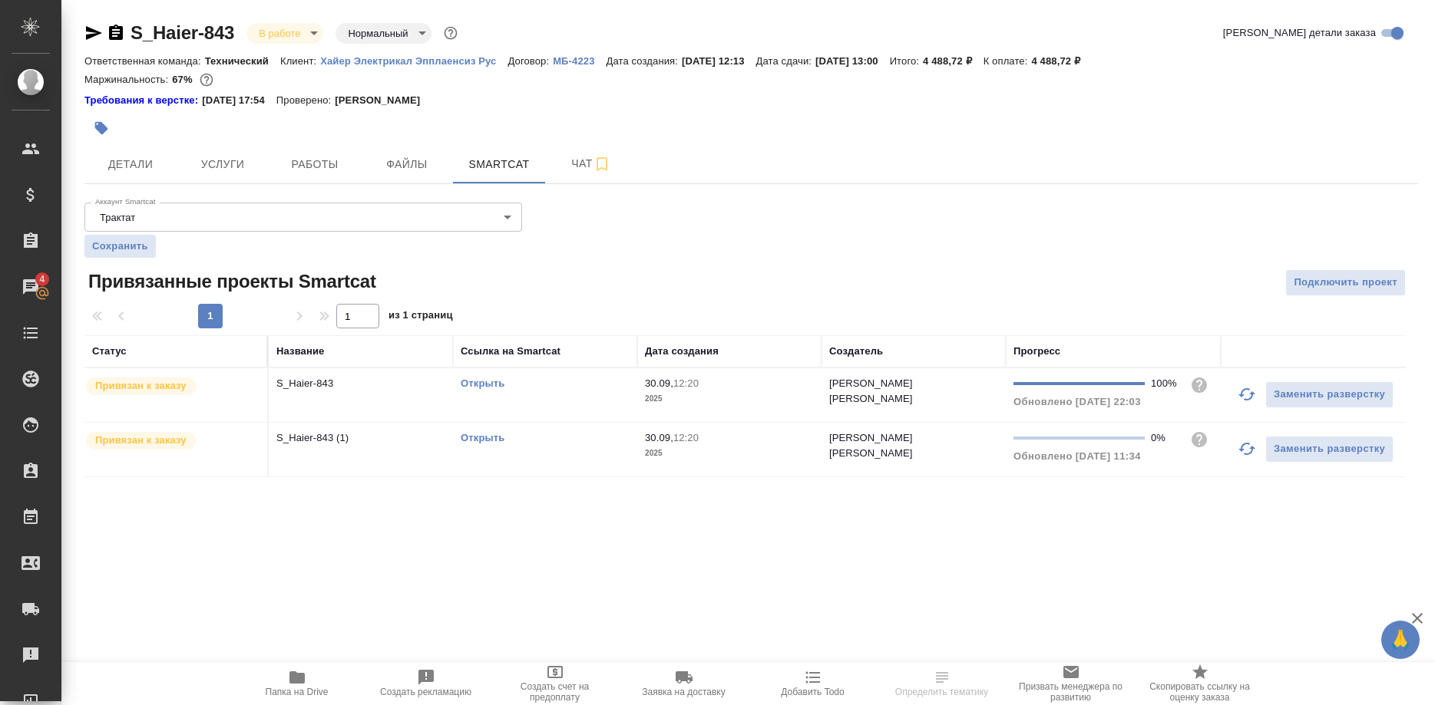
click at [487, 437] on link "Открыть" at bounding box center [483, 438] width 44 height 12
click at [483, 436] on link "Открыть" at bounding box center [483, 438] width 44 height 12
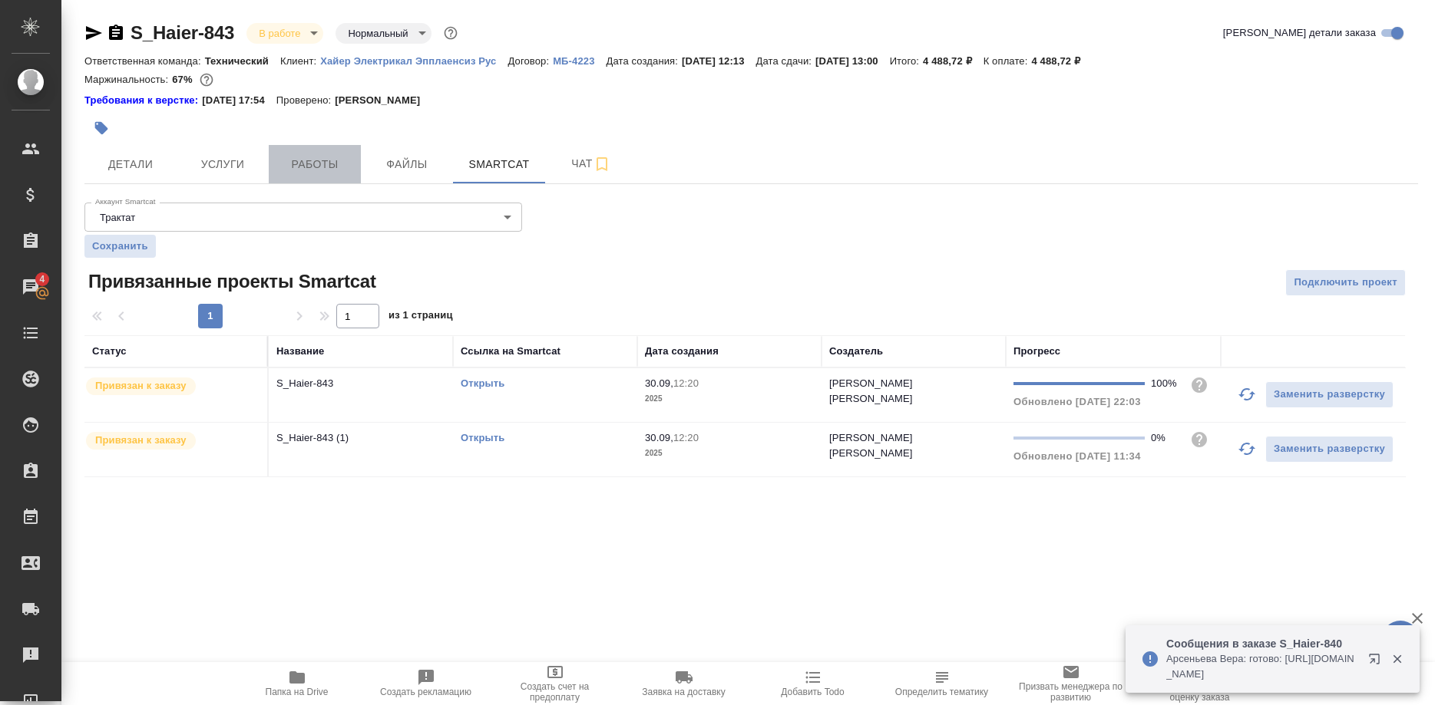
click at [341, 177] on button "Работы" at bounding box center [315, 164] width 92 height 38
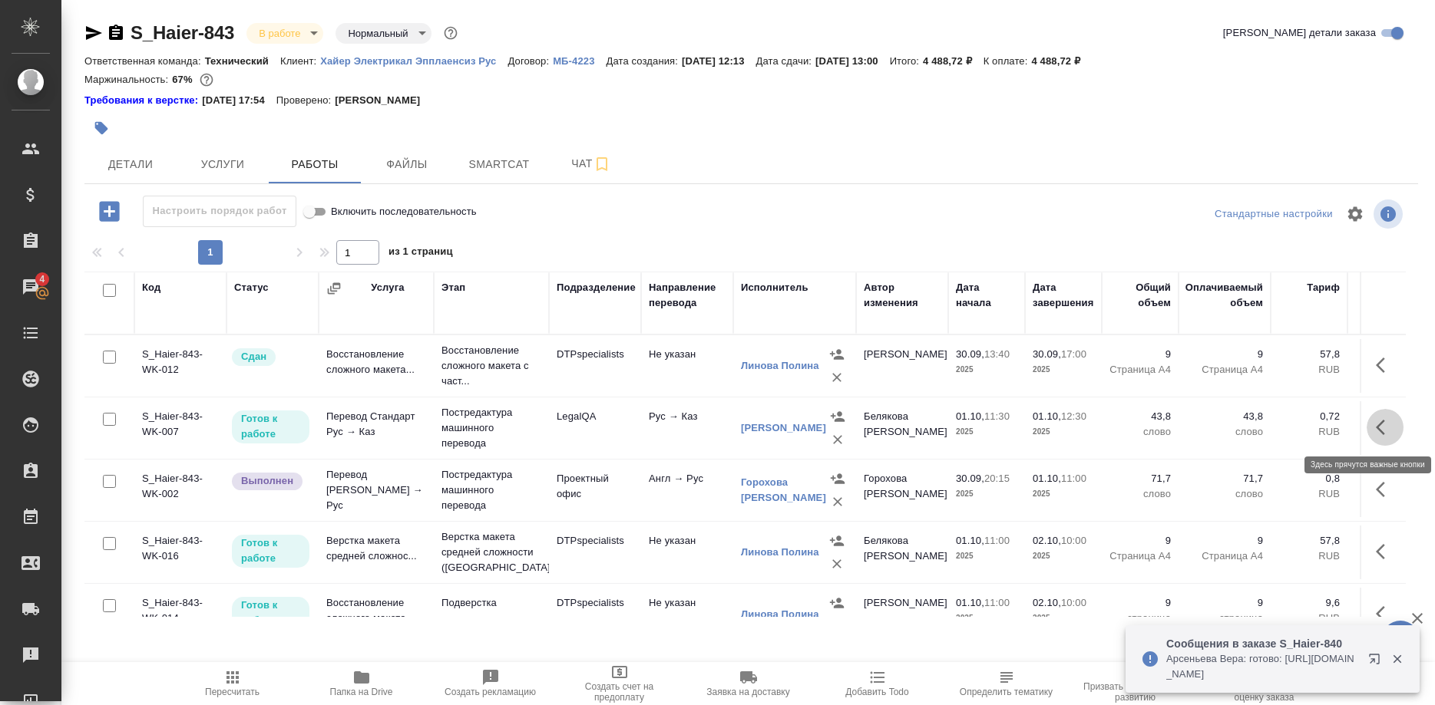
click at [1373, 427] on button "button" at bounding box center [1384, 427] width 37 height 37
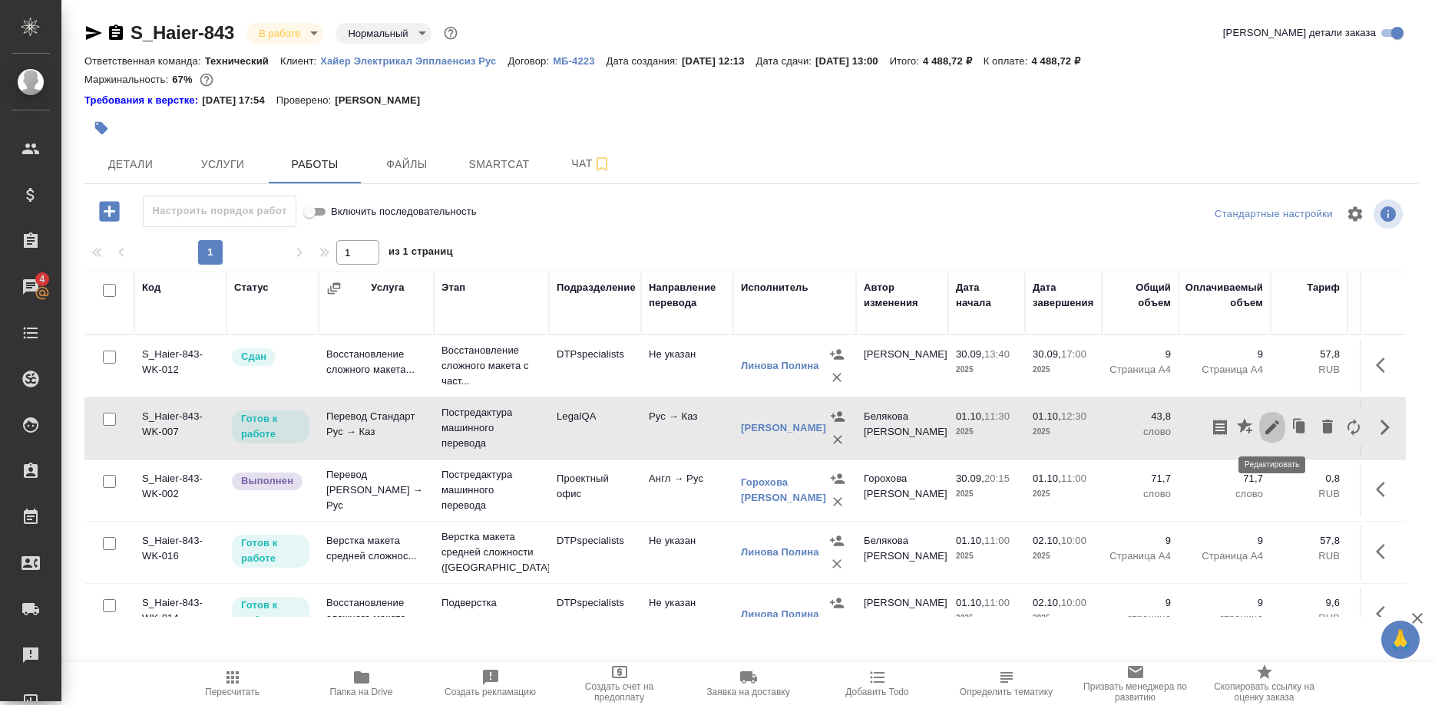
click at [1268, 426] on icon "button" at bounding box center [1272, 427] width 18 height 18
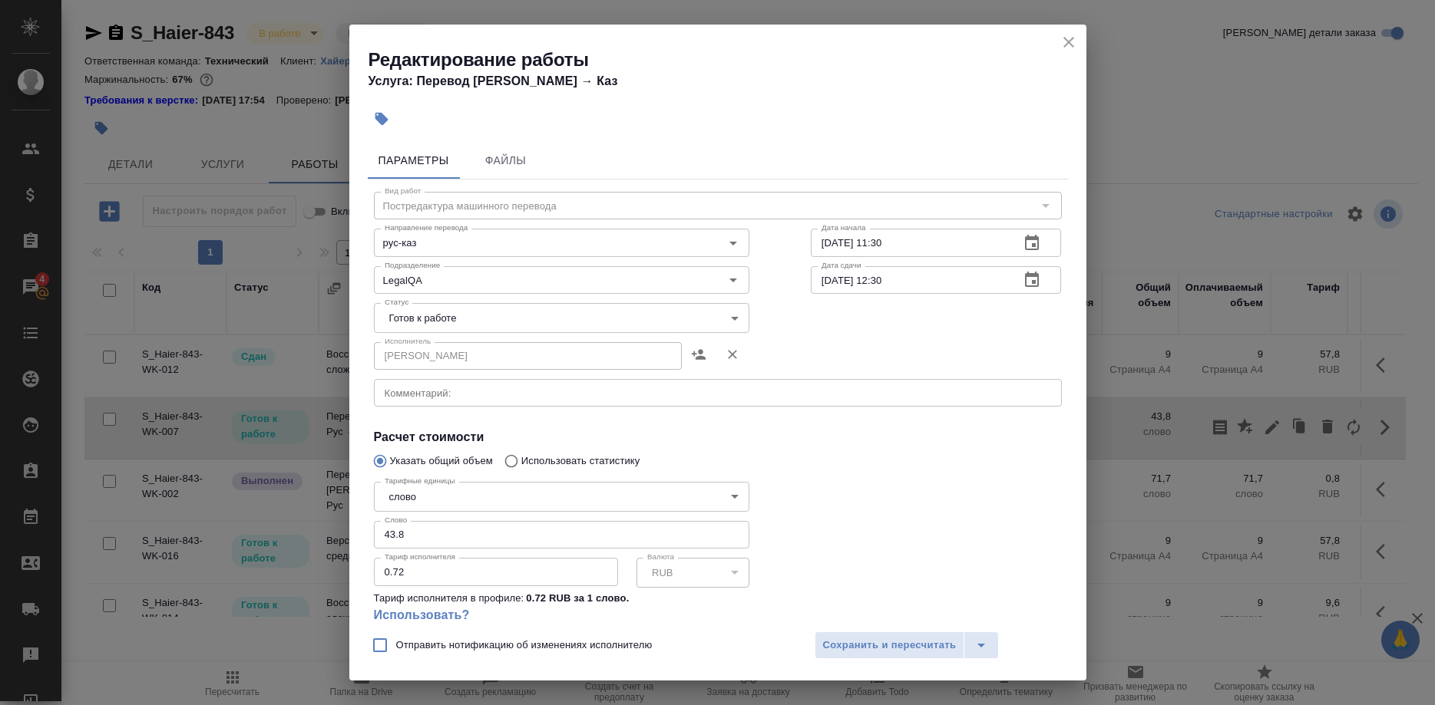
click at [449, 319] on body "🙏 .cls-1 fill:#fff; AWATERA Shirina Sabina Клиенты Спецификации Заказы 4 Чаты T…" at bounding box center [717, 352] width 1435 height 705
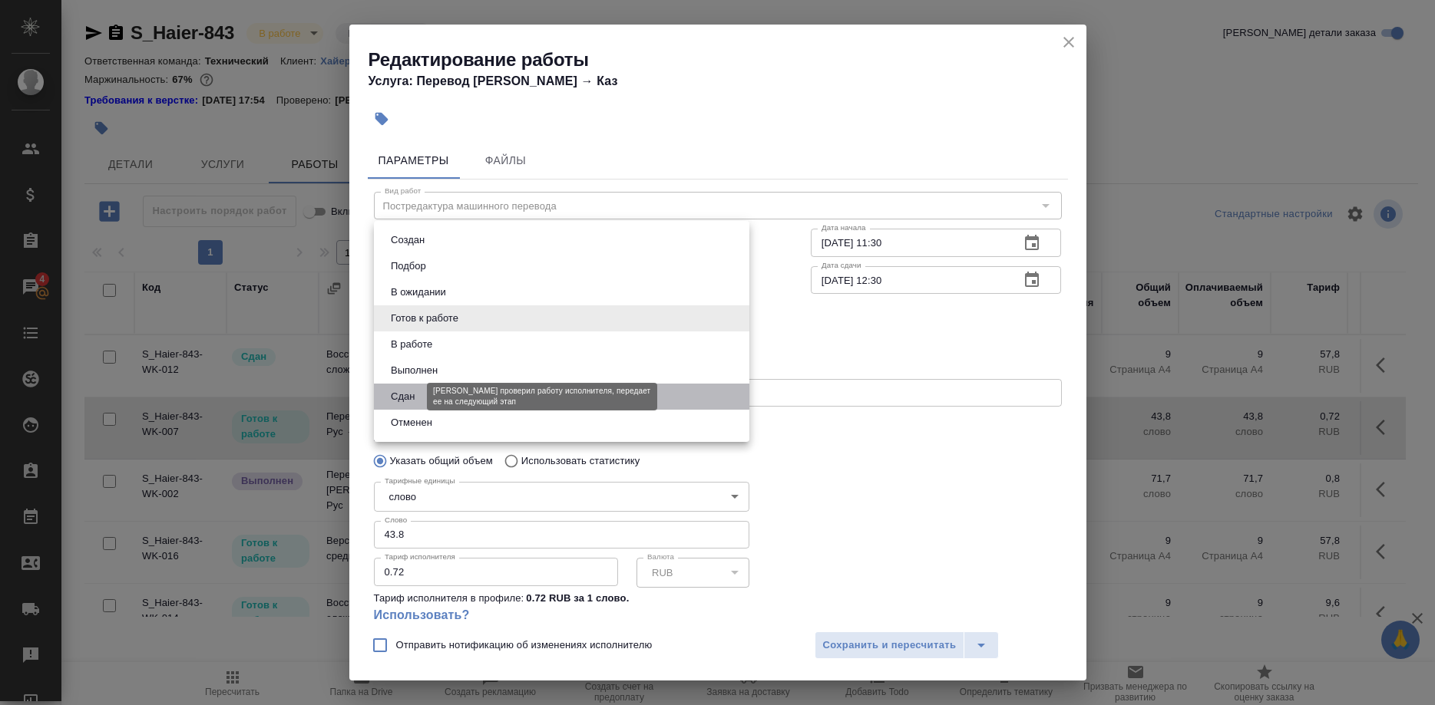
click at [409, 390] on button "Сдан" at bounding box center [402, 396] width 33 height 17
type input "closed"
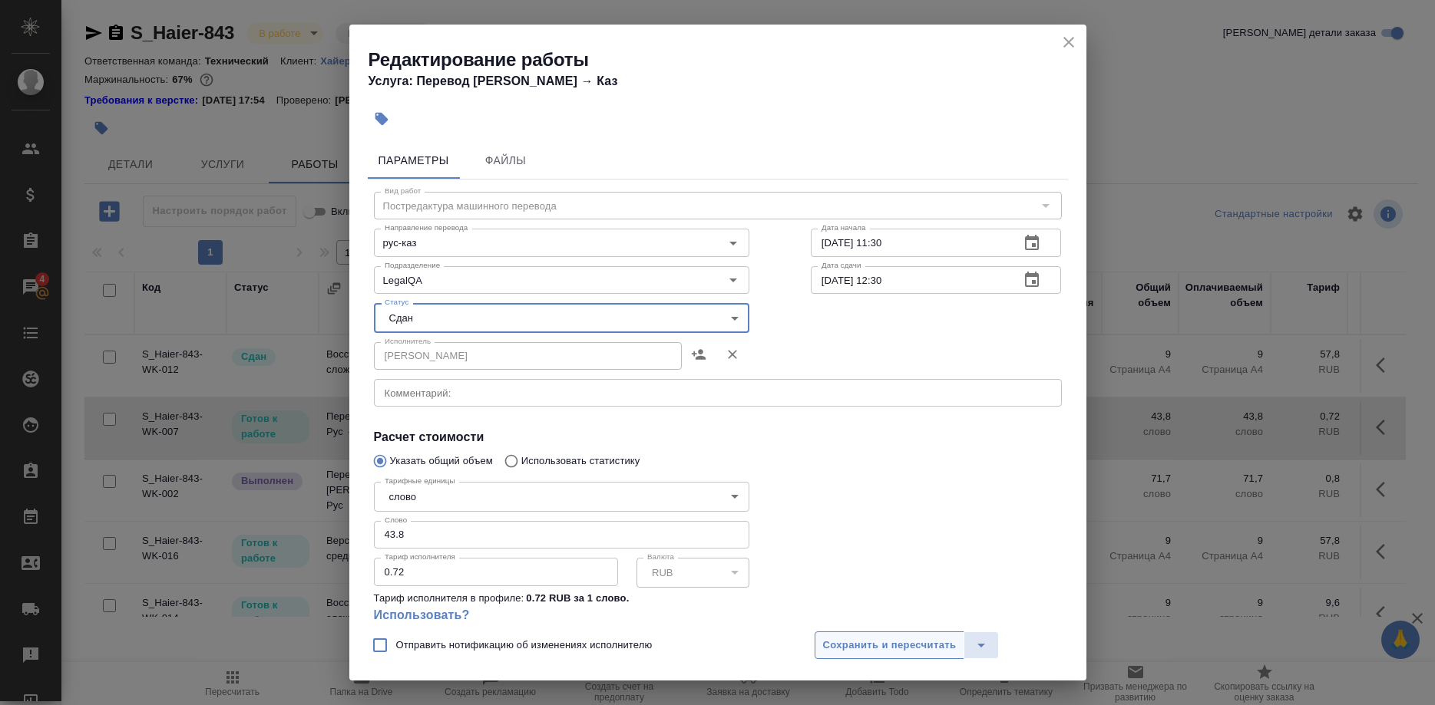
drag, startPoint x: 841, startPoint y: 647, endPoint x: 854, endPoint y: 655, distance: 15.8
click at [844, 649] on span "Сохранить и пересчитать" at bounding box center [890, 646] width 134 height 18
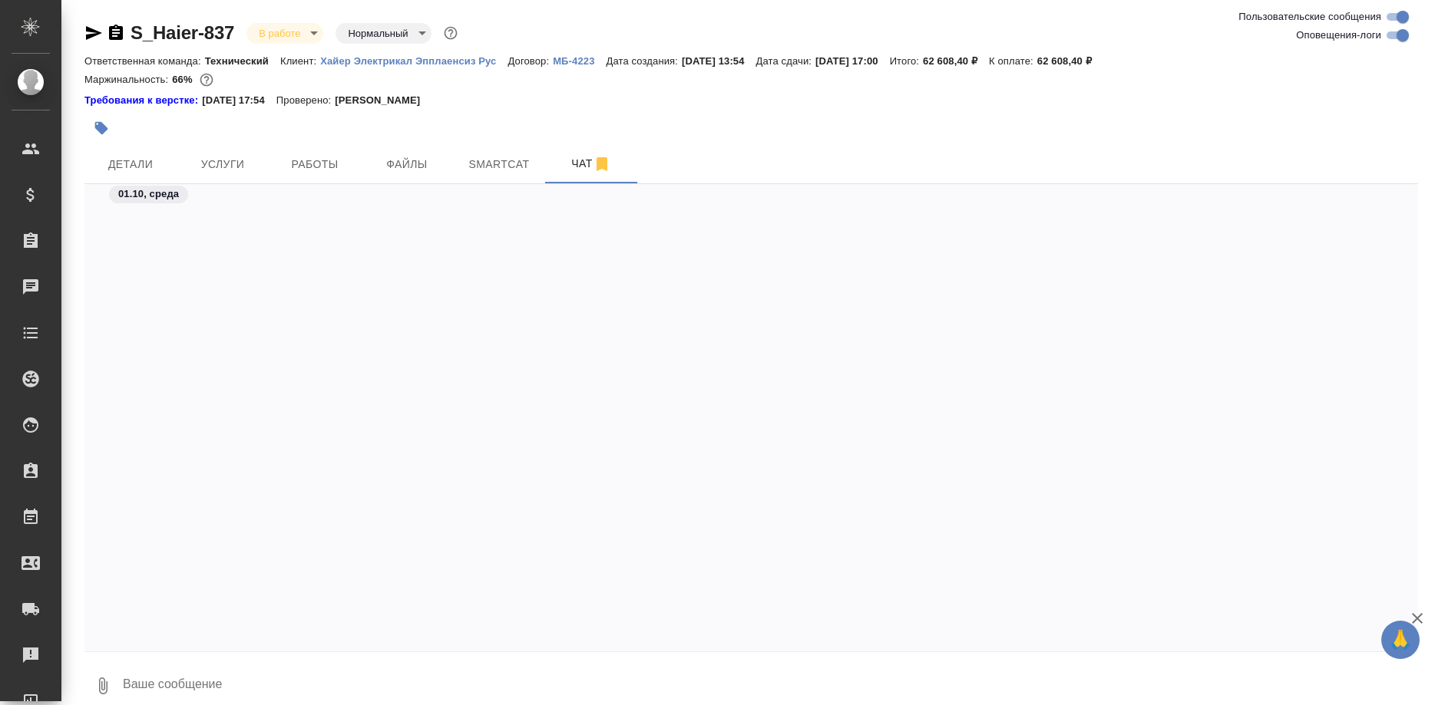
scroll to position [83767, 0]
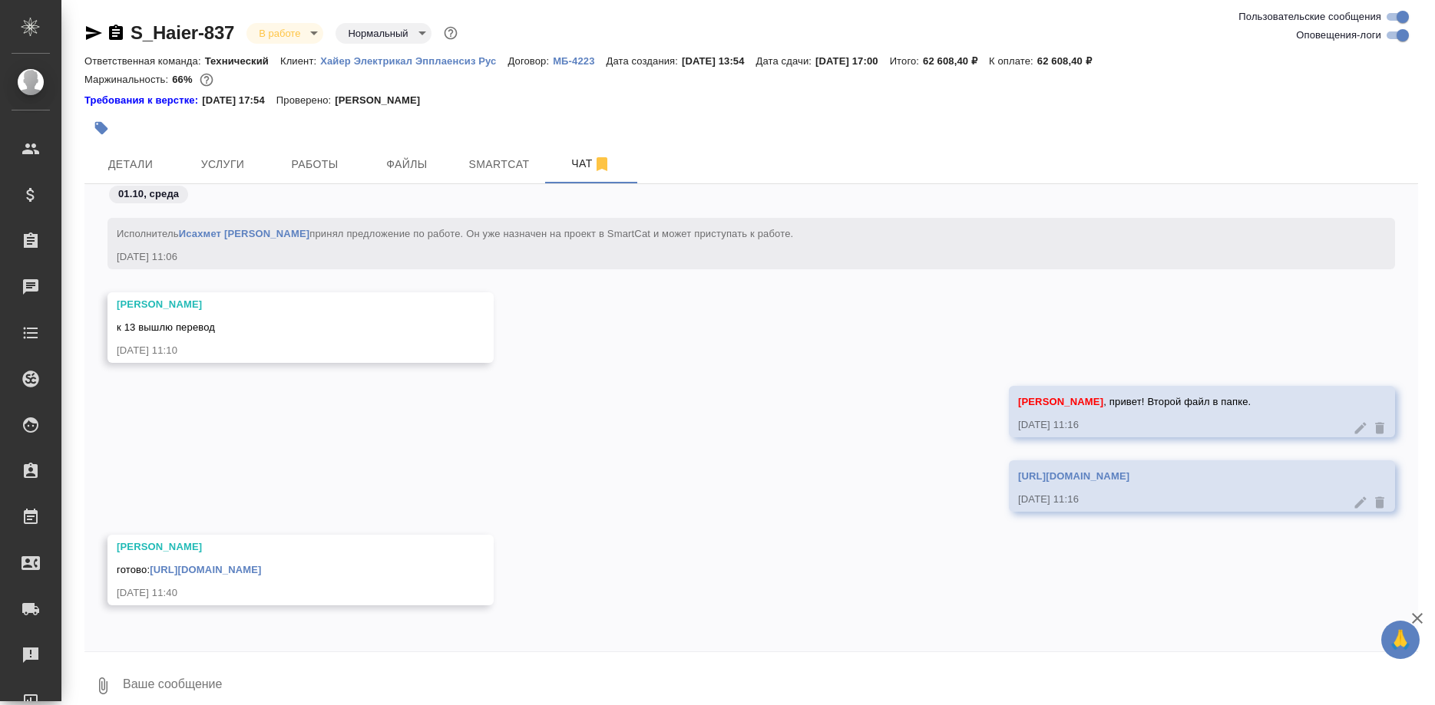
click at [1018, 465] on div "[URL][DOMAIN_NAME]" at bounding box center [1179, 474] width 323 height 19
click at [1018, 471] on link "[URL][DOMAIN_NAME]" at bounding box center [1073, 477] width 111 height 12
click at [281, 670] on textarea at bounding box center [769, 686] width 1297 height 52
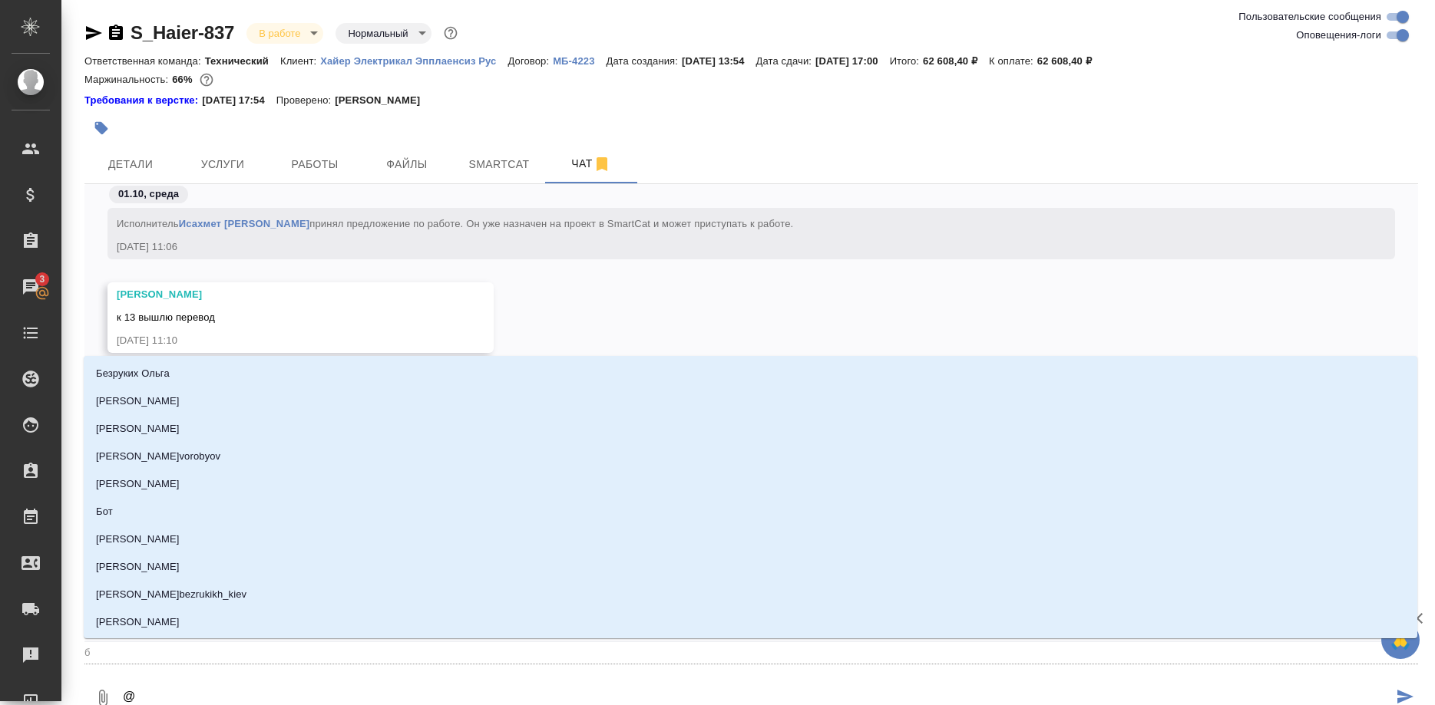
type textarea "@б"
type input "б"
type textarea "@бе"
type input "бе"
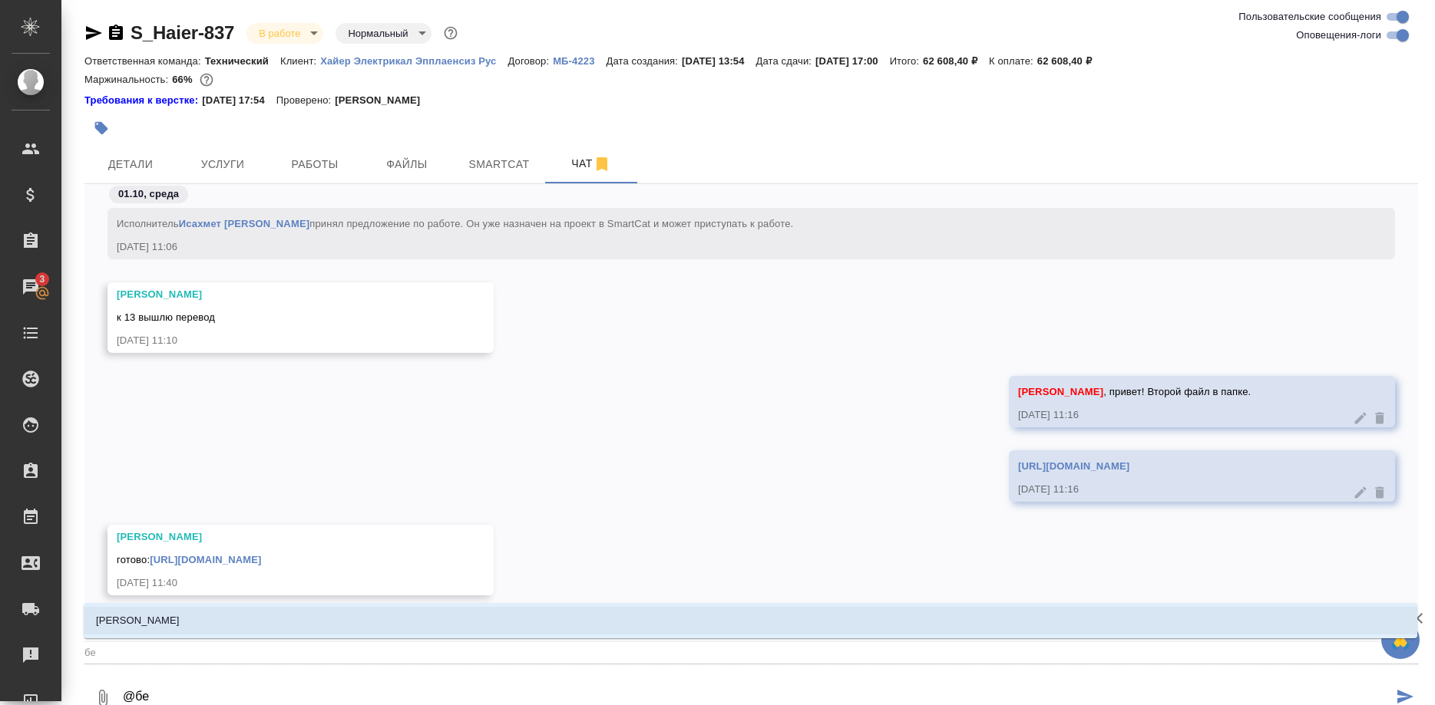
type textarea "@бел"
type input "бел"
click at [184, 614] on li "[PERSON_NAME]" at bounding box center [750, 621] width 1333 height 28
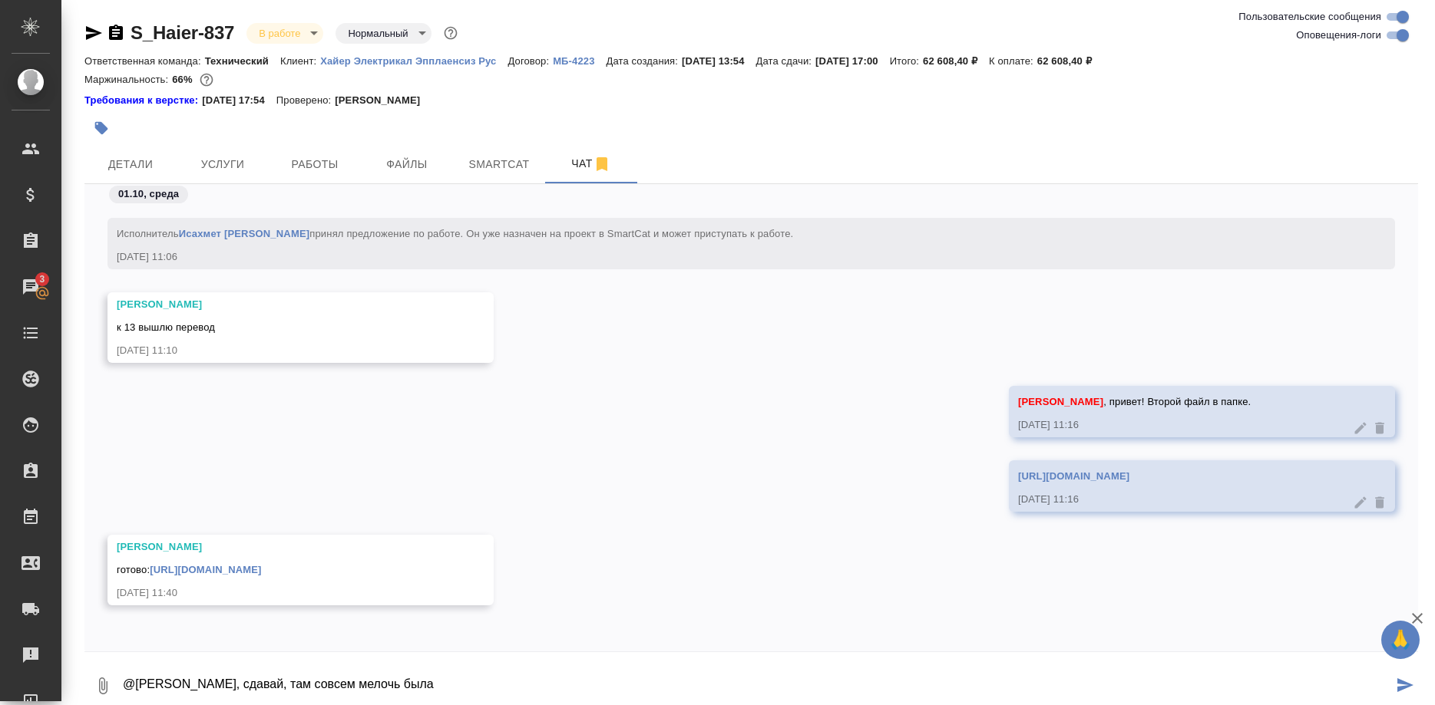
type textarea "@[PERSON_NAME], сдавай, там совсем мелочь была"
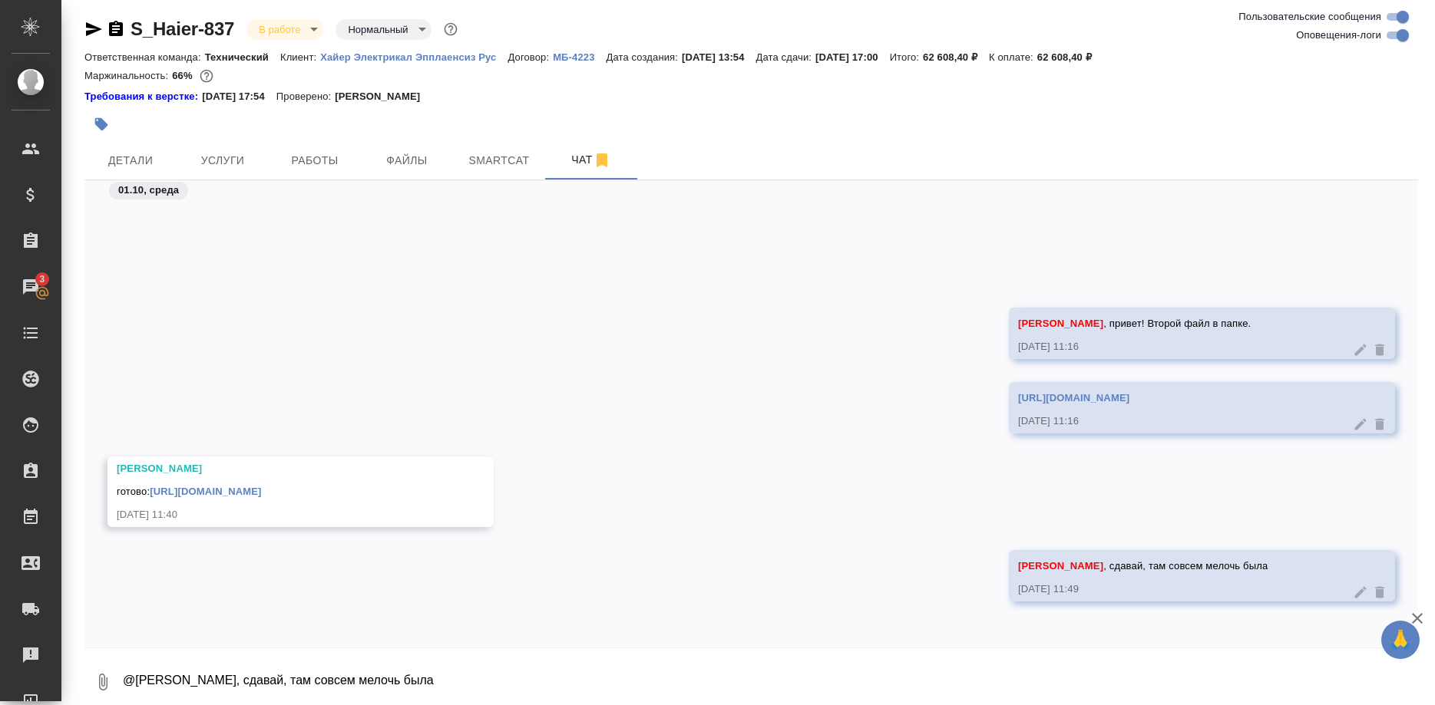
scroll to position [83841, 0]
